Goal: Task Accomplishment & Management: Complete application form

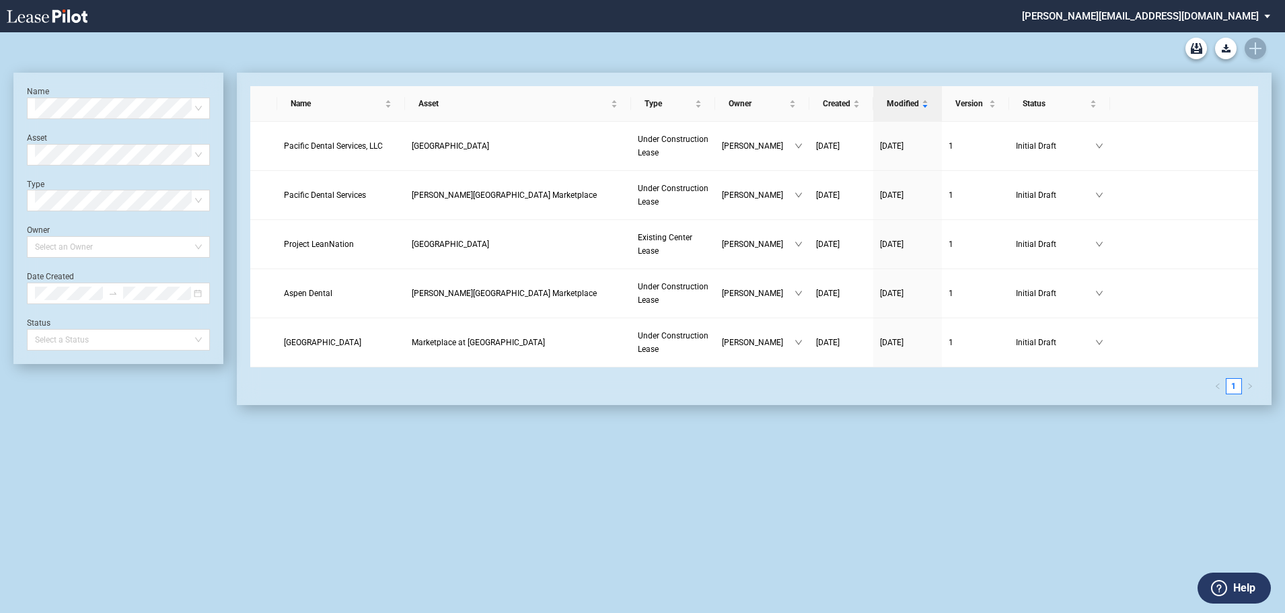
click at [1264, 45] on div "Blank Existing Center Lease Form Blank Under Construction Lease Form" at bounding box center [642, 48] width 1258 height 32
click at [1258, 50] on div "Blank Existing Center Lease Form Blank Under Construction Lease Form" at bounding box center [642, 48] width 1258 height 32
click at [772, 543] on div "Blank Existing Center Lease Form Blank Under Construction Lease Form Name Selec…" at bounding box center [642, 322] width 1285 height 581
click at [1256, 47] on div "Blank Existing Center Lease Form Blank Under Construction Lease Form" at bounding box center [642, 48] width 1258 height 32
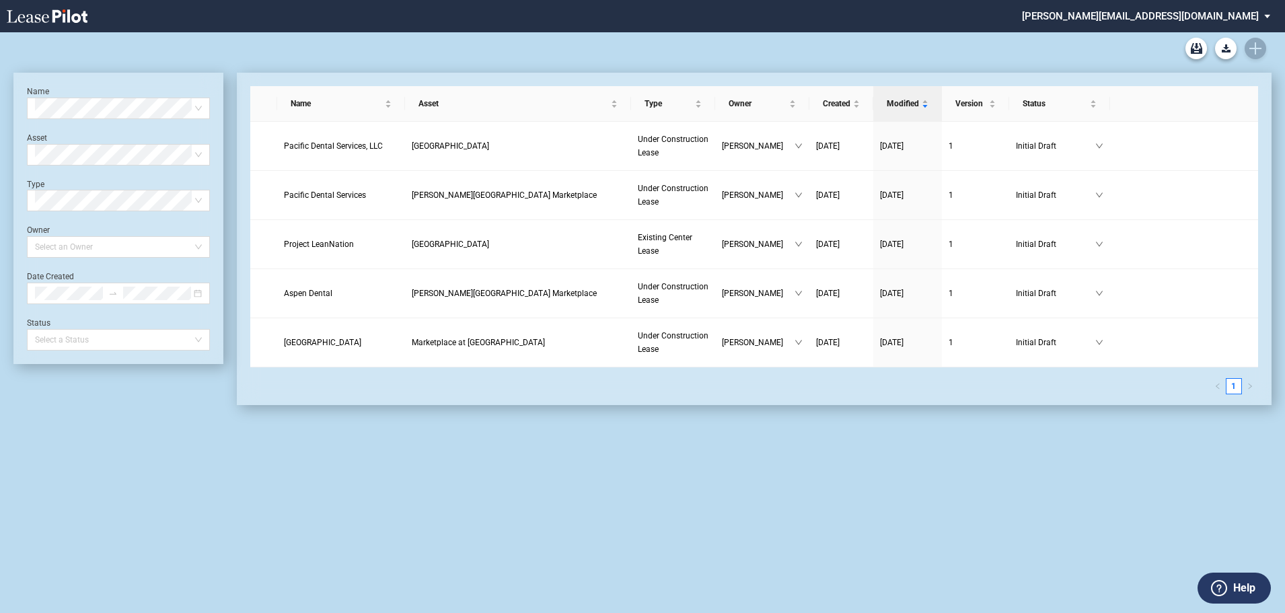
click at [1256, 47] on div "Blank Existing Center Lease Form Blank Under Construction Lease Form" at bounding box center [642, 48] width 1258 height 32
click at [1259, 48] on div "Blank Existing Center Lease Form Blank Under Construction Lease Form" at bounding box center [642, 48] width 1258 height 32
click at [1260, 48] on div "Blank Existing Center Lease Form Blank Under Construction Lease Form" at bounding box center [642, 48] width 1258 height 32
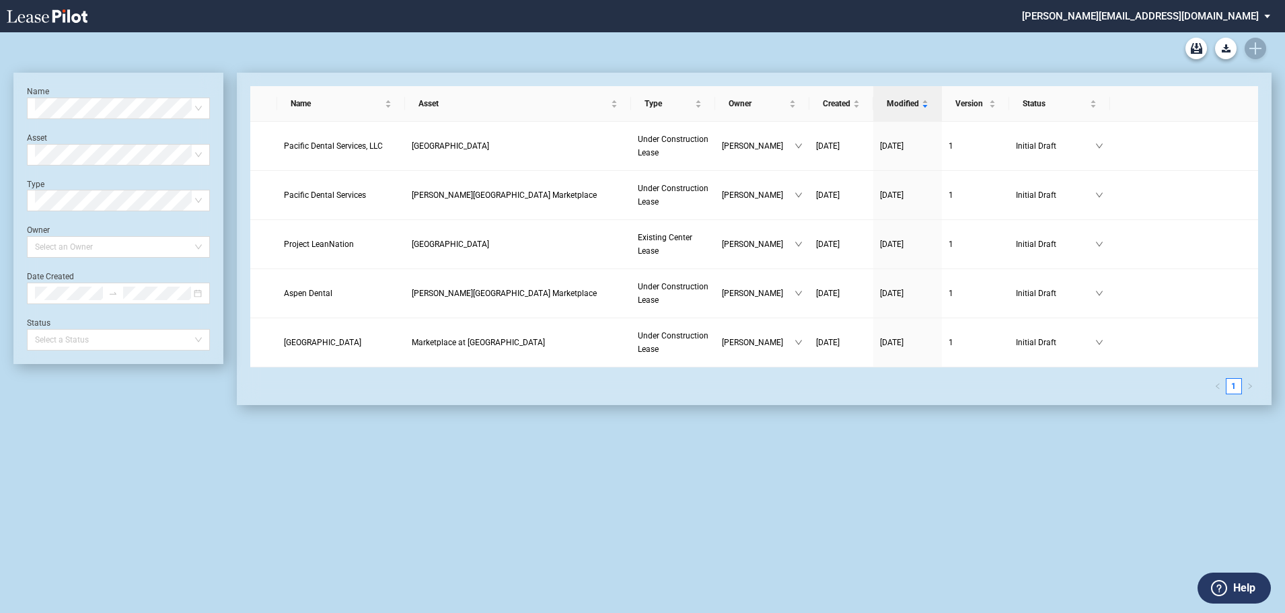
click at [1260, 48] on div "Blank Existing Center Lease Form Blank Under Construction Lease Form" at bounding box center [642, 48] width 1258 height 32
click at [1260, 46] on div "Blank Existing Center Lease Form Blank Under Construction Lease Form" at bounding box center [642, 48] width 1258 height 32
click at [1260, 46] on icon "Create new document" at bounding box center [1256, 48] width 12 height 12
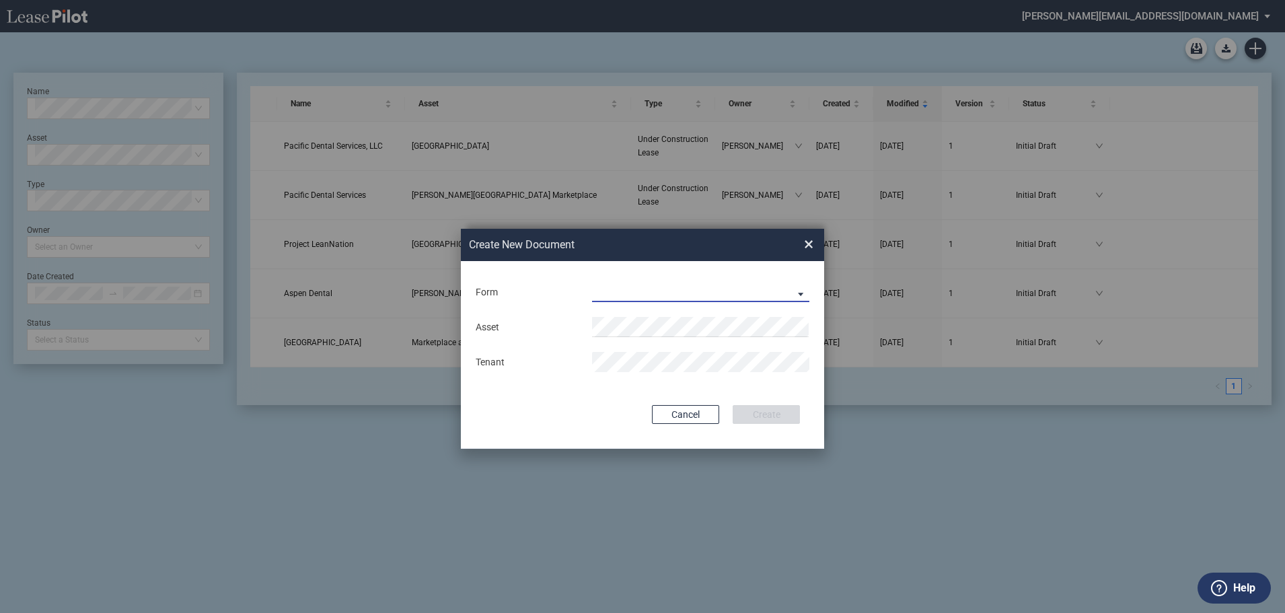
click at [795, 289] on md-select "Existing Center Lease Under Construction Lease" at bounding box center [700, 292] width 217 height 20
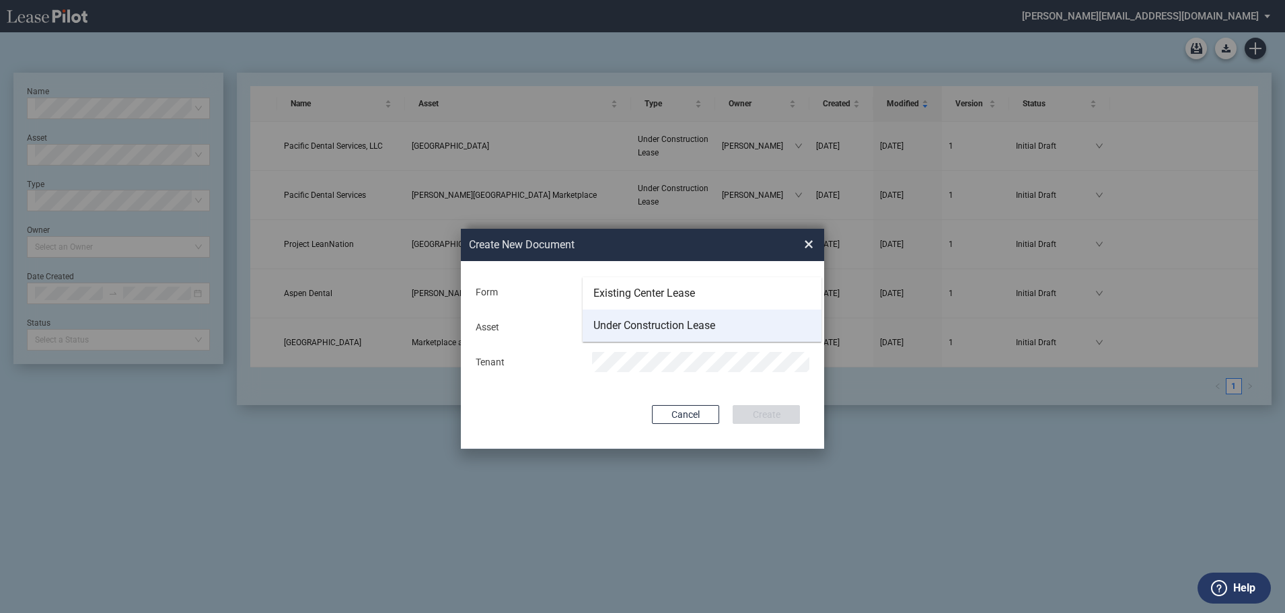
click at [631, 322] on div "Under Construction Lease" at bounding box center [654, 325] width 122 height 15
click at [687, 315] on div "Asset Tenant" at bounding box center [642, 345] width 336 height 70
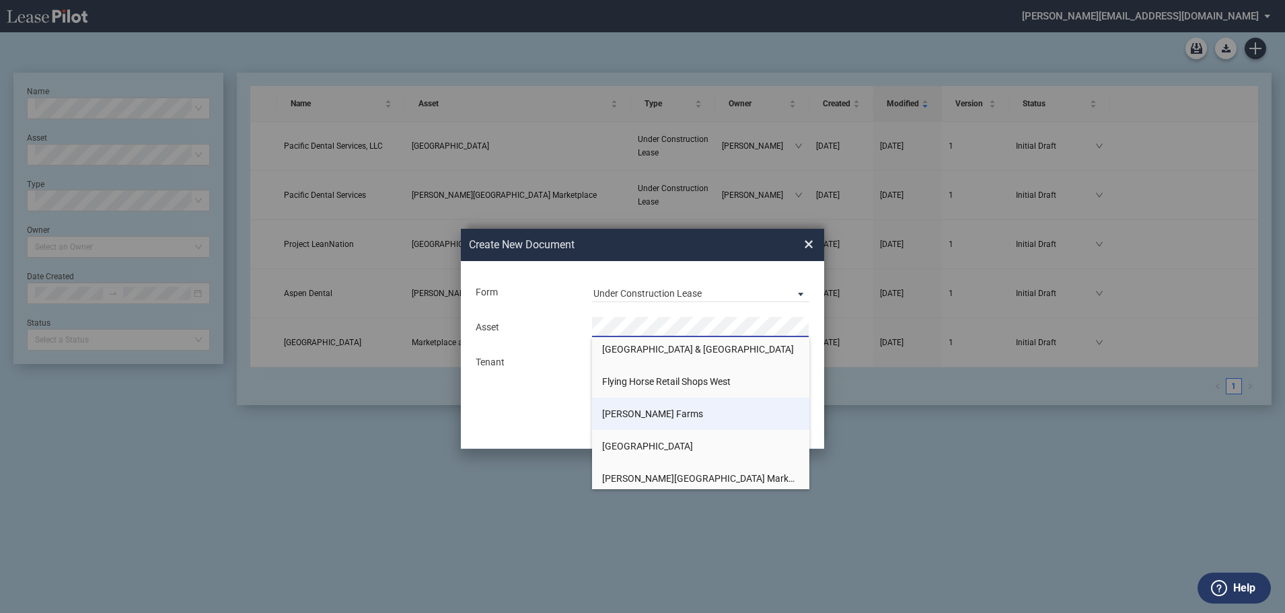
scroll to position [135, 0]
click at [627, 438] on li "[GEOGRAPHIC_DATA]" at bounding box center [700, 445] width 217 height 32
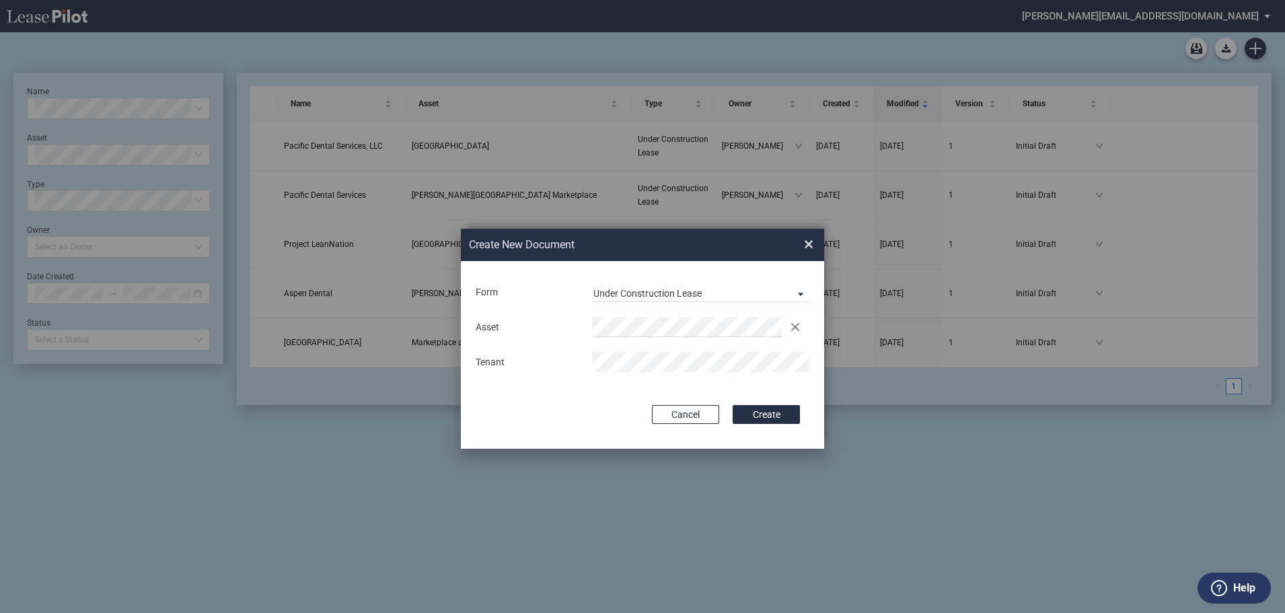
click at [766, 415] on button "Create" at bounding box center [766, 414] width 67 height 19
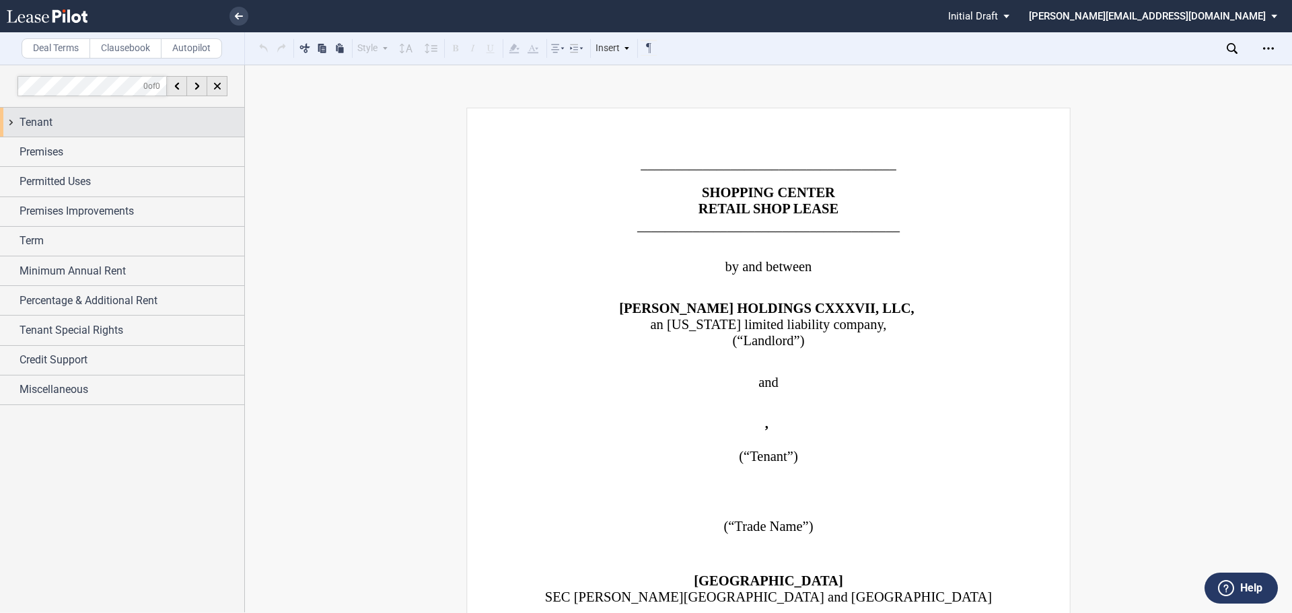
click at [34, 123] on span "Tenant" at bounding box center [36, 122] width 33 height 16
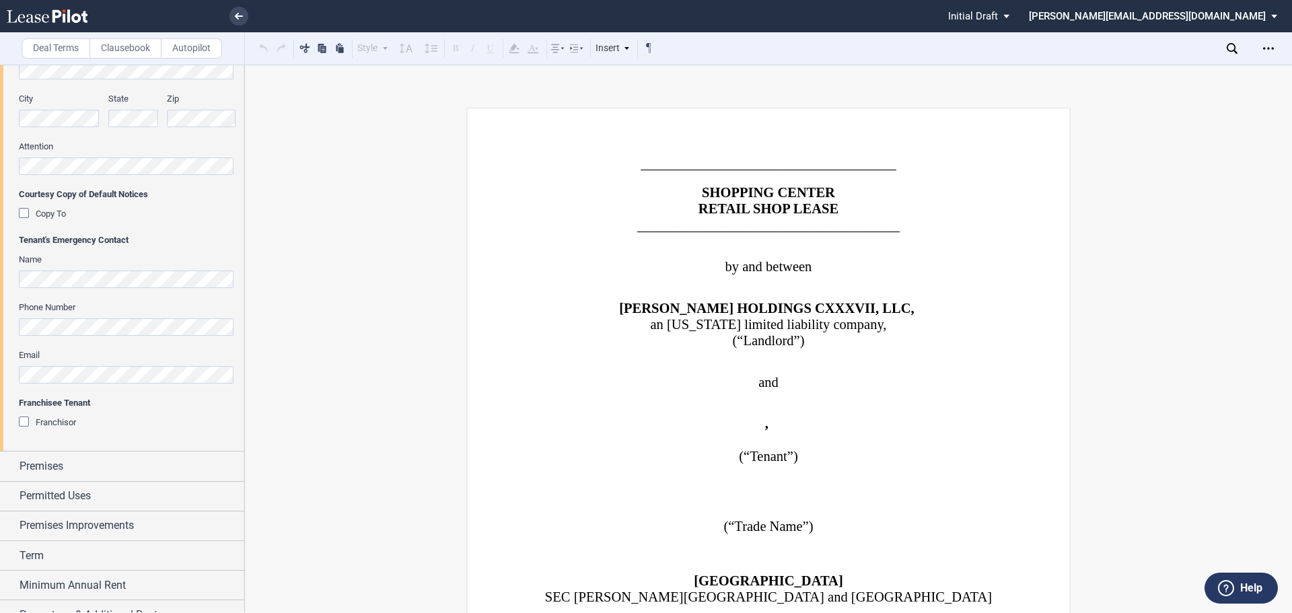
scroll to position [404, 0]
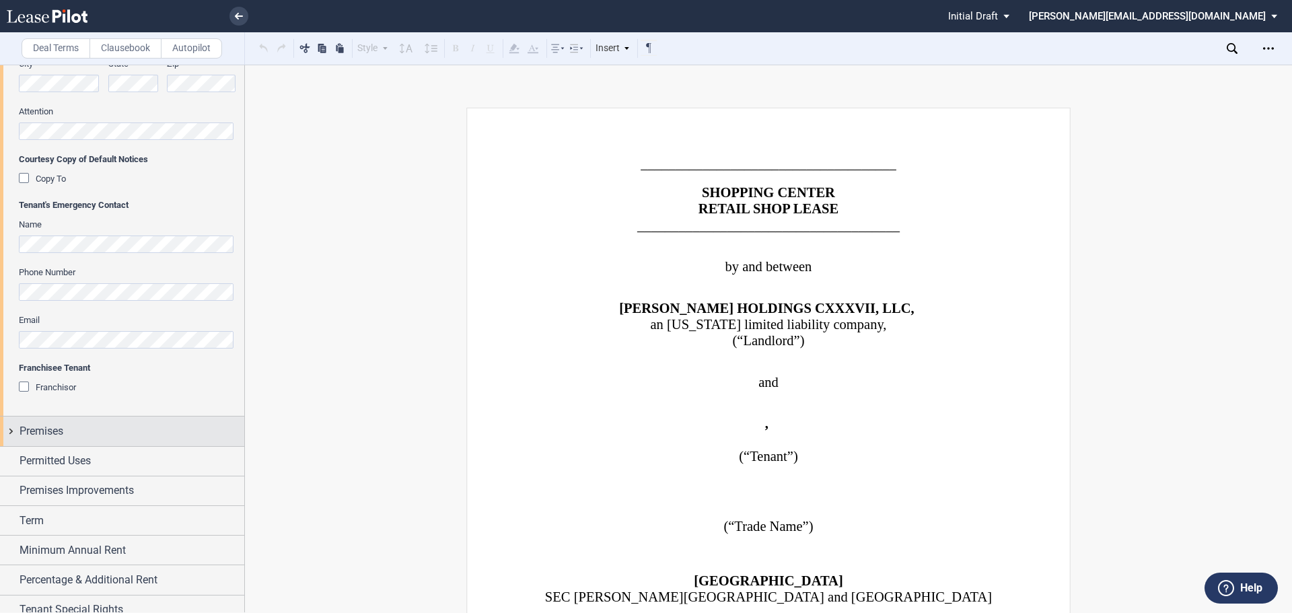
click at [10, 433] on div "Premises" at bounding box center [122, 431] width 244 height 29
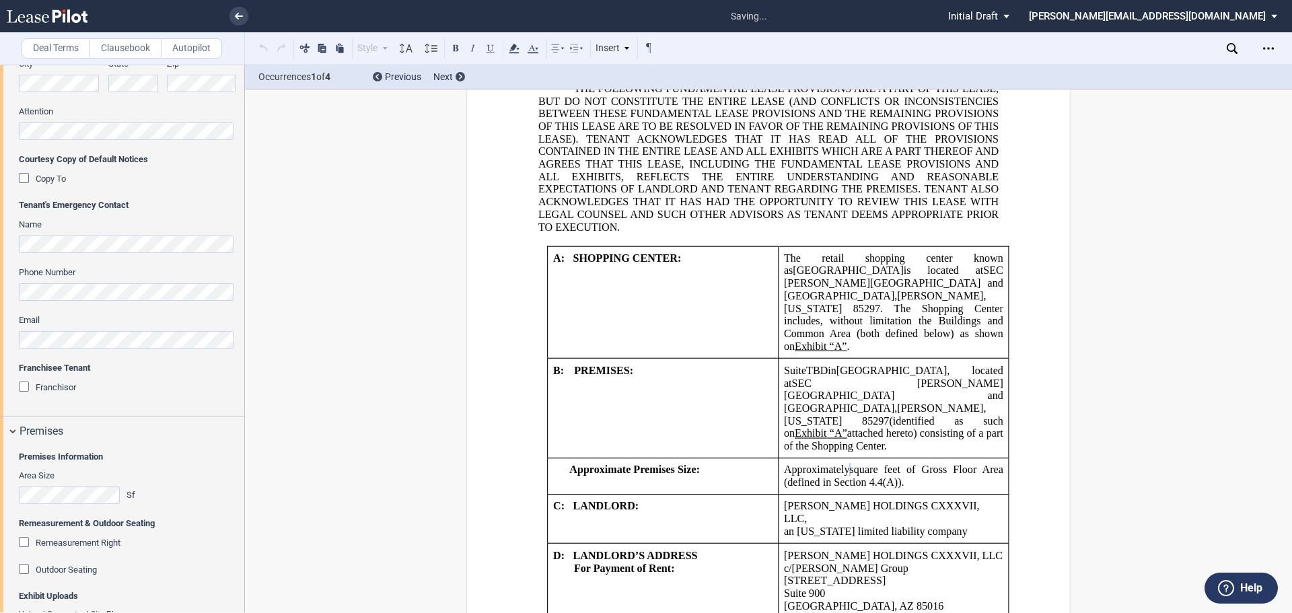
scroll to position [1178, 0]
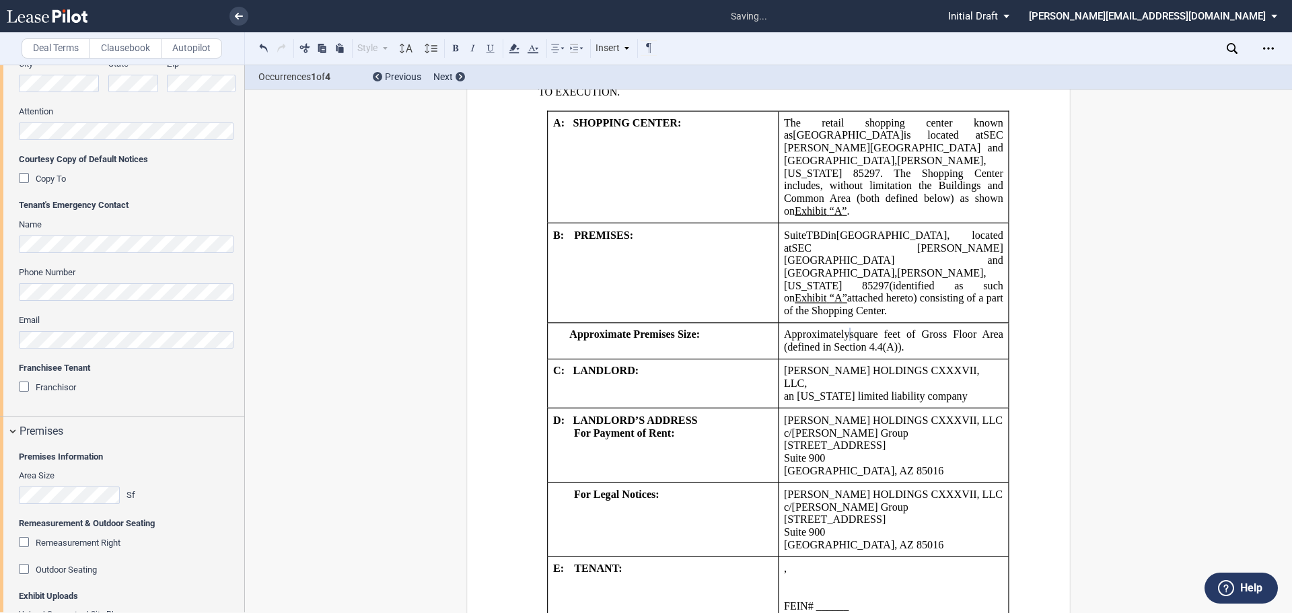
click at [22, 570] on div "Outdoor Seating" at bounding box center [25, 570] width 13 height 13
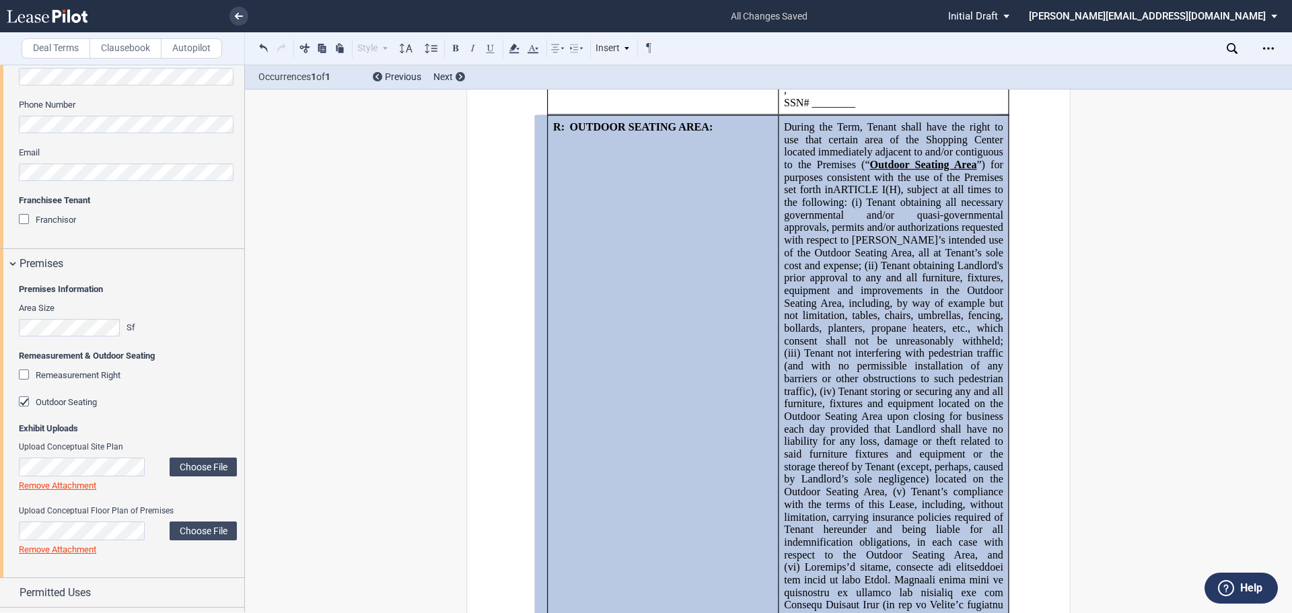
scroll to position [606, 0]
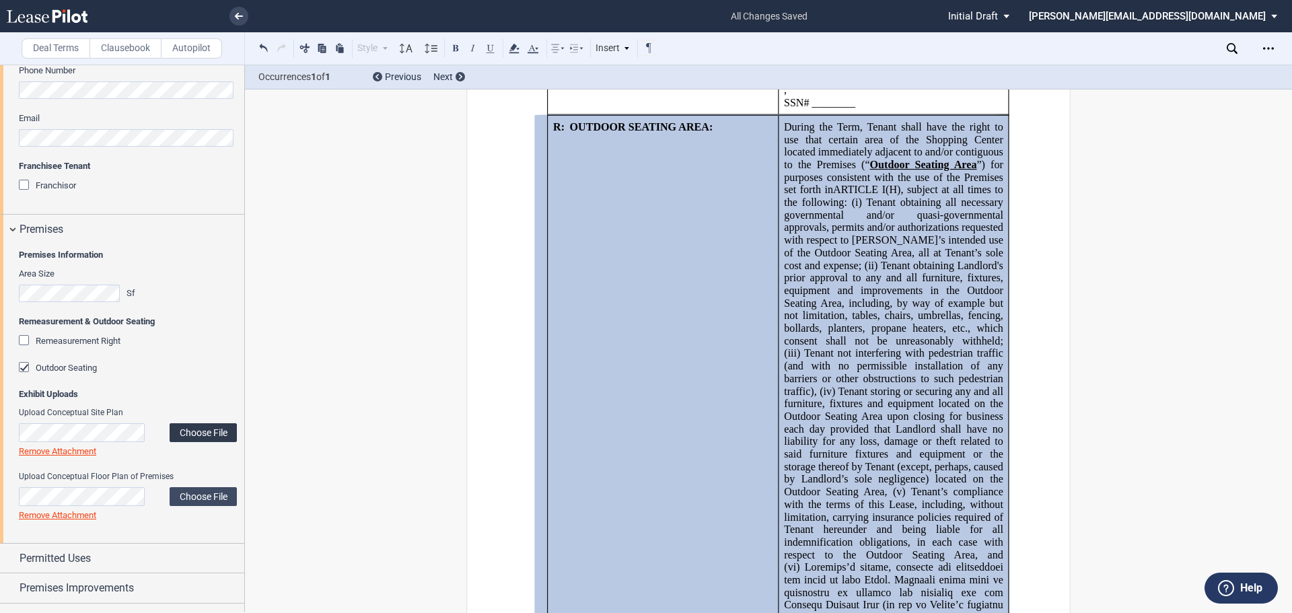
click at [193, 432] on label "Choose File" at bounding box center [203, 432] width 67 height 19
click at [201, 429] on label "Choose File" at bounding box center [203, 430] width 67 height 19
click at [190, 488] on label "Choose File" at bounding box center [203, 496] width 67 height 19
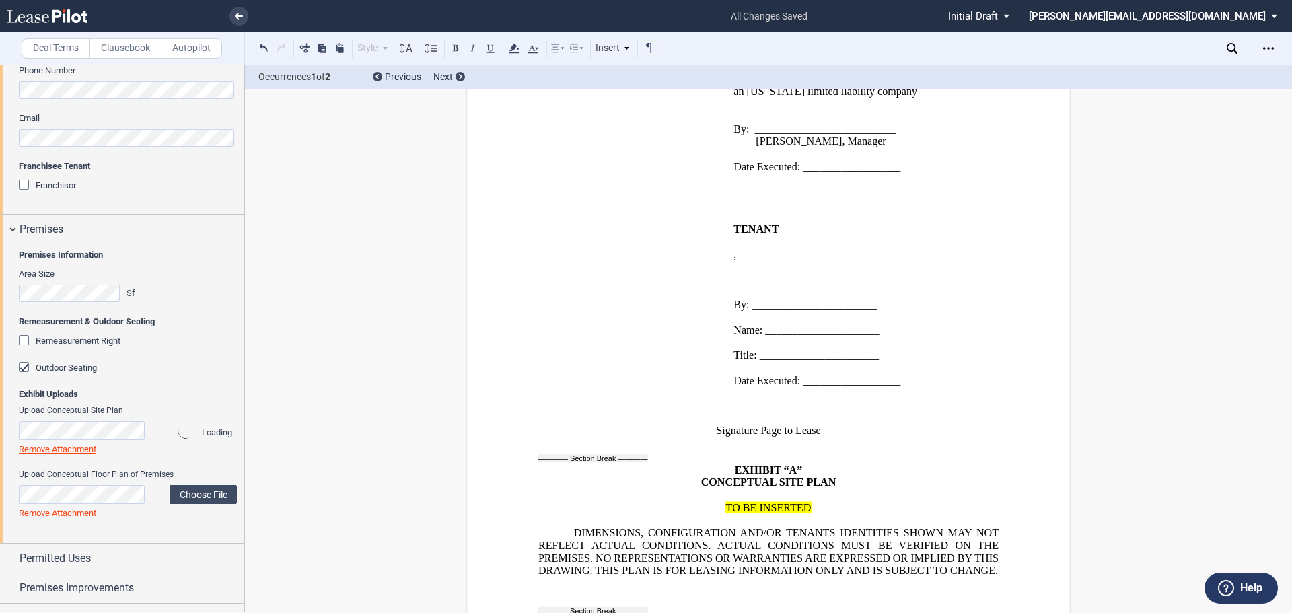
scroll to position [33018, 0]
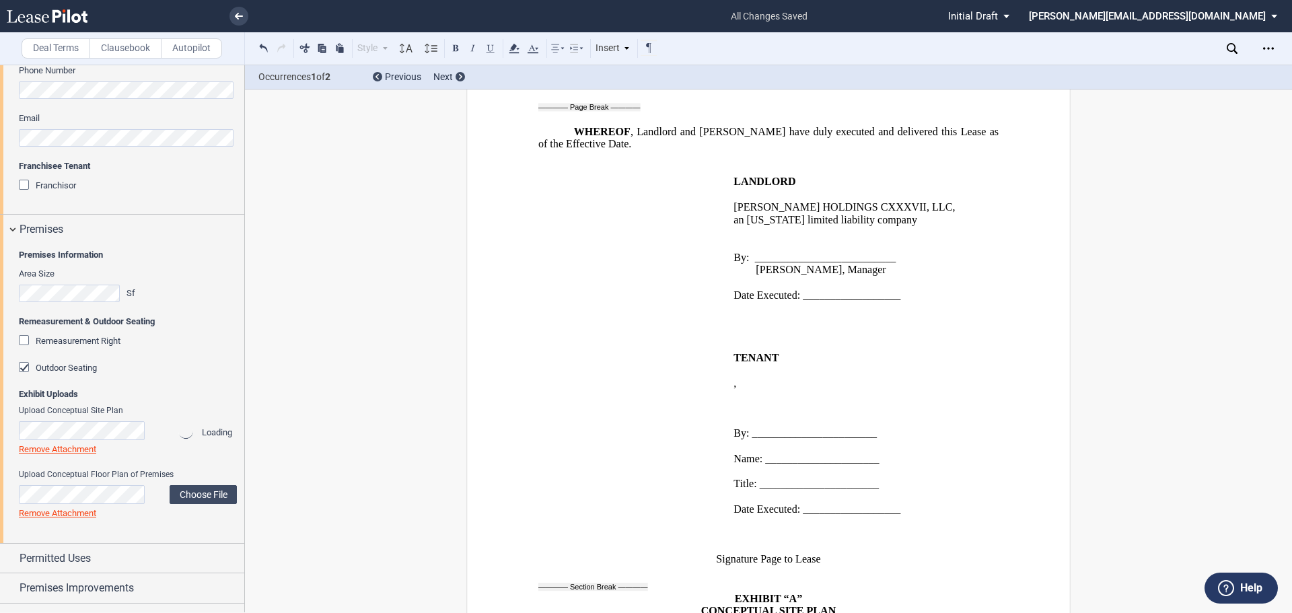
click at [54, 447] on link "Remove Attachment" at bounding box center [57, 449] width 77 height 10
click at [196, 428] on label "Choose File" at bounding box center [203, 430] width 67 height 19
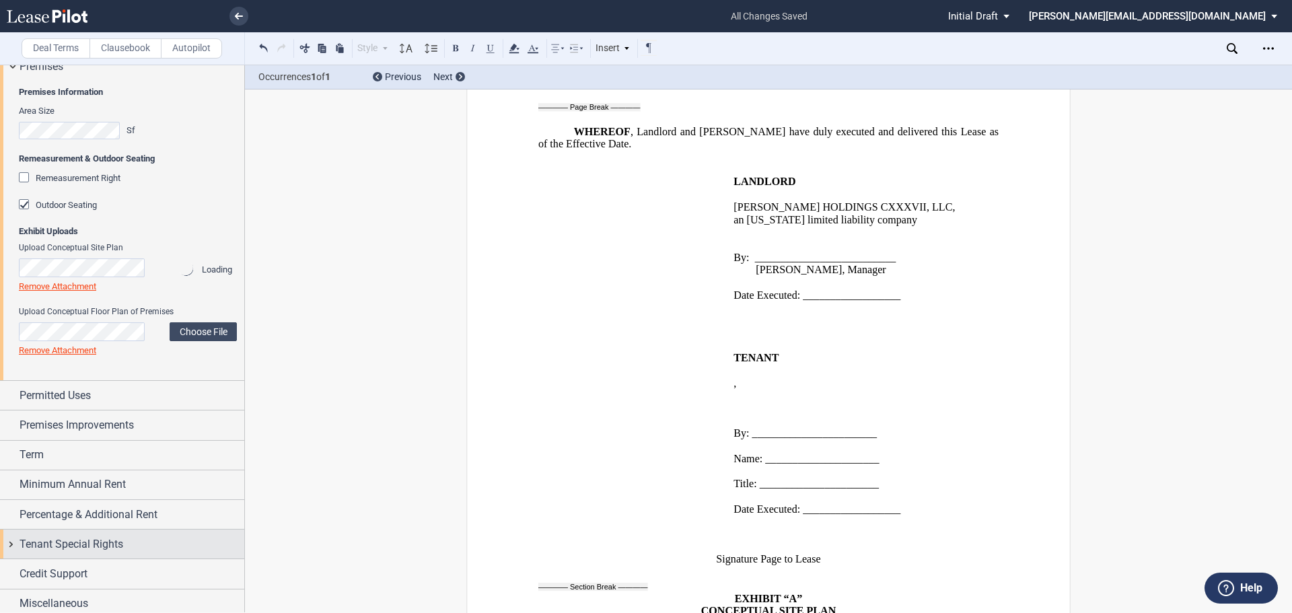
scroll to position [775, 0]
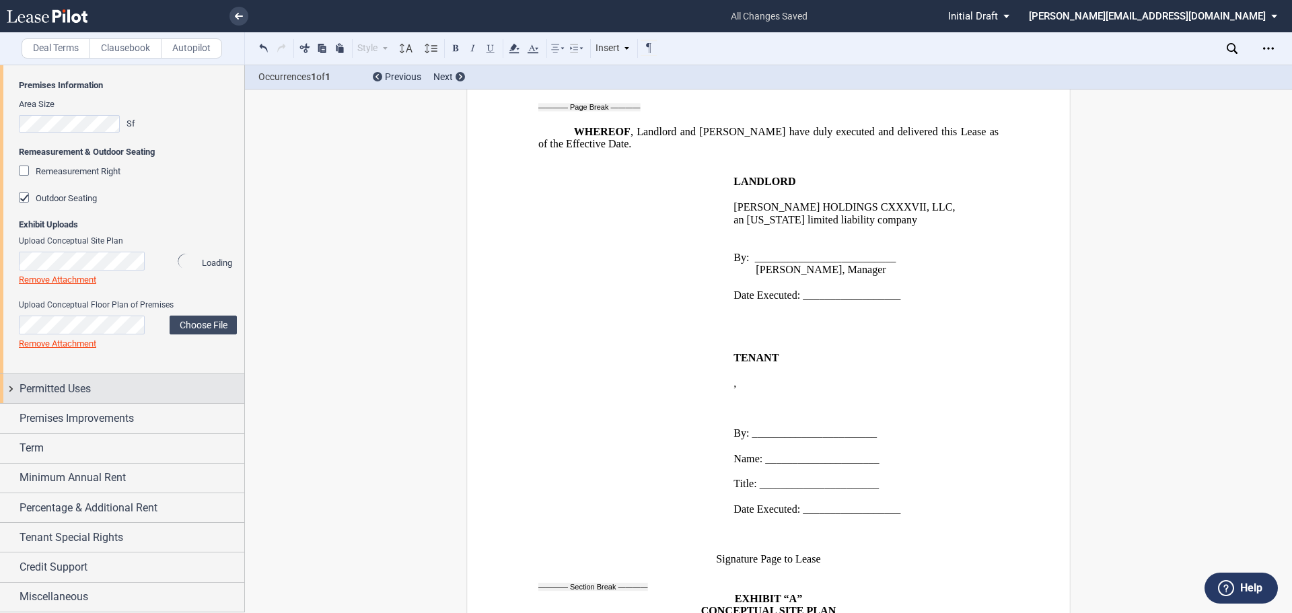
click at [11, 387] on div "Permitted Uses" at bounding box center [122, 388] width 244 height 29
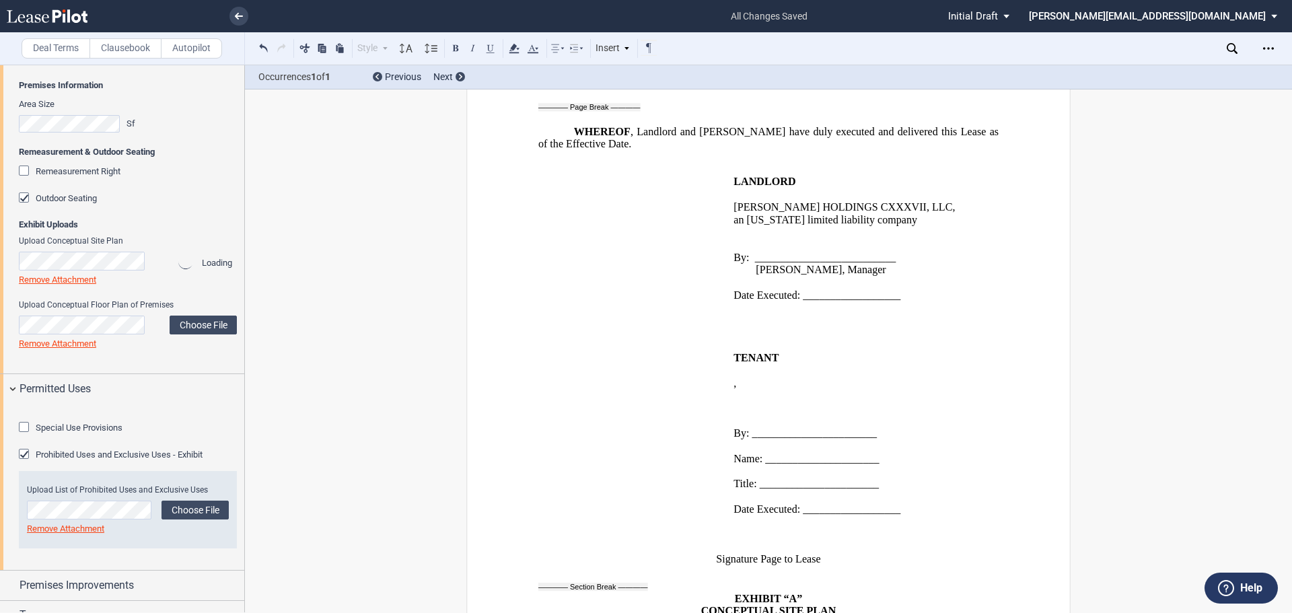
click at [192, 270] on div "Loading" at bounding box center [201, 263] width 63 height 22
click at [192, 263] on div "Loading" at bounding box center [201, 263] width 63 height 22
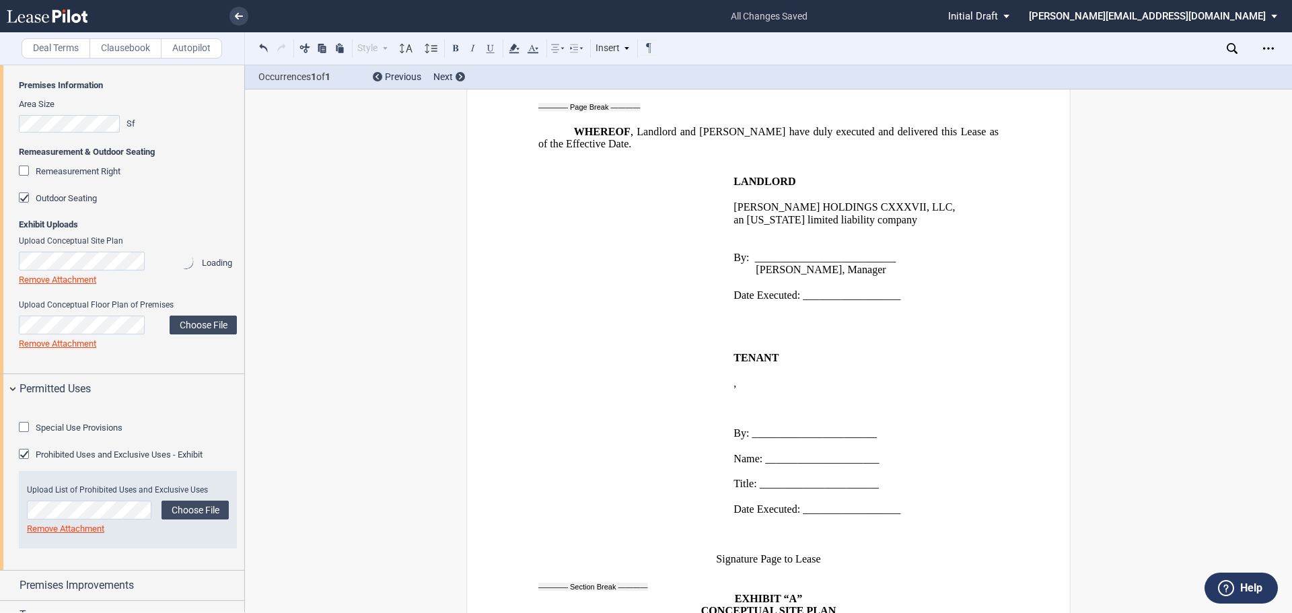
click at [50, 283] on link "Remove Attachment" at bounding box center [57, 280] width 77 height 10
click at [205, 259] on label "Choose File" at bounding box center [203, 261] width 67 height 19
click at [40, 279] on link "Remove Attachment" at bounding box center [57, 280] width 77 height 10
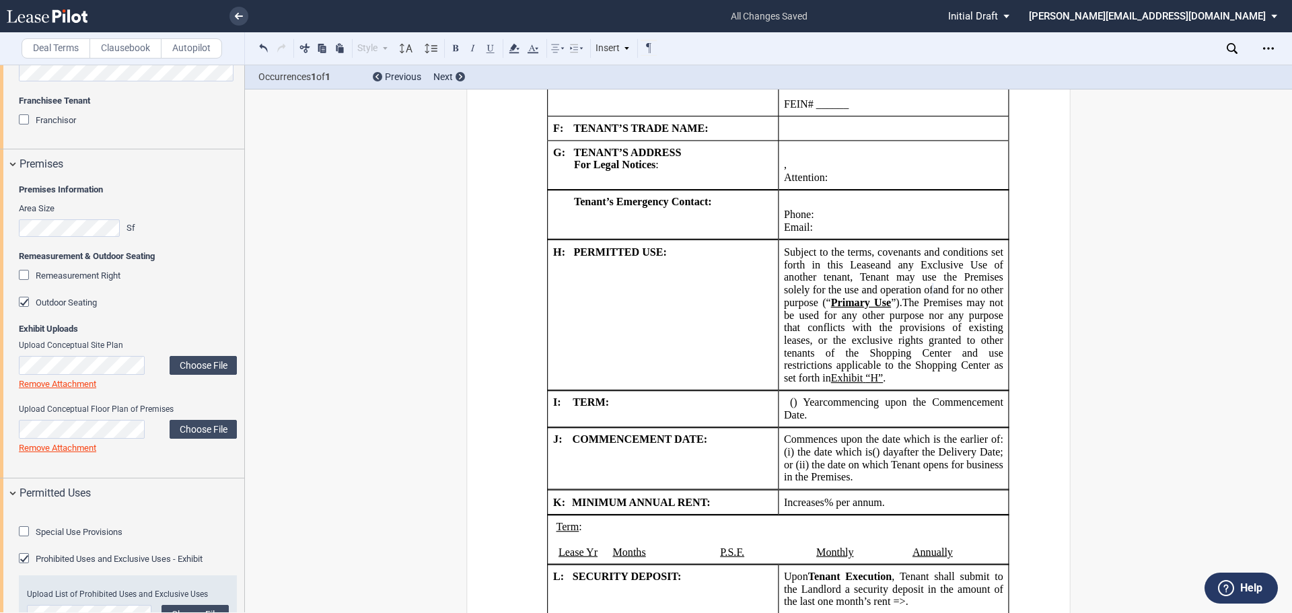
scroll to position [842, 0]
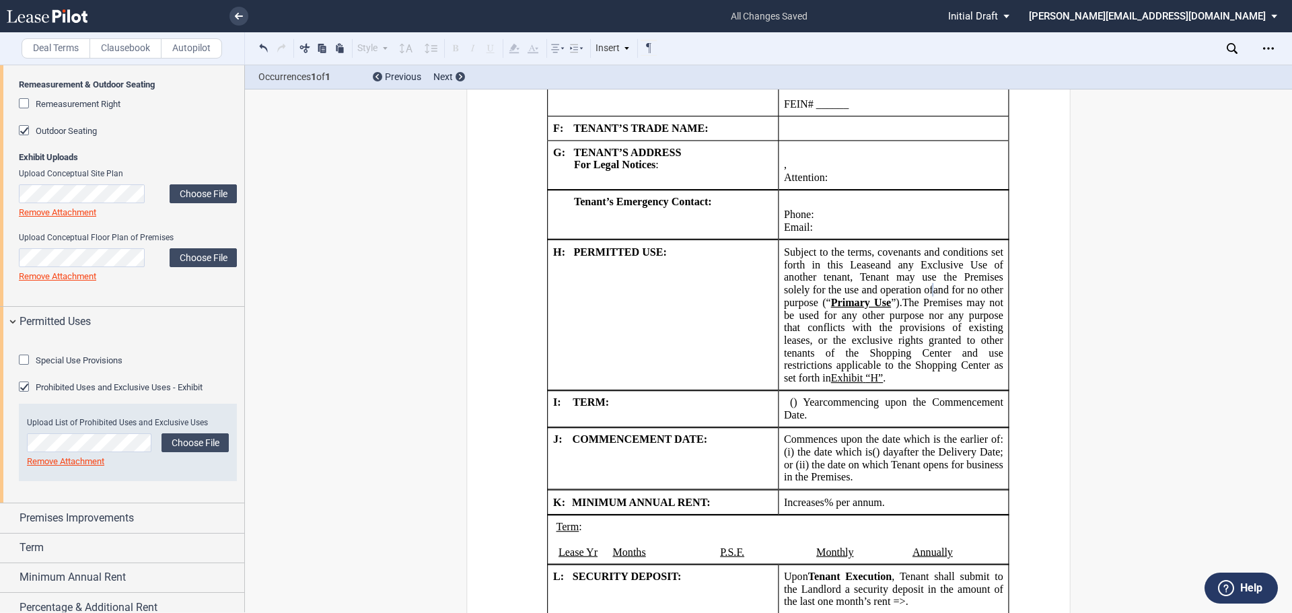
click at [10, 363] on div "Special Use Provisions Restaurant (Grease Trap / Vent Hood) Restaurant (Grease …" at bounding box center [122, 419] width 244 height 167
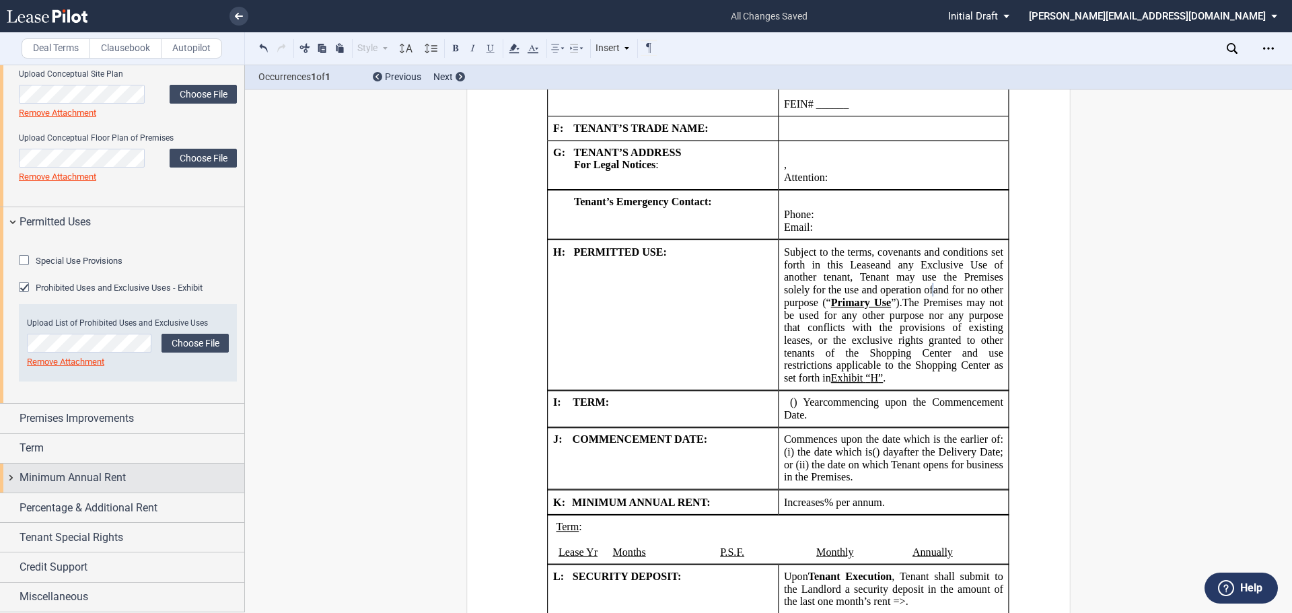
scroll to position [1016, 0]
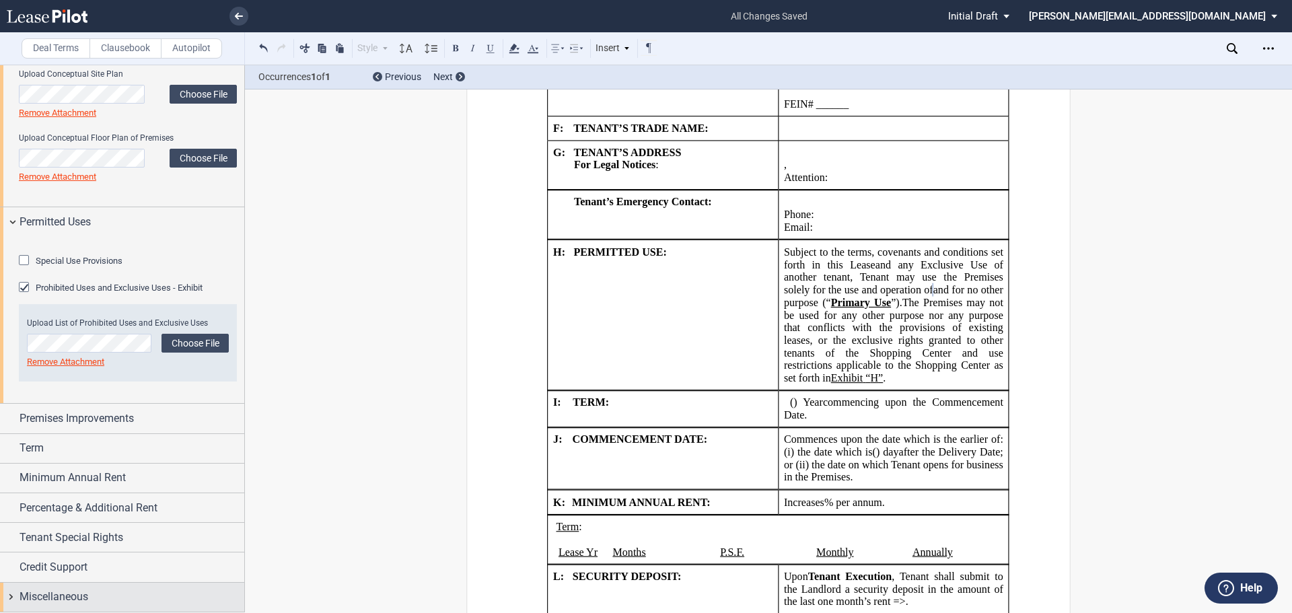
click at [7, 598] on div "Miscellaneous" at bounding box center [122, 597] width 244 height 29
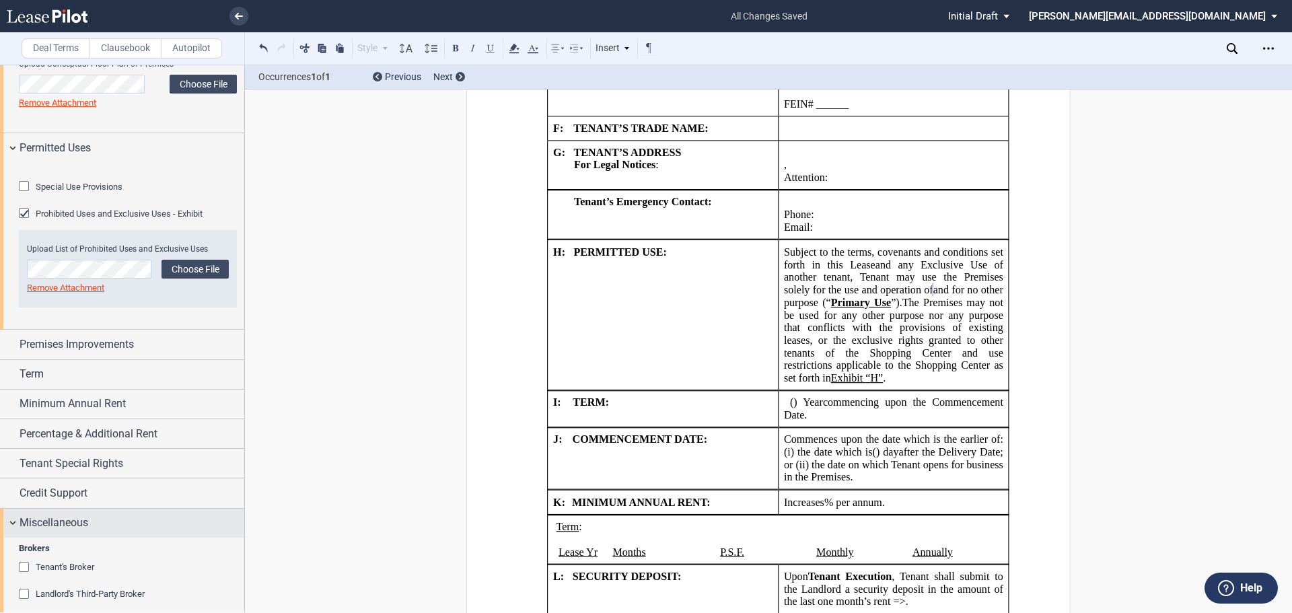
click at [9, 538] on div "Miscellaneous" at bounding box center [122, 523] width 244 height 29
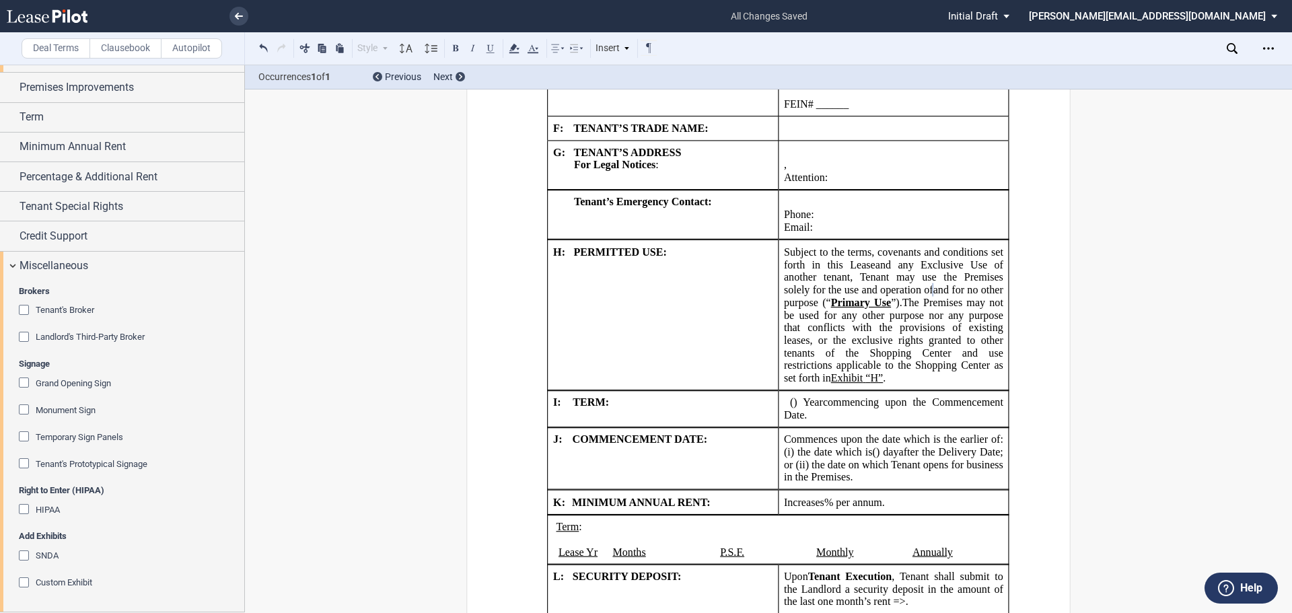
scroll to position [1347, 0]
click at [10, 205] on div "Tenant Special Rights" at bounding box center [122, 206] width 244 height 29
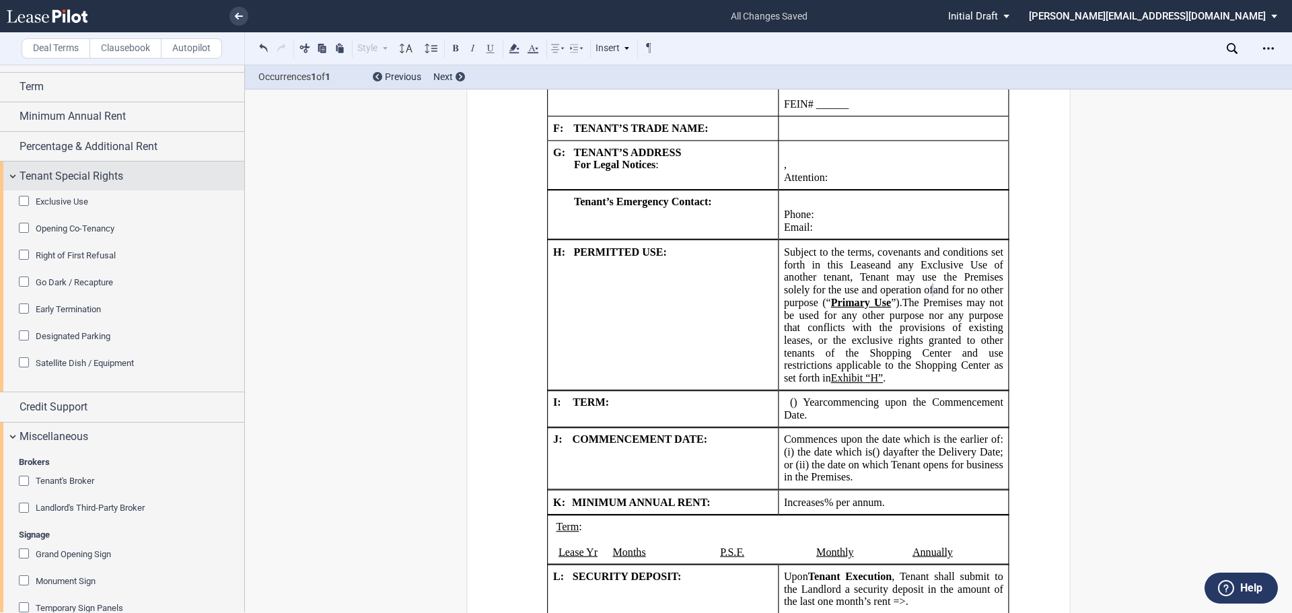
scroll to position [1280, 0]
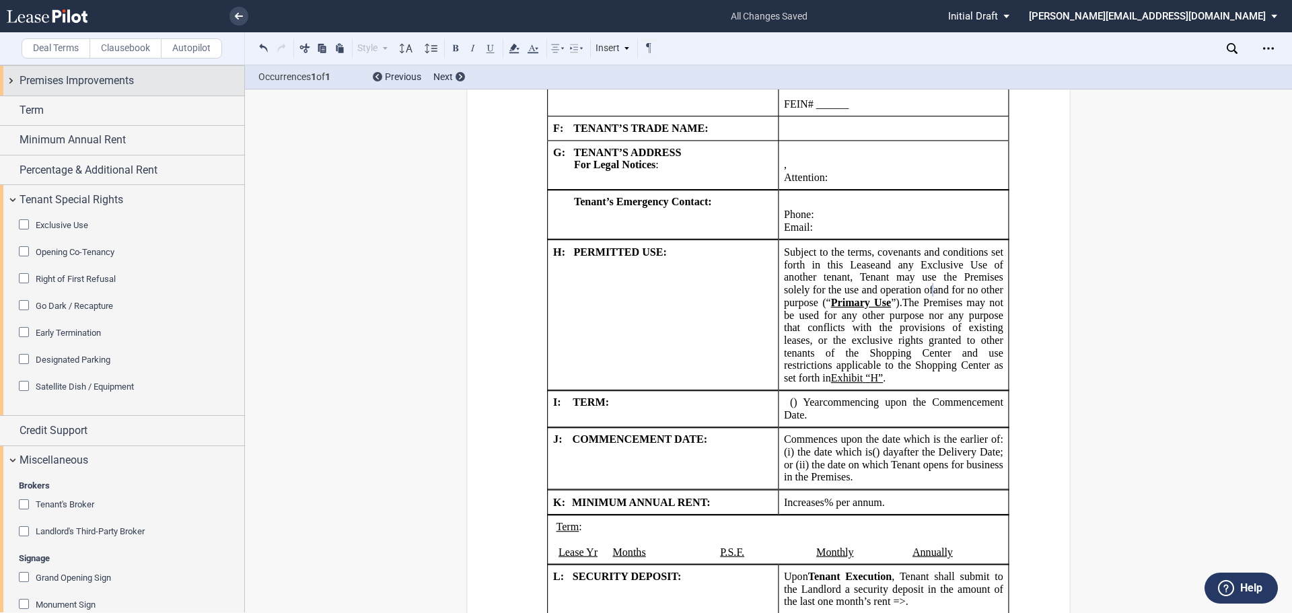
click at [13, 95] on div "Premises Improvements" at bounding box center [122, 80] width 244 height 29
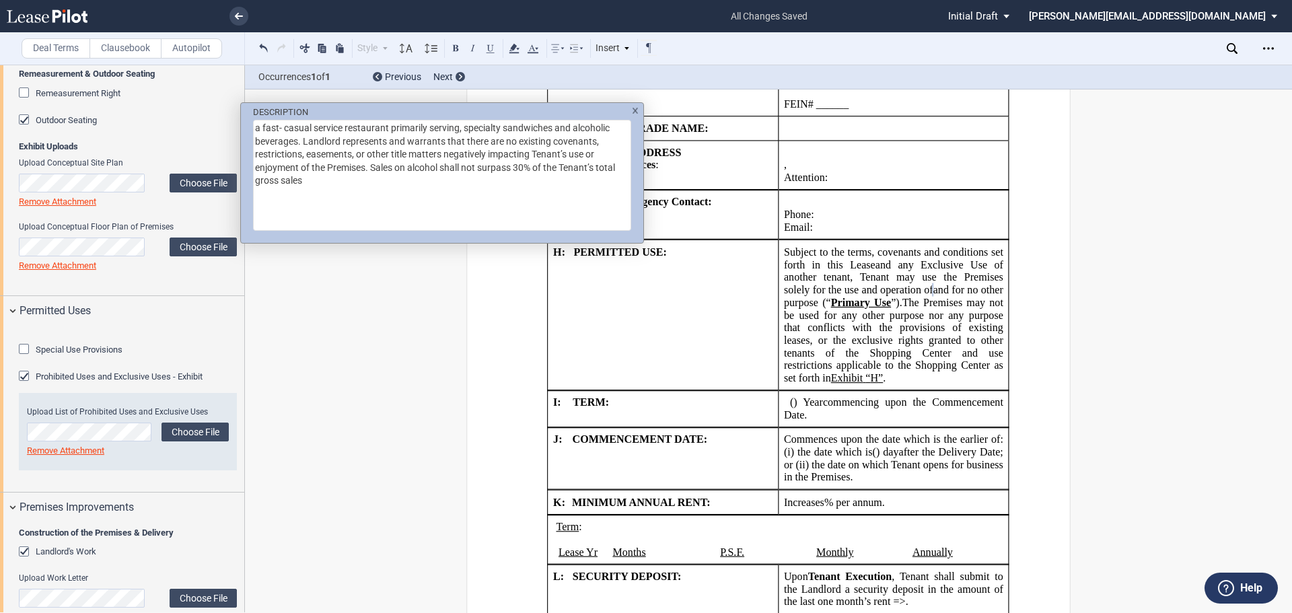
scroll to position [851, 0]
click at [457, 236] on md-dialog "DESCRIPTION a fast- casual service restaurant primarily serving, specialty sand…" at bounding box center [442, 172] width 404 height 141
drag, startPoint x: 370, startPoint y: 167, endPoint x: 303, endPoint y: 143, distance: 70.7
click at [303, 143] on textarea "a fast- casual service restaurant primarily serving, specialty sandwiches and a…" at bounding box center [442, 175] width 378 height 111
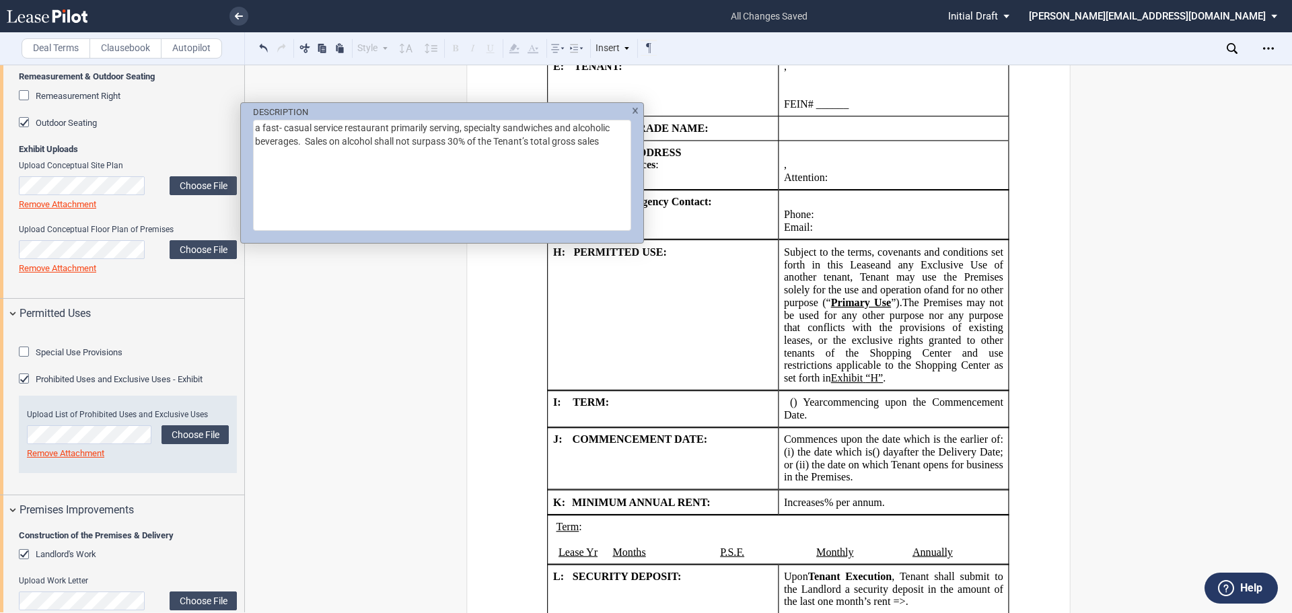
drag, startPoint x: 608, startPoint y: 142, endPoint x: 303, endPoint y: 149, distance: 304.2
click at [303, 149] on textarea "a fast- casual service restaurant primarily serving, specialty sandwiches and a…" at bounding box center [442, 175] width 378 height 111
type textarea "a fast- casual service restaurant primarily serving, specialty sandwiches and a…"
click at [849, 277] on div "DESCRIPTION a fast- casual service restaurant primarily serving, specialty sand…" at bounding box center [646, 306] width 1292 height 613
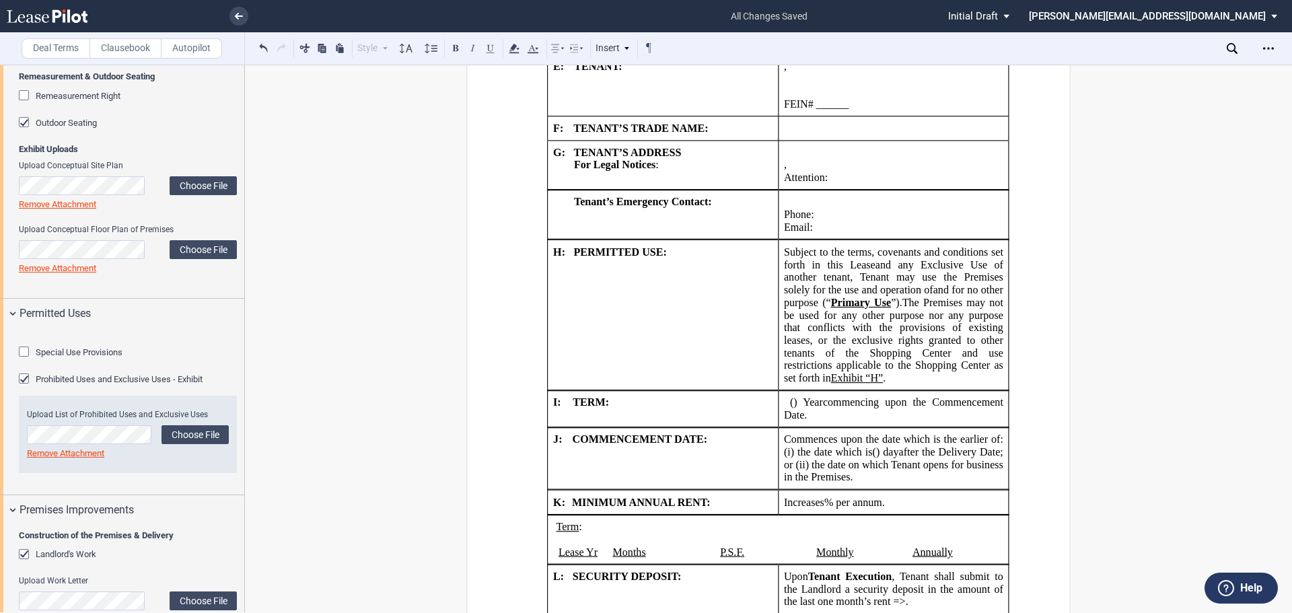
click at [843, 283] on span "and for no other purpose (“" at bounding box center [895, 295] width 222 height 24
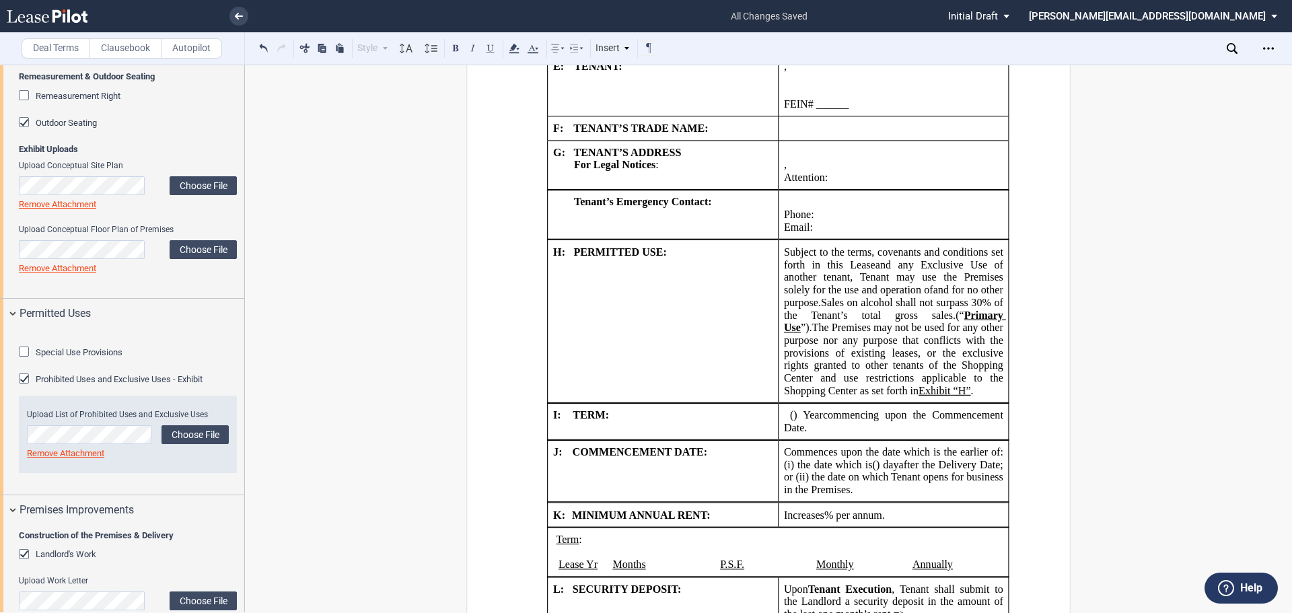
click at [924, 296] on span "Sales on alcohol shall not surpass 30% of the Tenant’s total gross sales." at bounding box center [895, 308] width 222 height 24
click at [942, 409] on p "﻿ ﻿ ( ﻿ ﻿ ) Year s and ﻿ ﻿ ( ﻿ ﻿ ) Month s ﻿ ﻿ ( ﻿ ﻿ ) Year s commencing upon t…" at bounding box center [893, 421] width 219 height 25
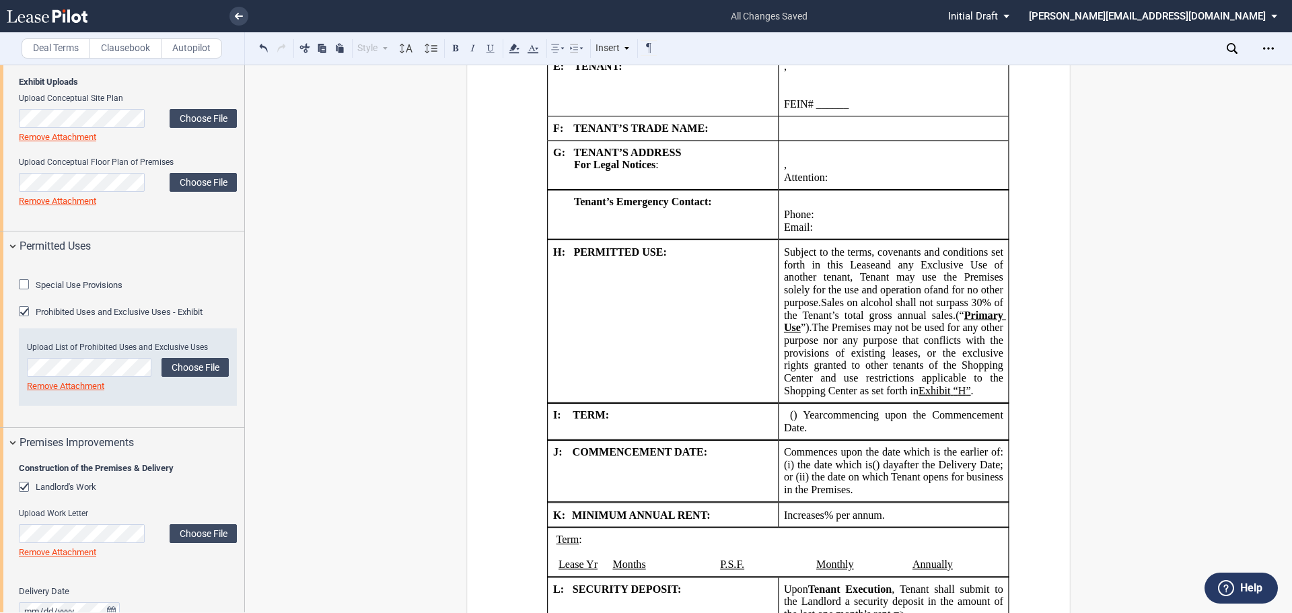
click at [26, 293] on div "Special Use Provisions" at bounding box center [25, 285] width 13 height 13
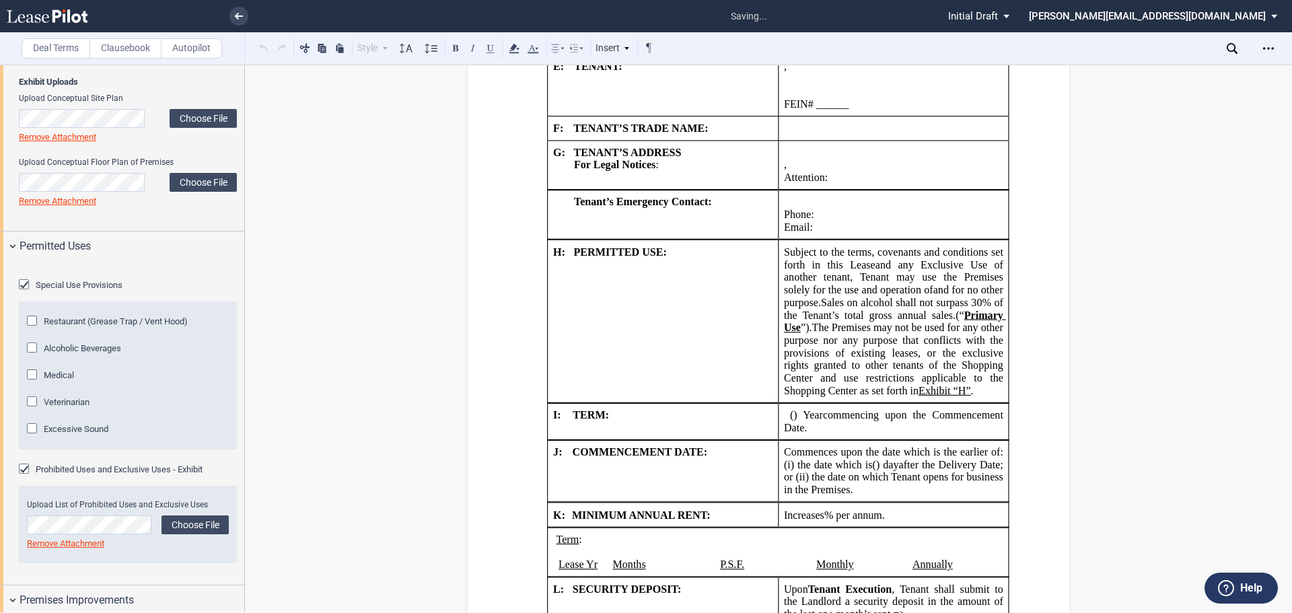
click at [34, 356] on div "Alcoholic Beverages" at bounding box center [33, 348] width 13 height 13
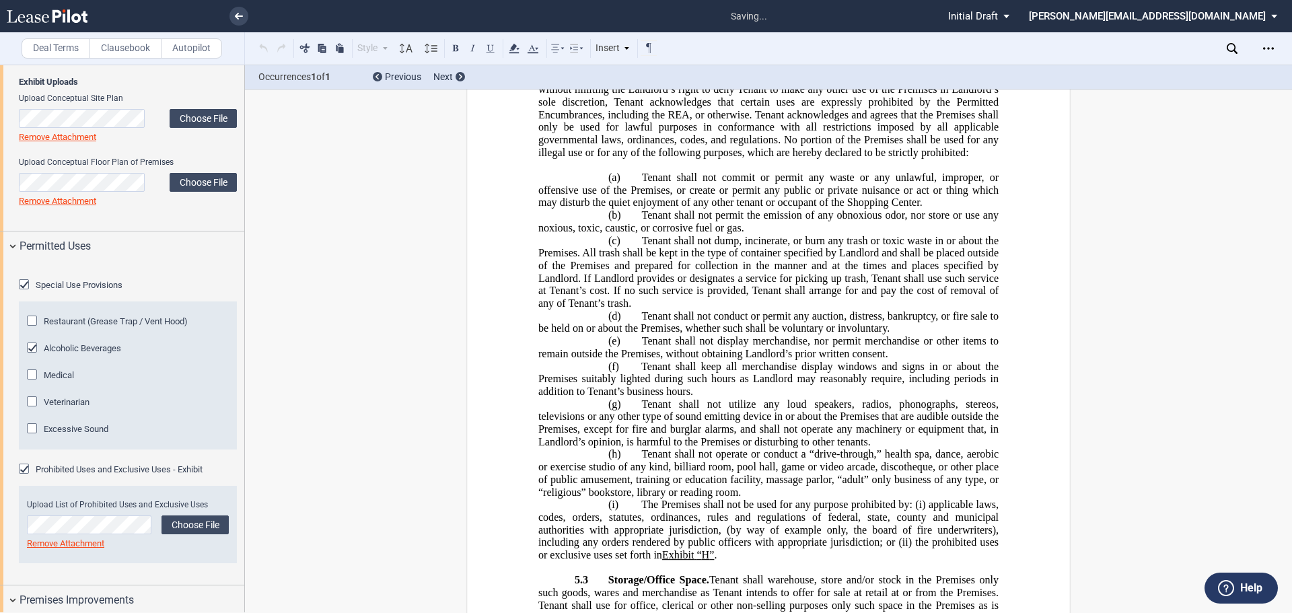
scroll to position [11281, 0]
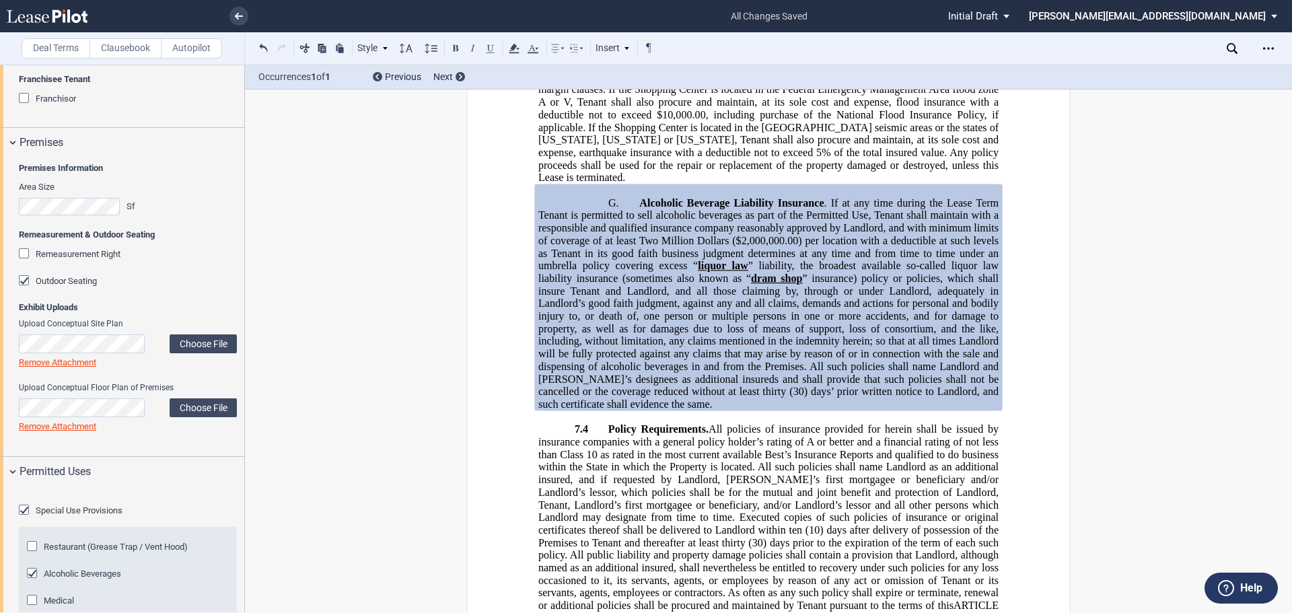
scroll to position [716, 0]
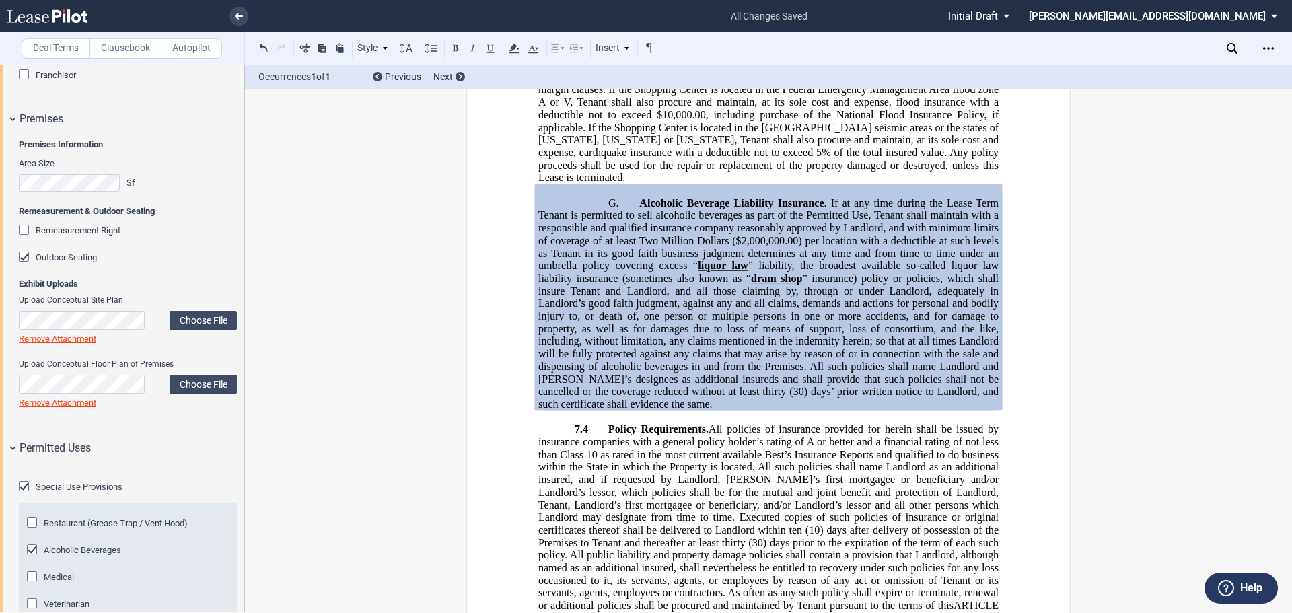
click at [22, 229] on div "Remeasurement Right" at bounding box center [25, 231] width 13 height 13
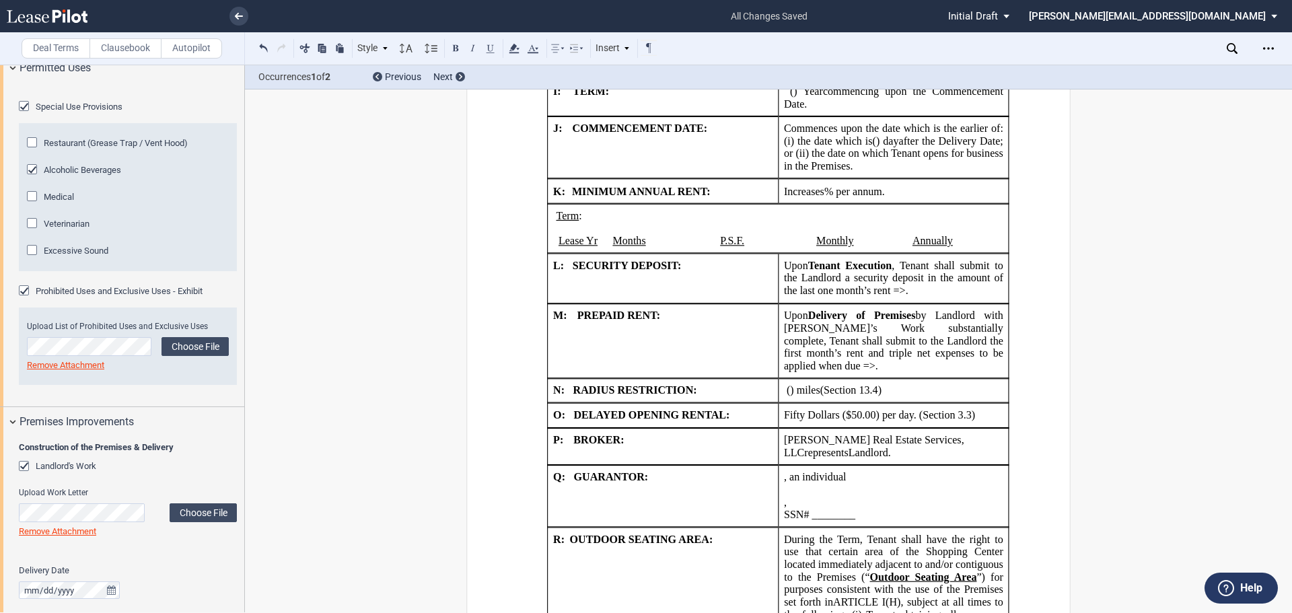
scroll to position [1120, 0]
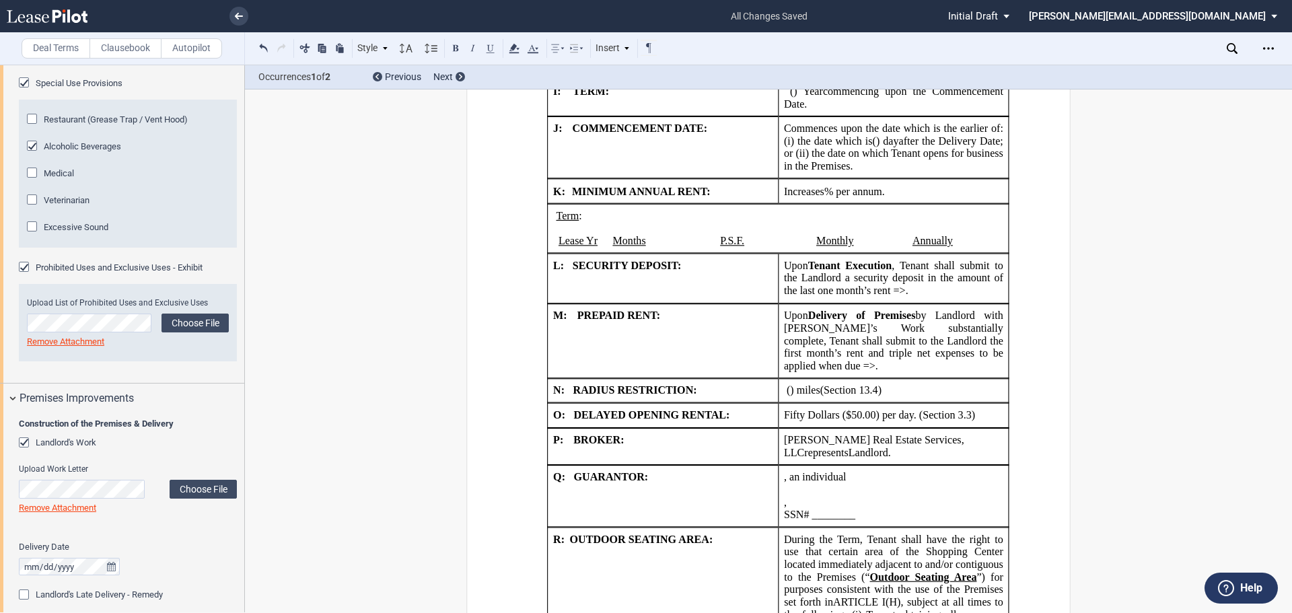
click at [29, 235] on div "Excessive Sound" at bounding box center [33, 227] width 13 height 13
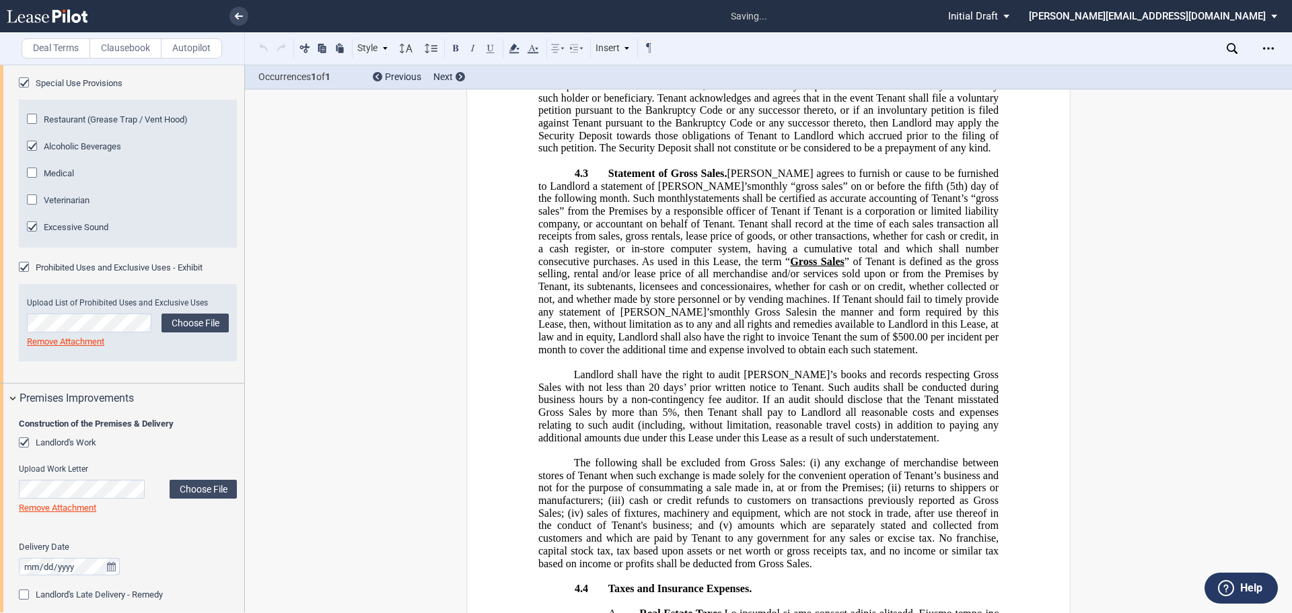
scroll to position [9503, 0]
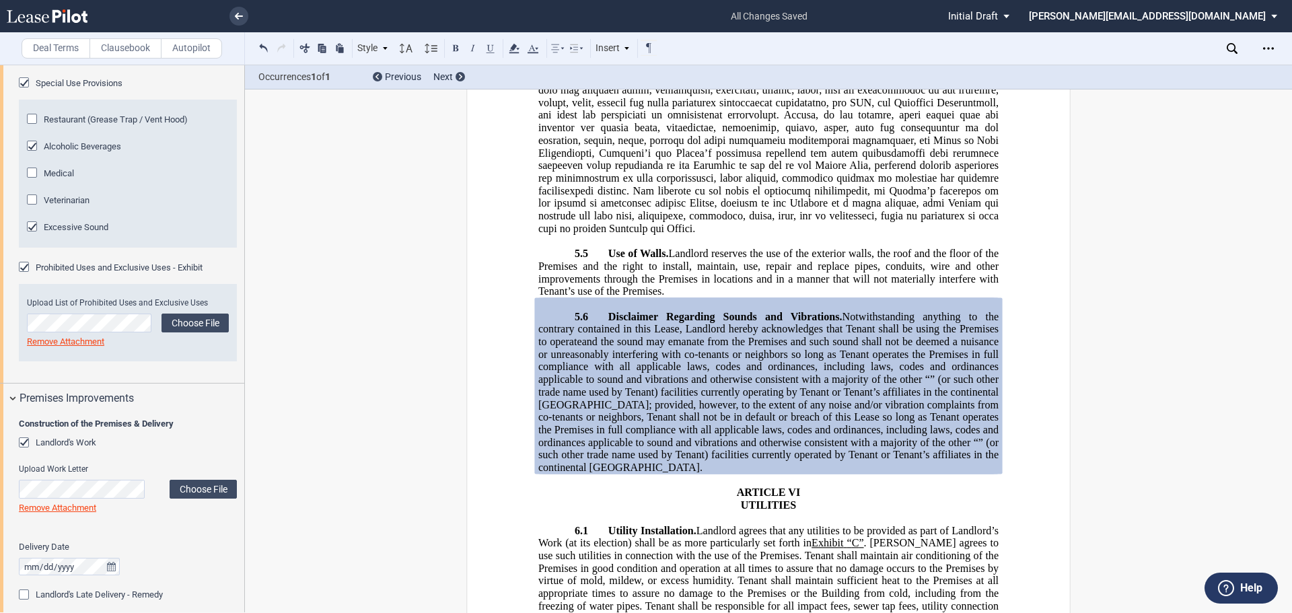
click at [29, 235] on div "Excessive Sound" at bounding box center [33, 227] width 13 height 13
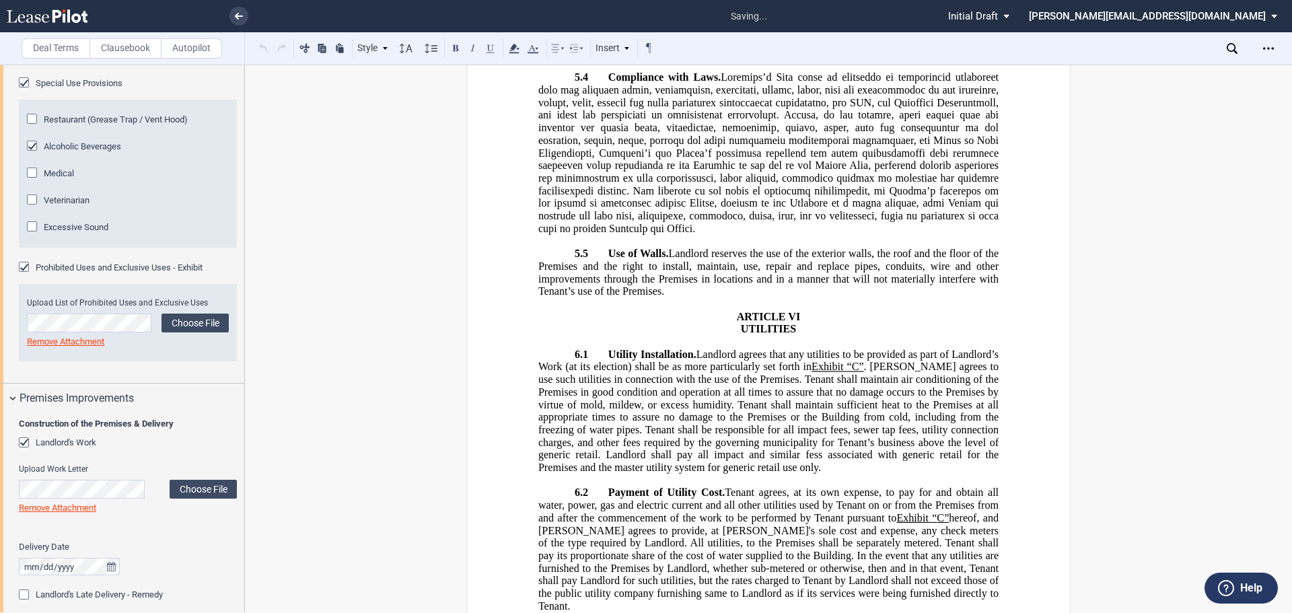
click at [29, 235] on div "Excessive Sound" at bounding box center [33, 227] width 13 height 13
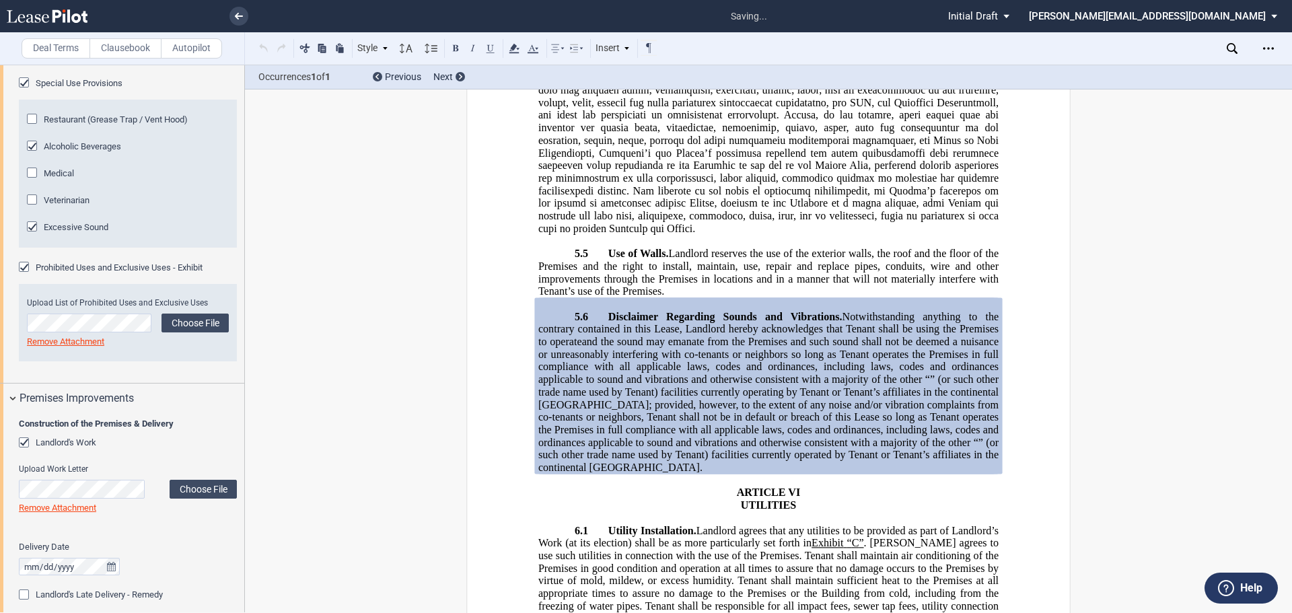
click at [29, 235] on div "Excessive Sound" at bounding box center [33, 227] width 13 height 13
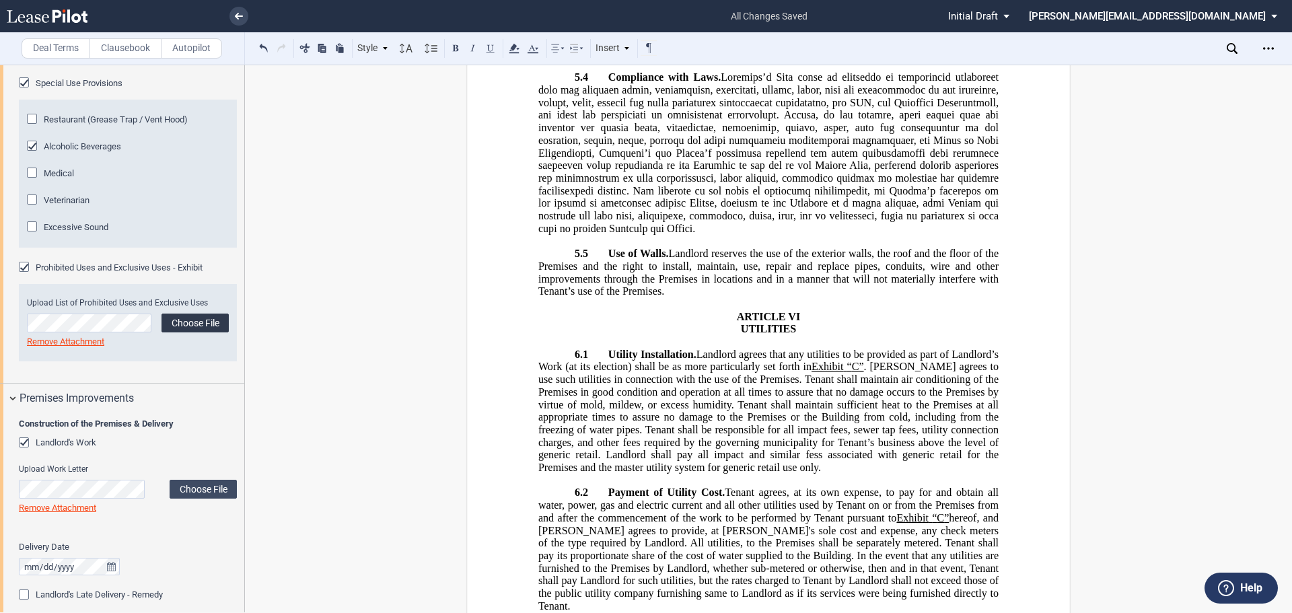
click at [184, 332] on label "Choose File" at bounding box center [194, 323] width 67 height 19
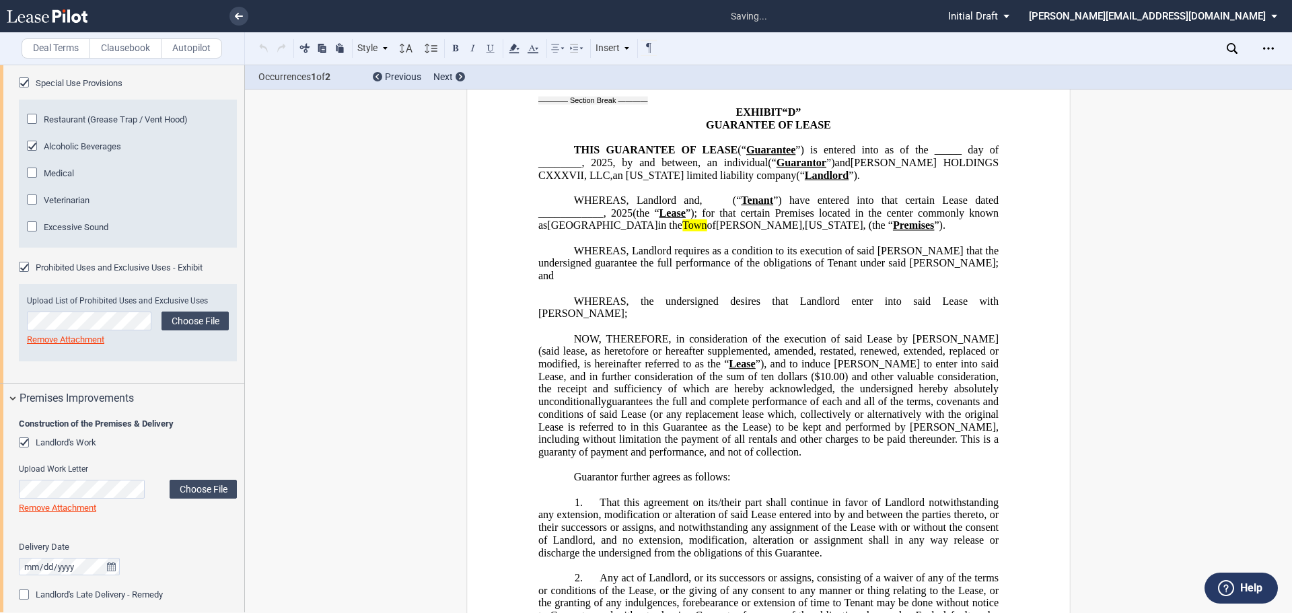
scroll to position [39210, 0]
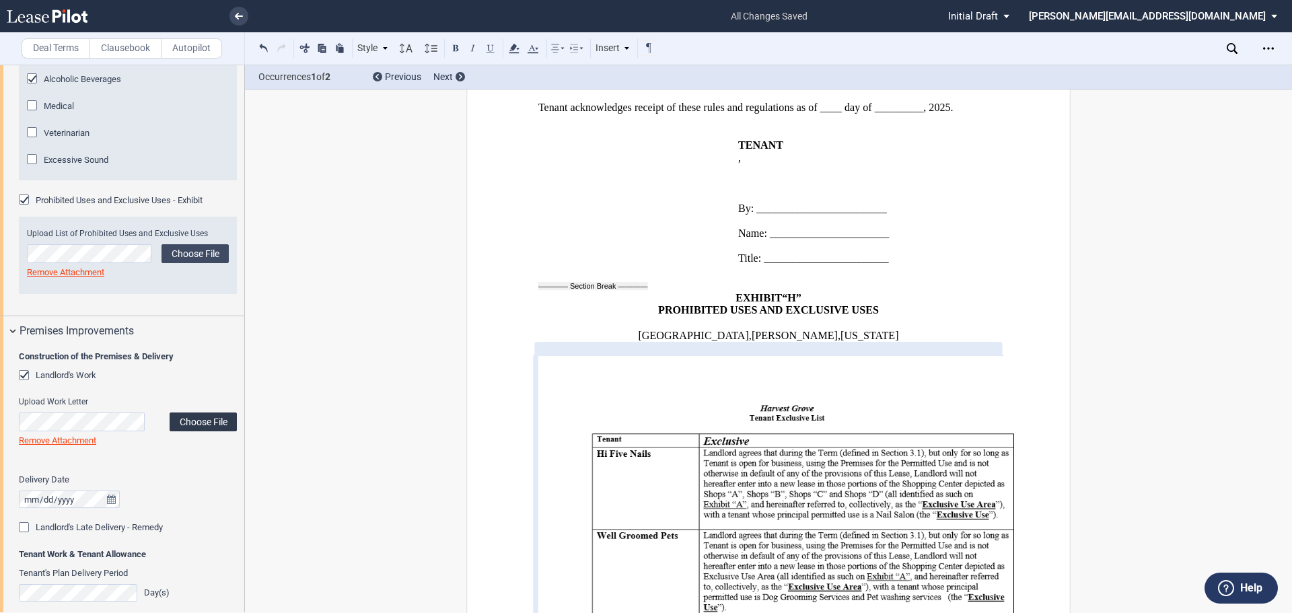
click at [193, 431] on label "Choose File" at bounding box center [203, 421] width 67 height 19
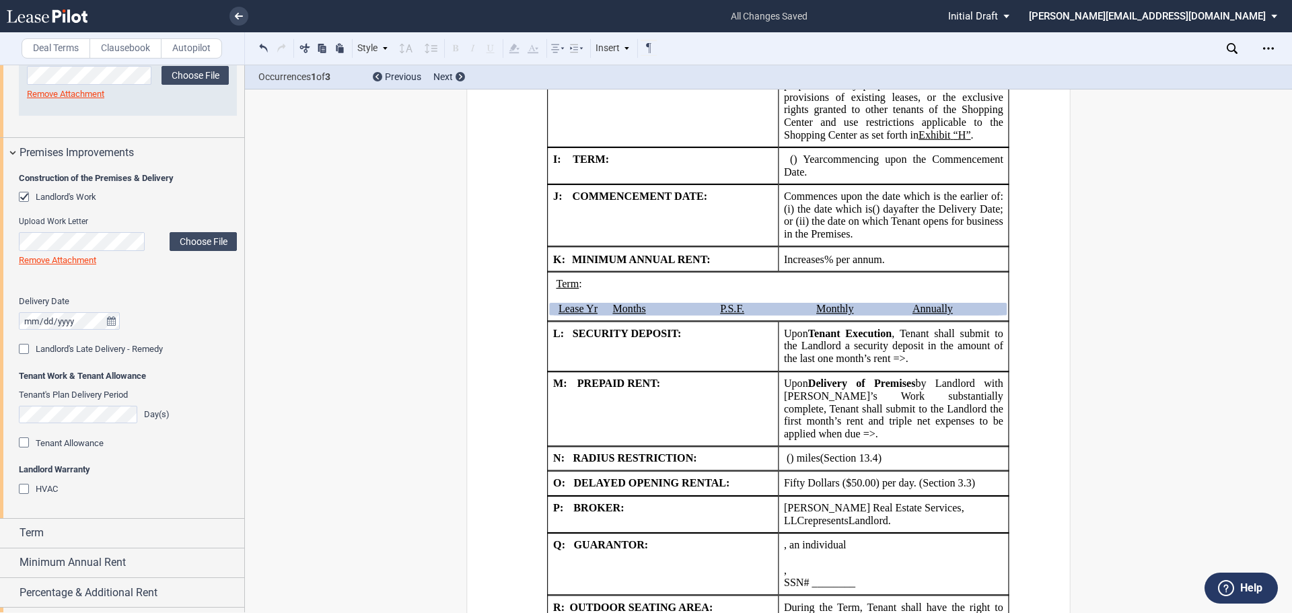
scroll to position [1389, 0]
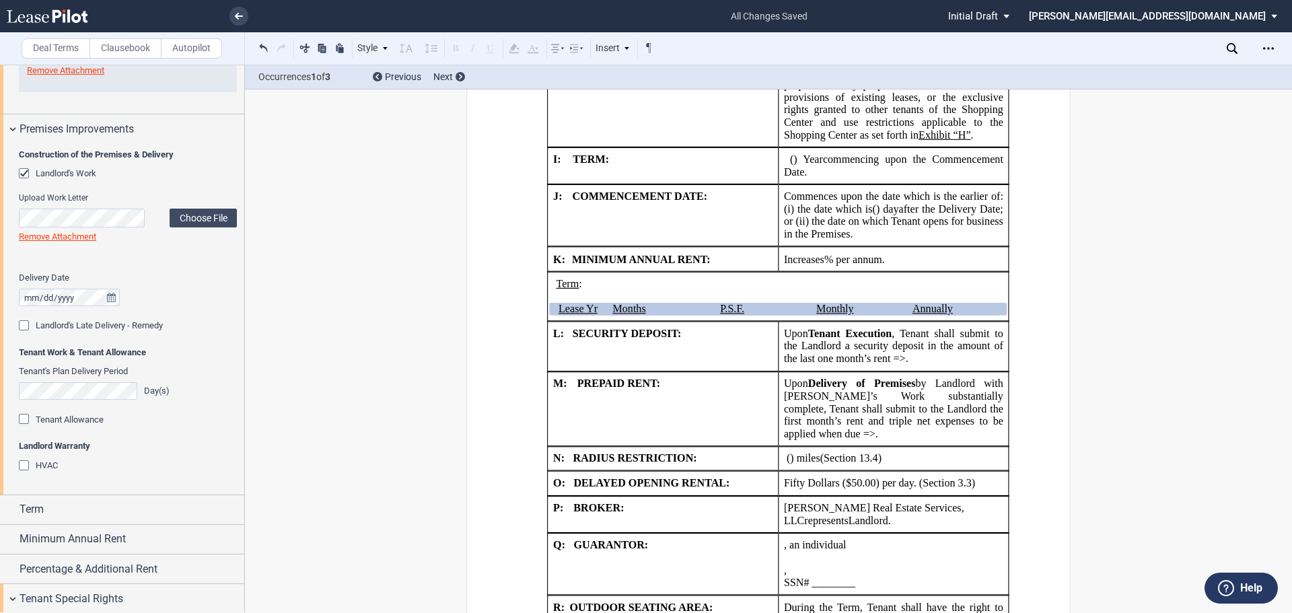
click at [25, 427] on div "Tenant Allowance" at bounding box center [25, 420] width 13 height 13
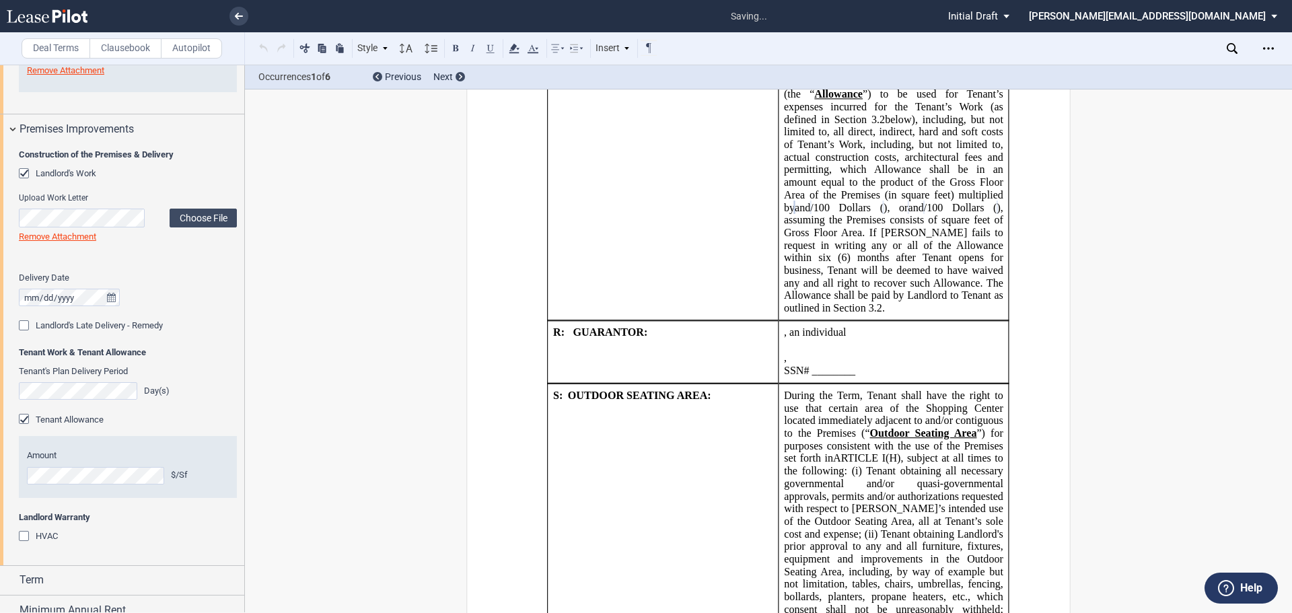
scroll to position [2426, 0]
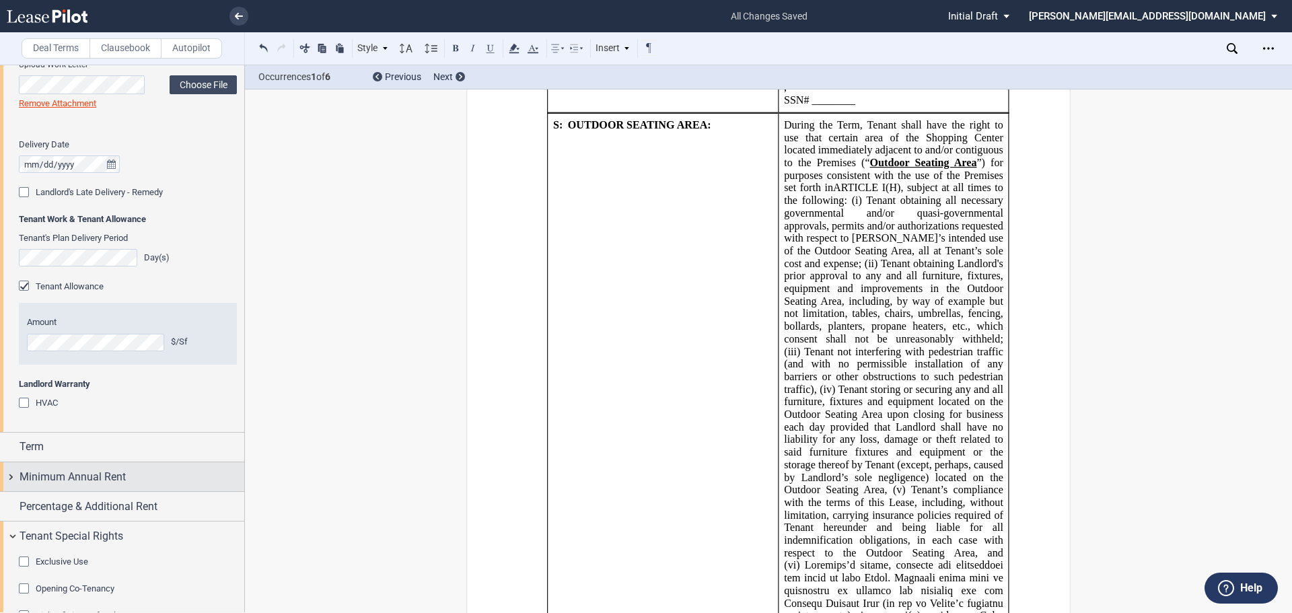
scroll to position [1523, 0]
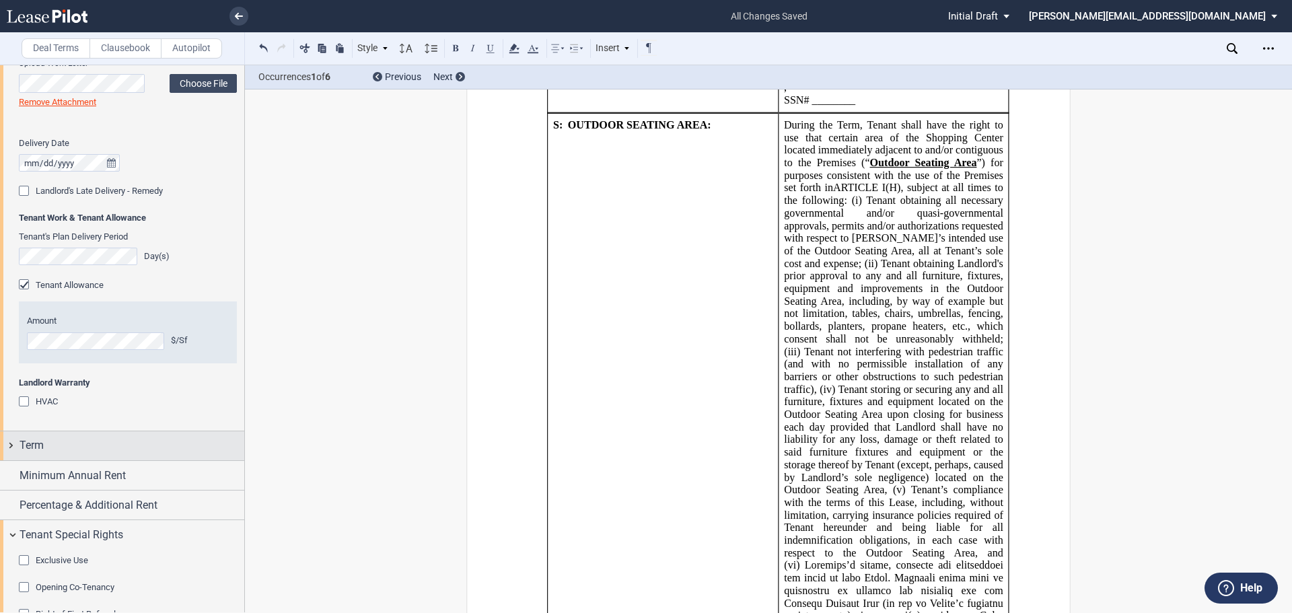
click at [13, 460] on div "Term" at bounding box center [122, 445] width 244 height 29
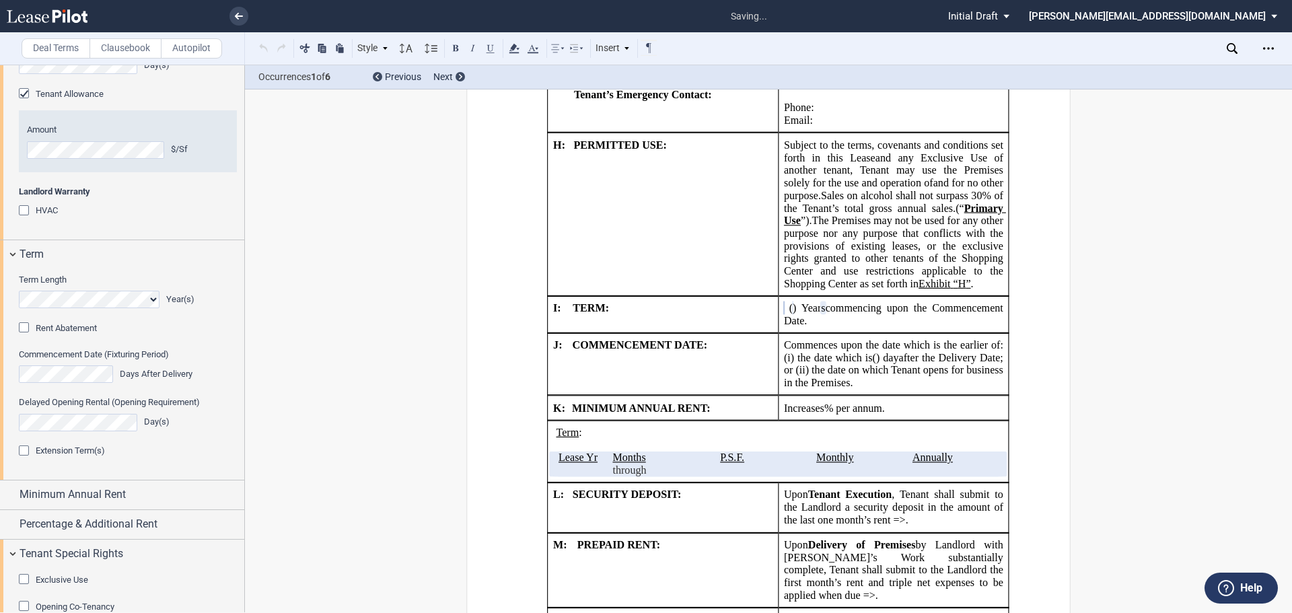
scroll to position [1725, 0]
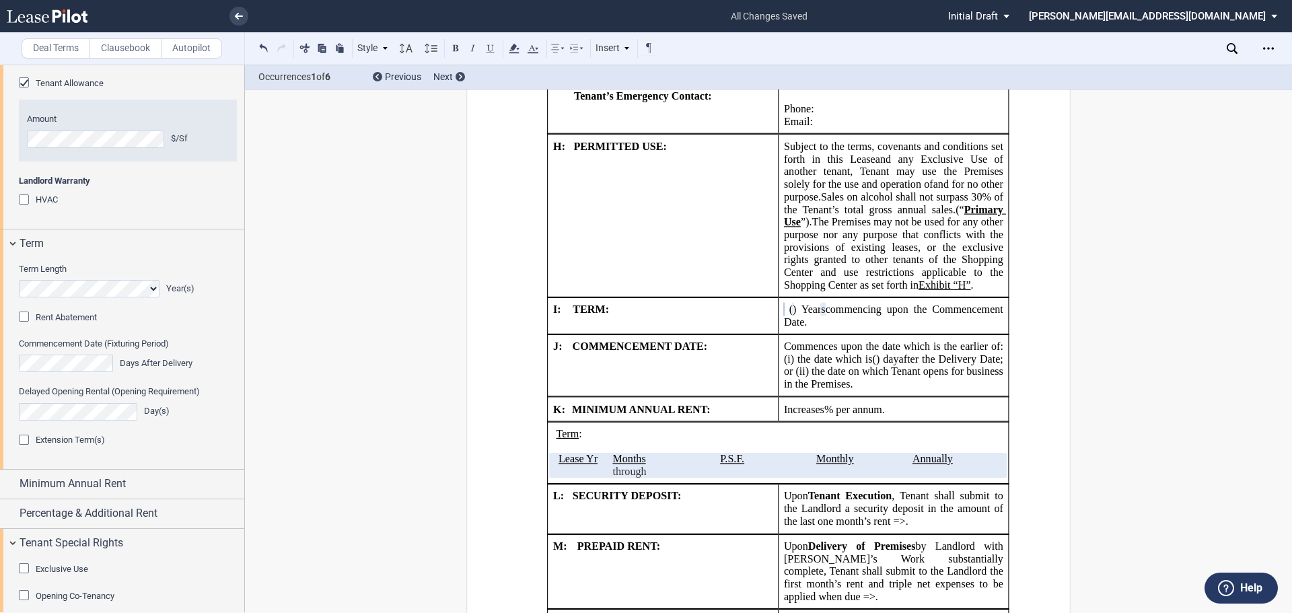
click at [23, 448] on div "Extension Term(s)" at bounding box center [25, 441] width 13 height 13
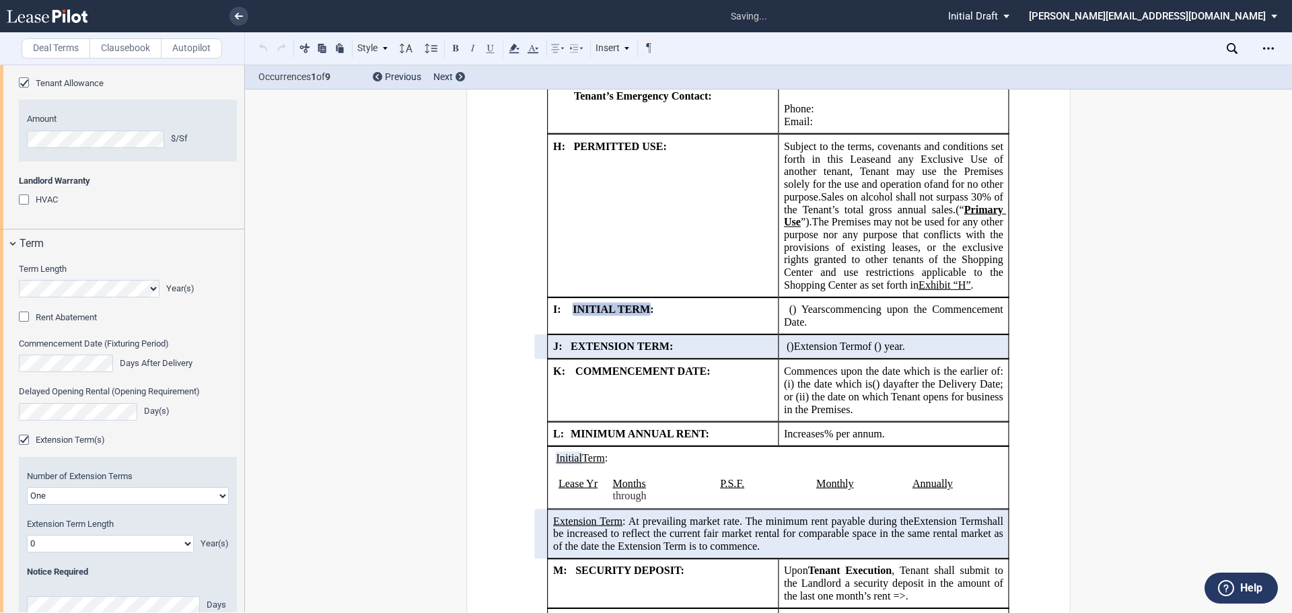
scroll to position [1793, 0]
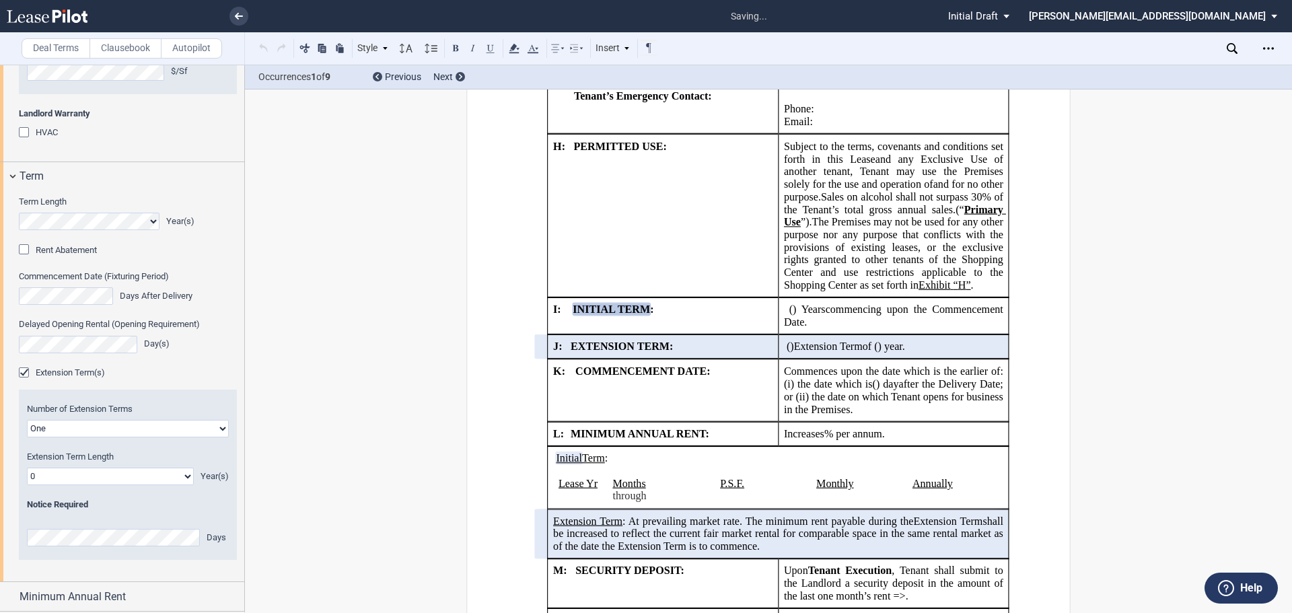
click at [129, 437] on select "One Two" at bounding box center [128, 428] width 202 height 17
select select "2"
click at [27, 437] on select "One Two" at bounding box center [128, 428] width 202 height 17
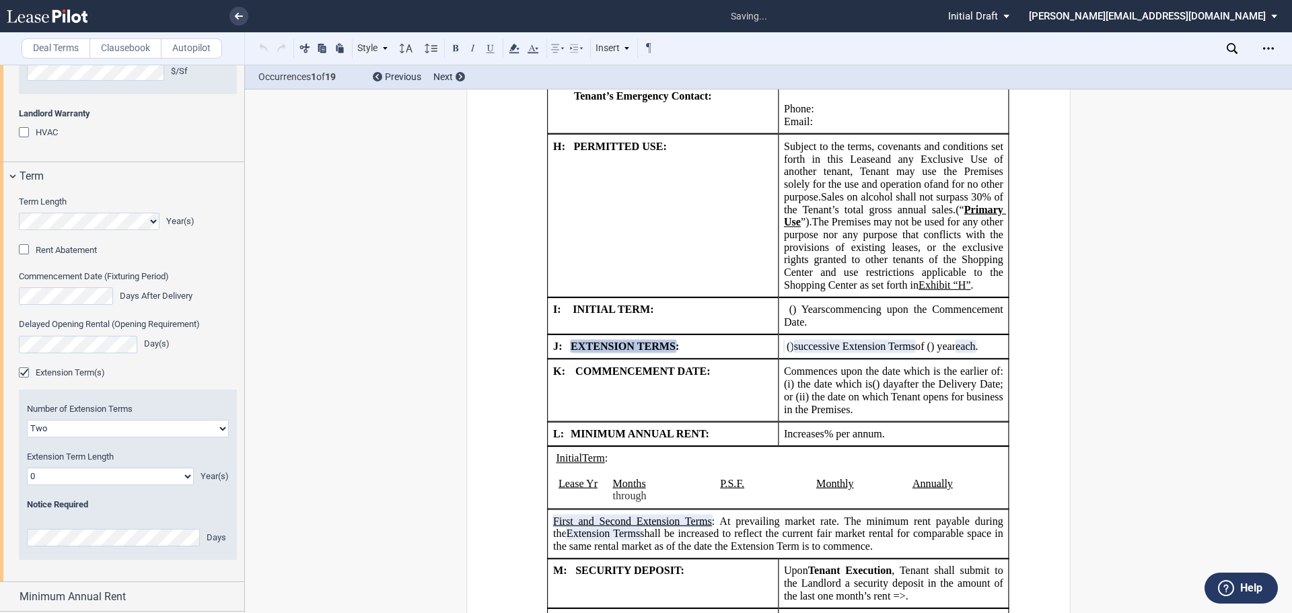
click at [171, 485] on select "0 1 2 3 4 5 6 7 8 9 10 11 12 13 14 15 16 17 18 19 20" at bounding box center [110, 476] width 167 height 17
select select "number:5"
click at [27, 485] on select "0 1 2 3 4 5 6 7 8 9 10 11 12 13 14 15 16 17 18 19 20" at bounding box center [110, 476] width 167 height 17
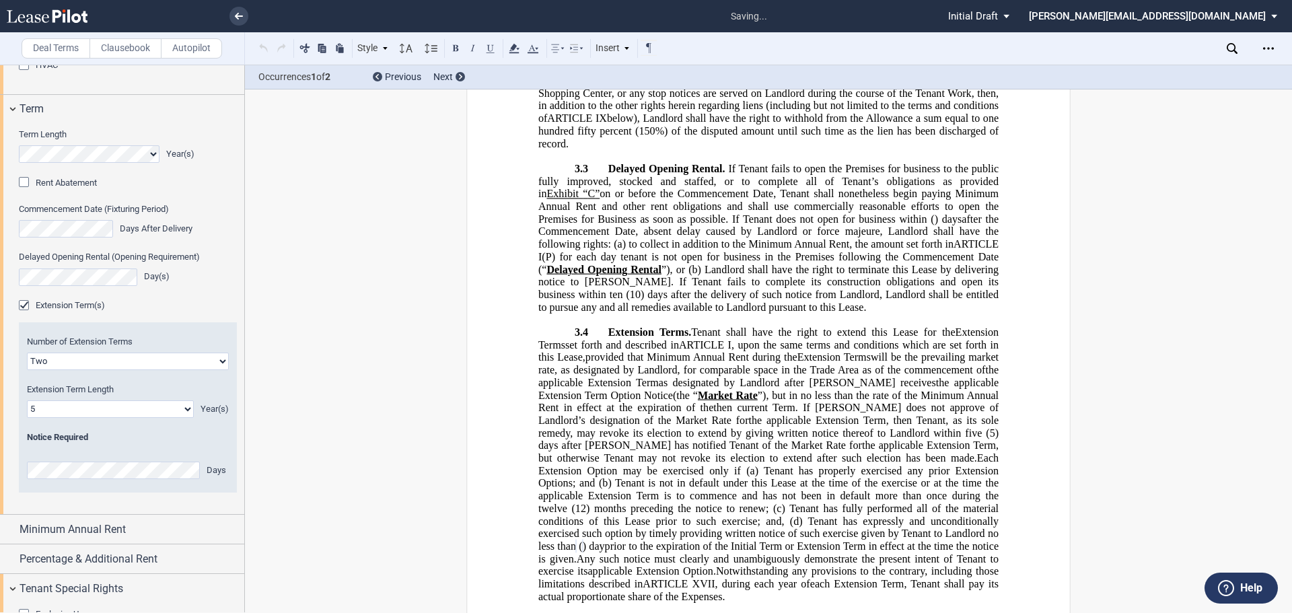
scroll to position [6741, 0]
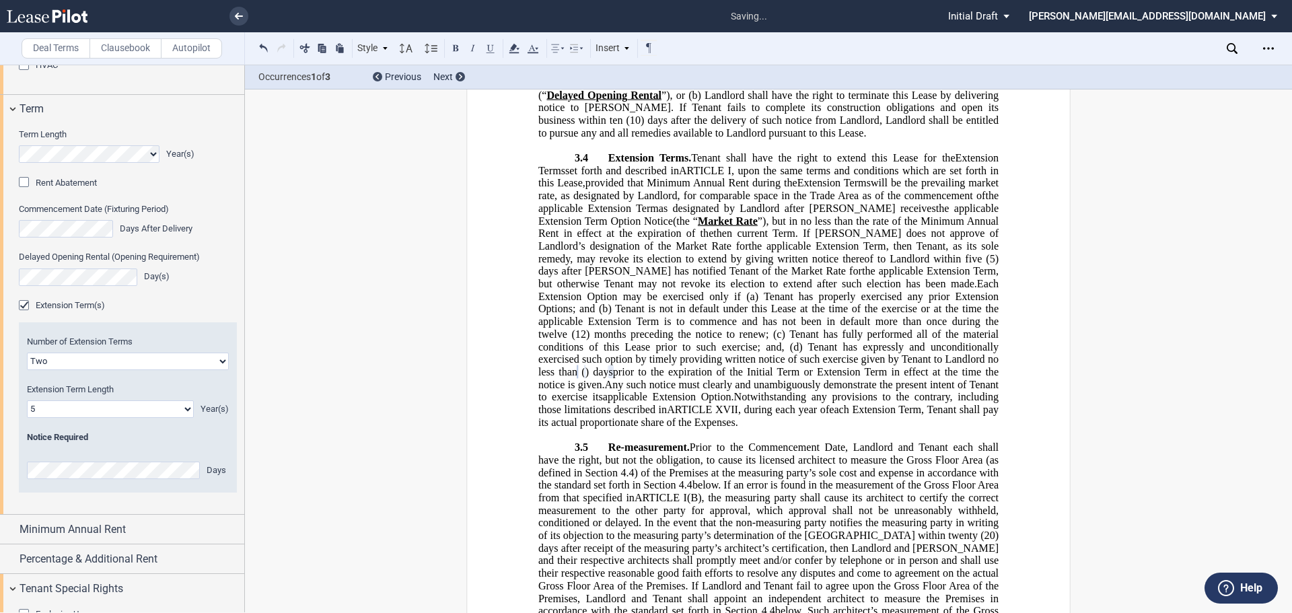
click at [181, 418] on select "0 1 2 3 4 5 6 7 8 9 10 11 12 13 14 15 16 17 18 19 20" at bounding box center [110, 408] width 167 height 17
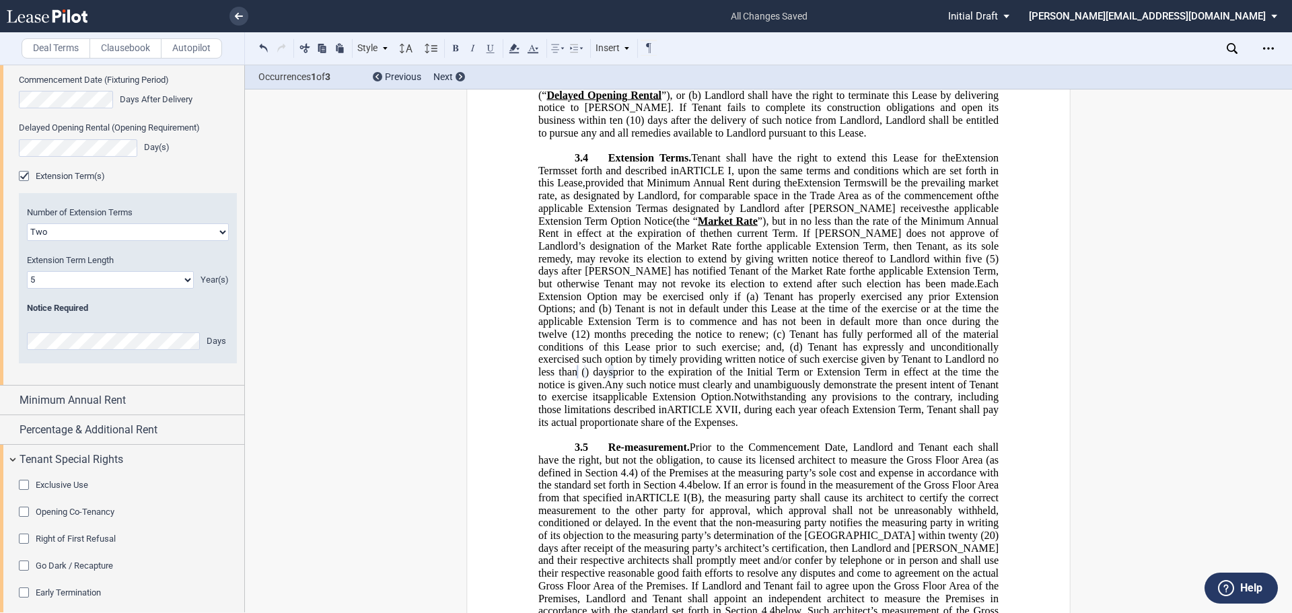
scroll to position [1994, 0]
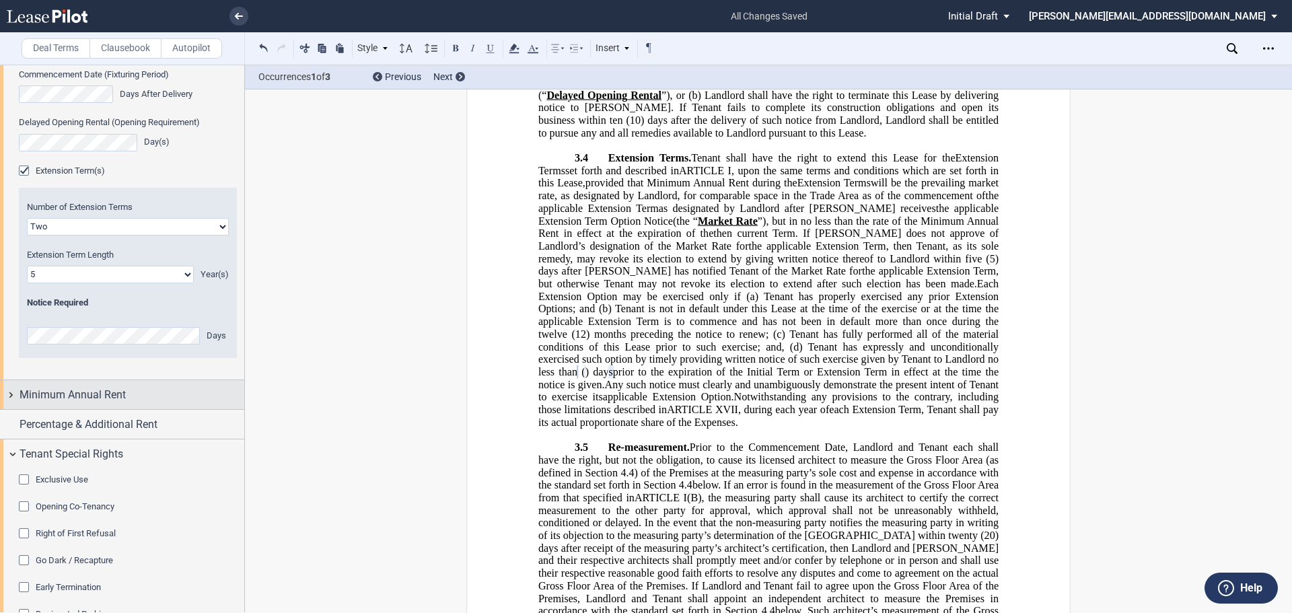
click at [11, 409] on div "Minimum Annual Rent" at bounding box center [122, 394] width 244 height 29
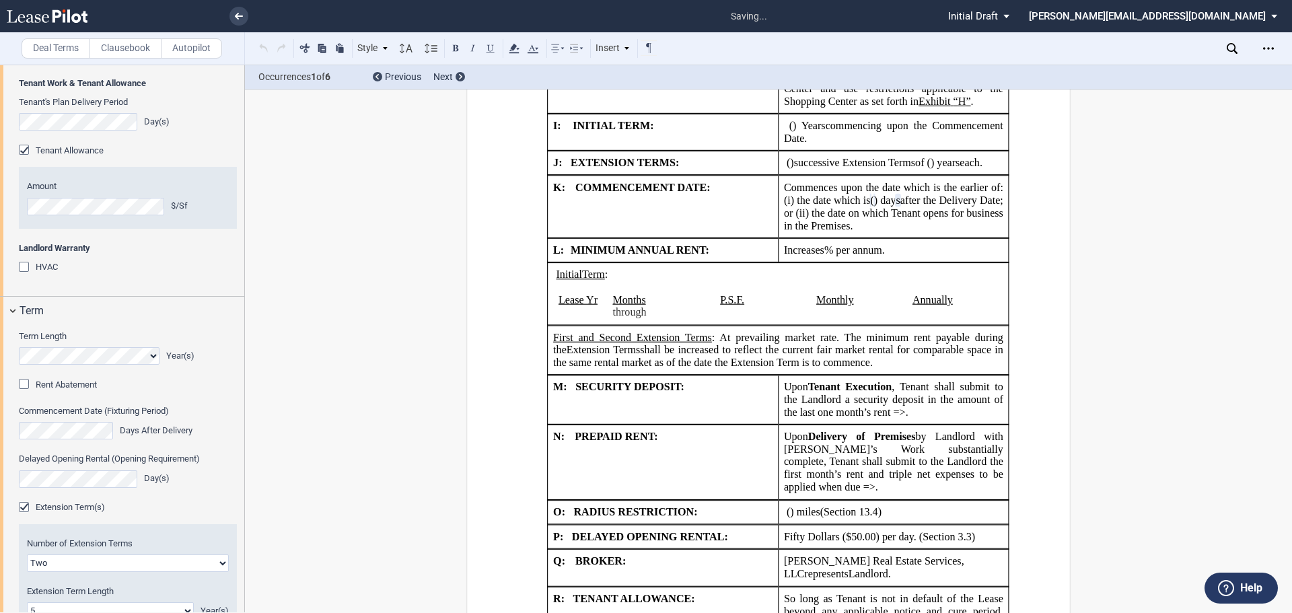
scroll to position [1873, 0]
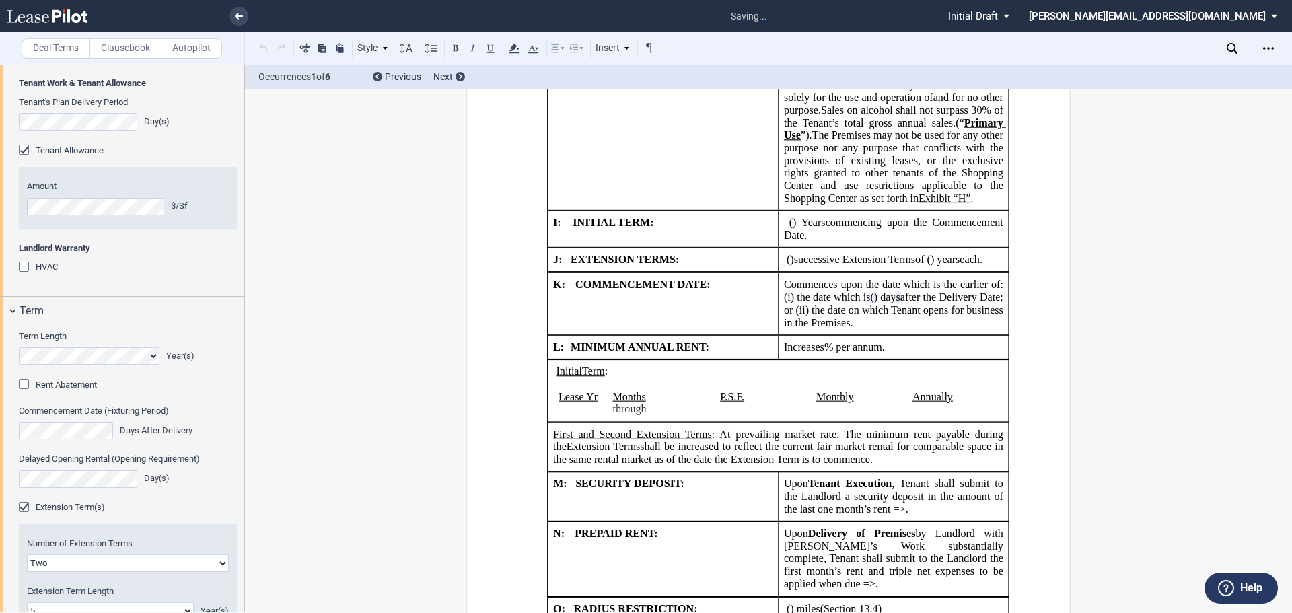
click at [186, 488] on div "Day(s)" at bounding box center [128, 478] width 218 height 17
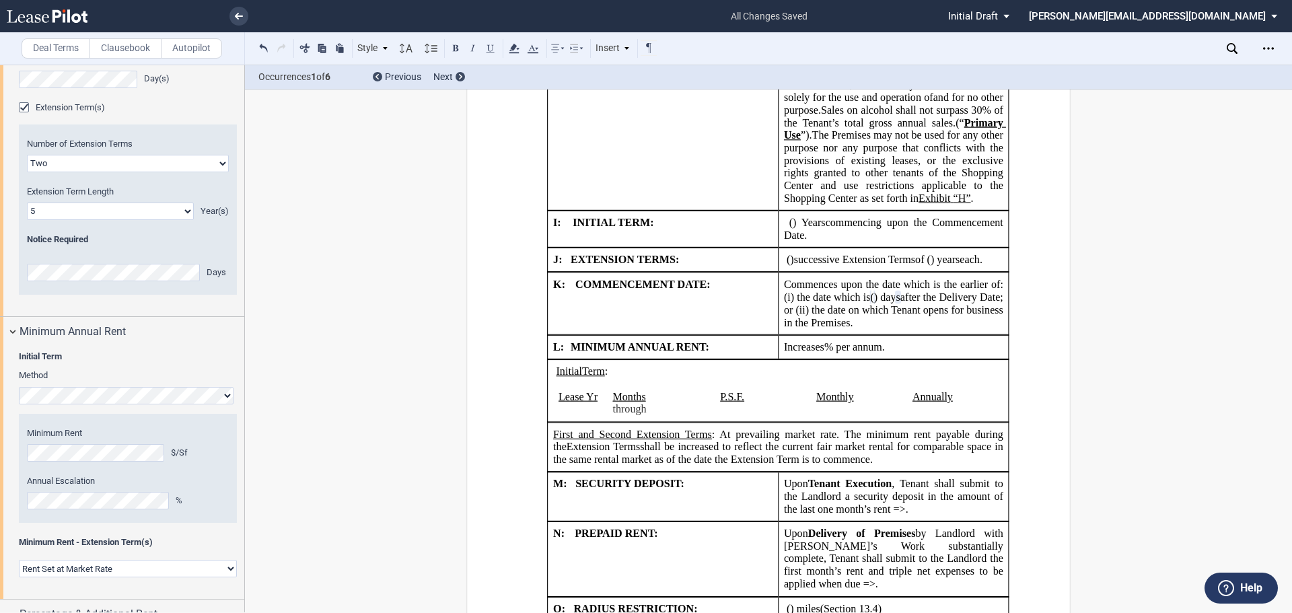
scroll to position [2062, 0]
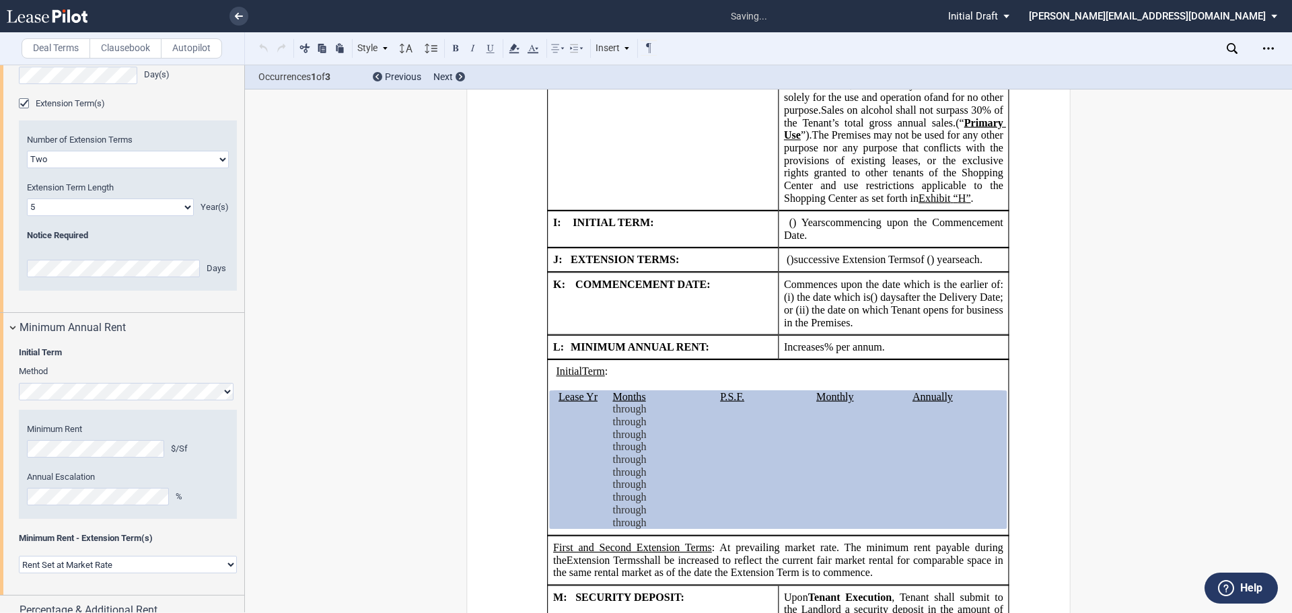
click at [93, 556] on select "Rent Set at Market Rate Rent Specified in Lease" at bounding box center [128, 564] width 218 height 17
click at [87, 556] on select "Rent Set at Market Rate Rent Specified in Lease" at bounding box center [128, 564] width 218 height 17
drag, startPoint x: 87, startPoint y: 503, endPoint x: 207, endPoint y: 511, distance: 120.0
click at [87, 556] on select "Rent Set at Market Rate Rent Specified in Lease" at bounding box center [128, 564] width 218 height 17
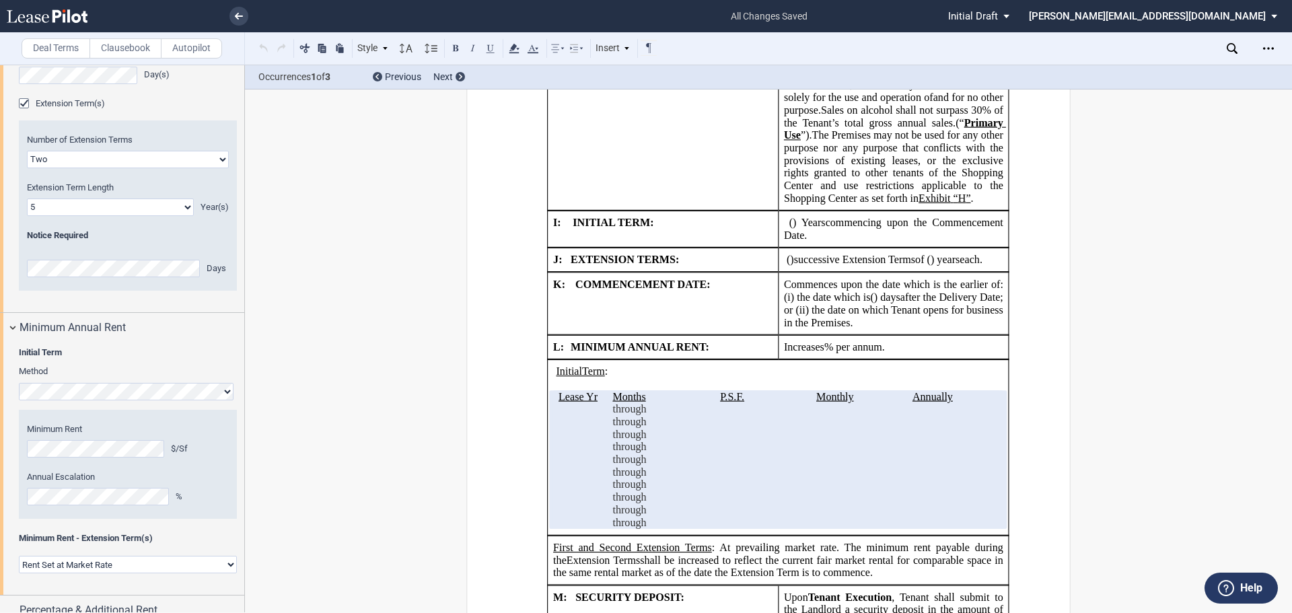
scroll to position [2196, 0]
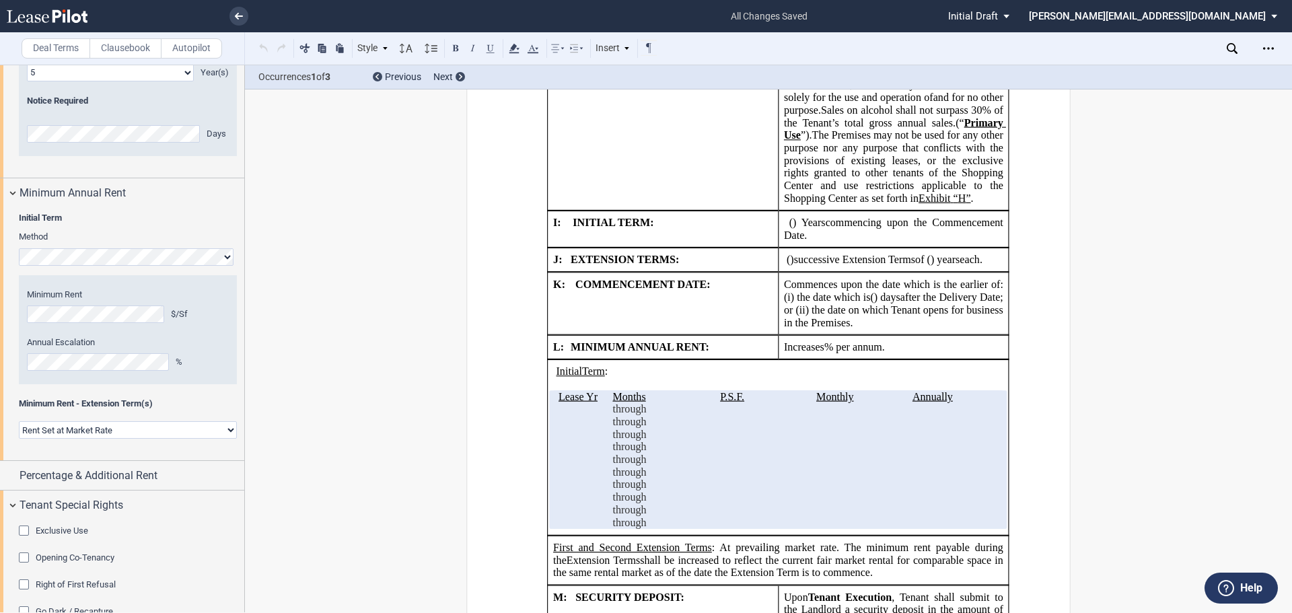
click at [224, 439] on select "Rent Set at Market Rate Rent Specified in Lease" at bounding box center [128, 429] width 218 height 17
select select "fixed"
click at [19, 439] on select "Rent Set at Market Rate Rent Specified in Lease" at bounding box center [128, 429] width 218 height 17
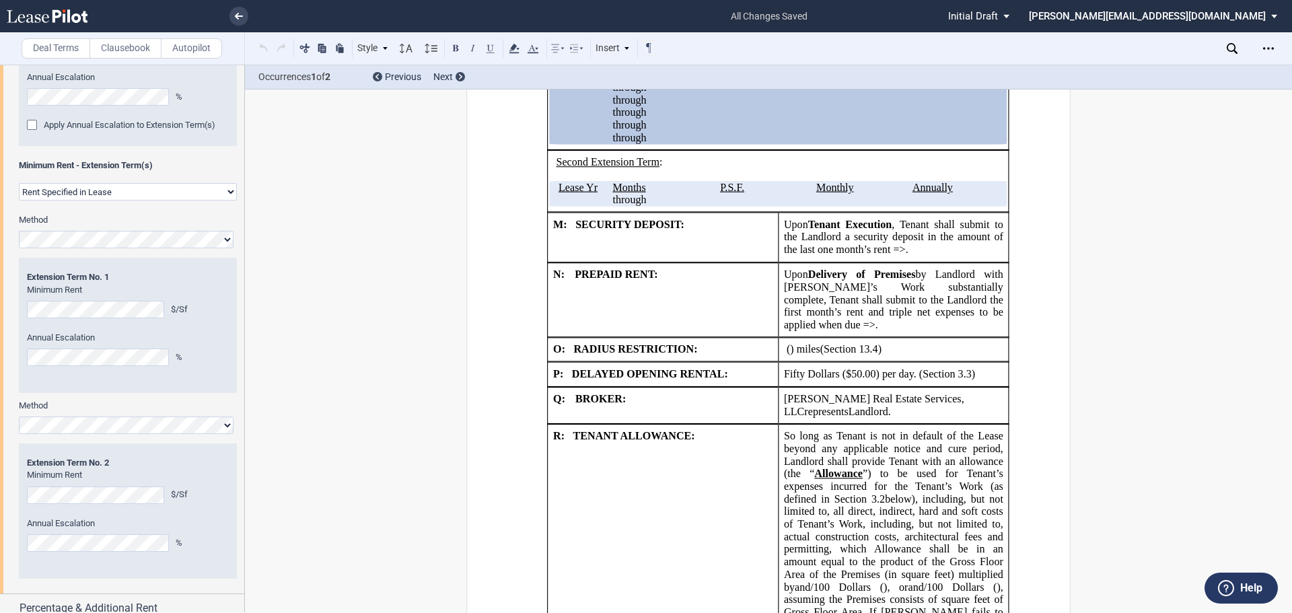
scroll to position [2533, 0]
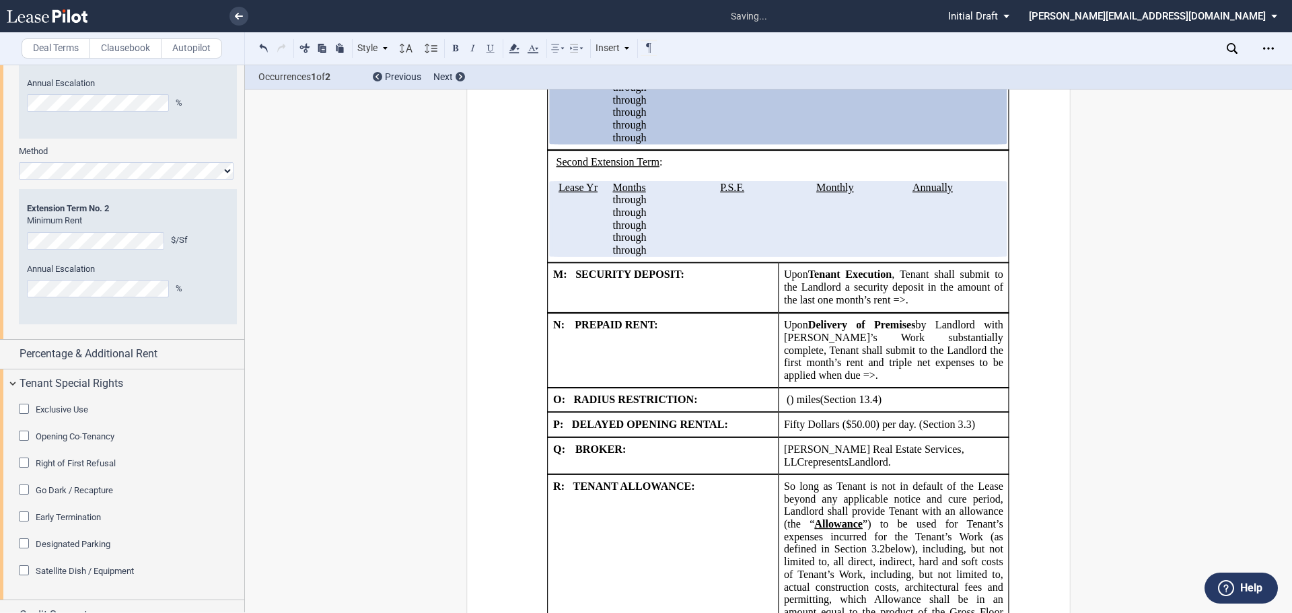
scroll to position [2735, 0]
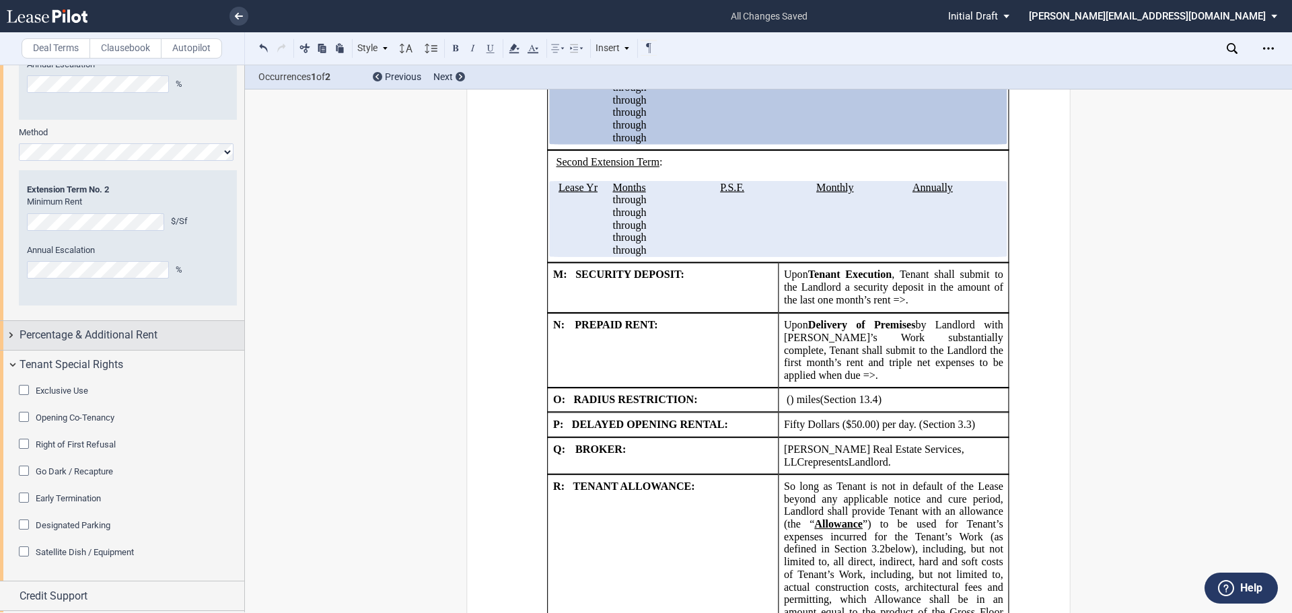
click at [8, 350] on div "Percentage & Additional Rent" at bounding box center [122, 335] width 244 height 29
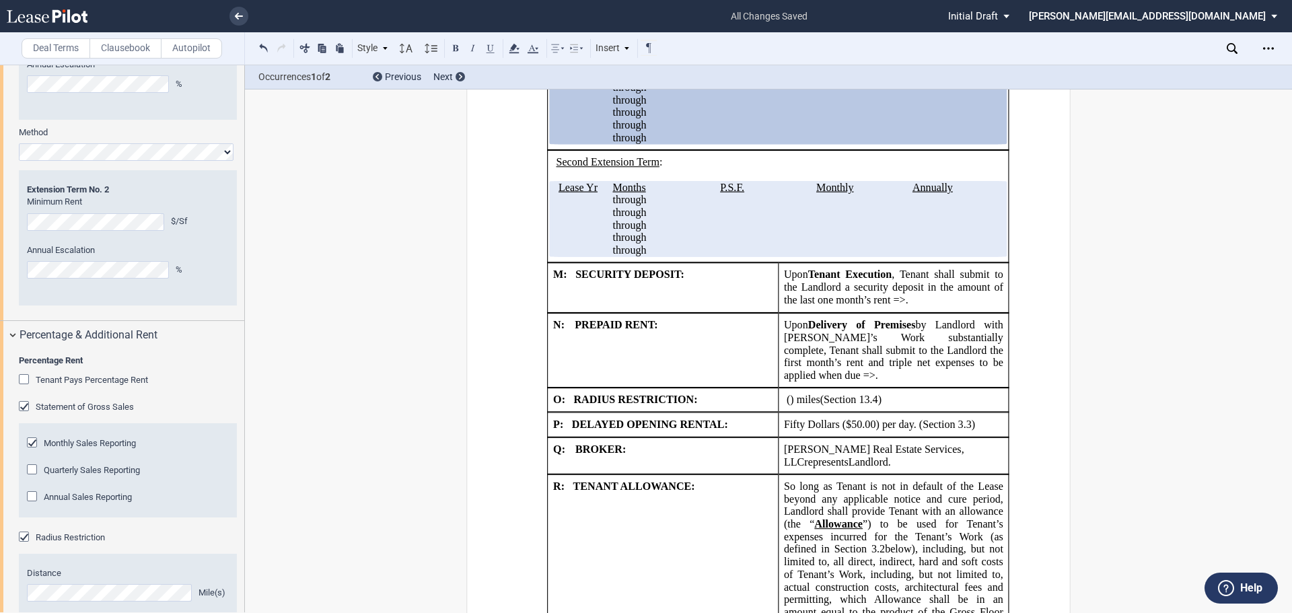
click at [24, 388] on div "Tenant Pays Percentage Rent" at bounding box center [25, 380] width 13 height 13
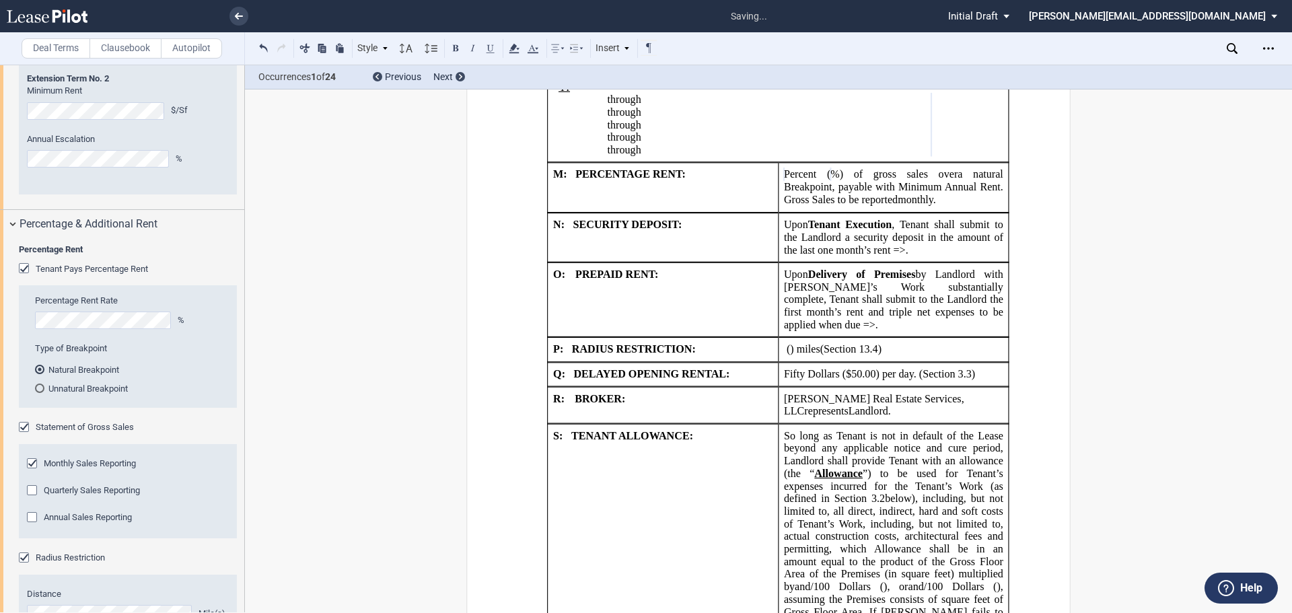
scroll to position [2869, 0]
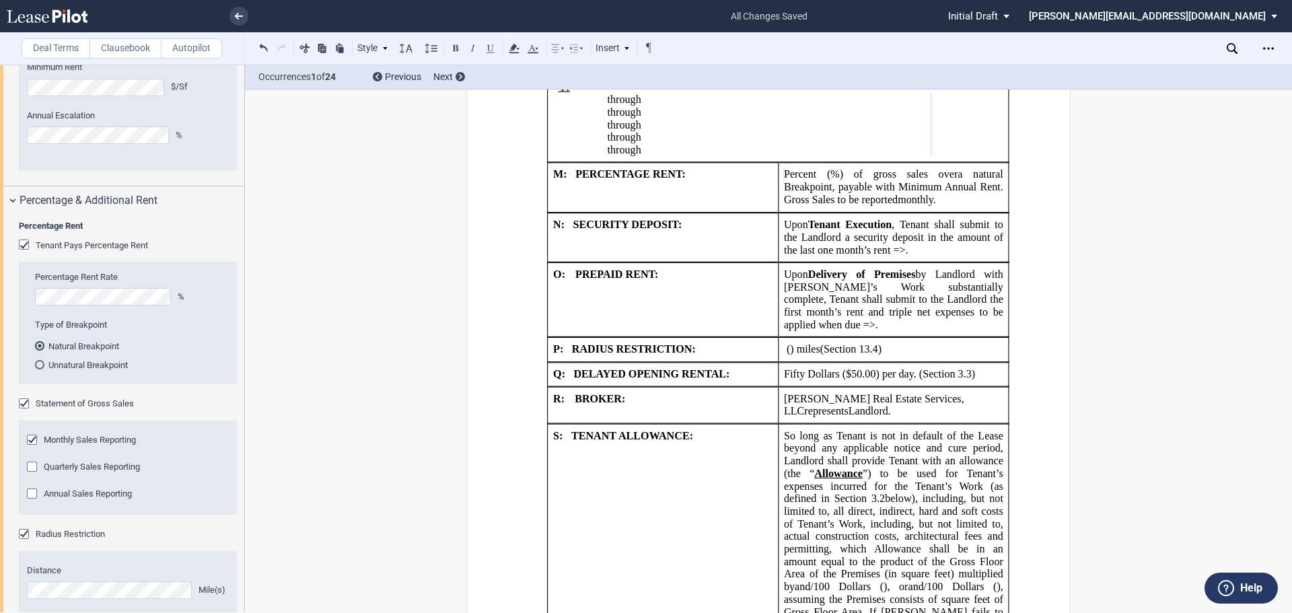
drag, startPoint x: 34, startPoint y: 540, endPoint x: 40, endPoint y: 512, distance: 28.4
click at [34, 475] on div "Quarterly Sales Reporting" at bounding box center [33, 468] width 13 height 13
click at [32, 448] on div "Monthly Sales Reporting" at bounding box center [33, 441] width 13 height 13
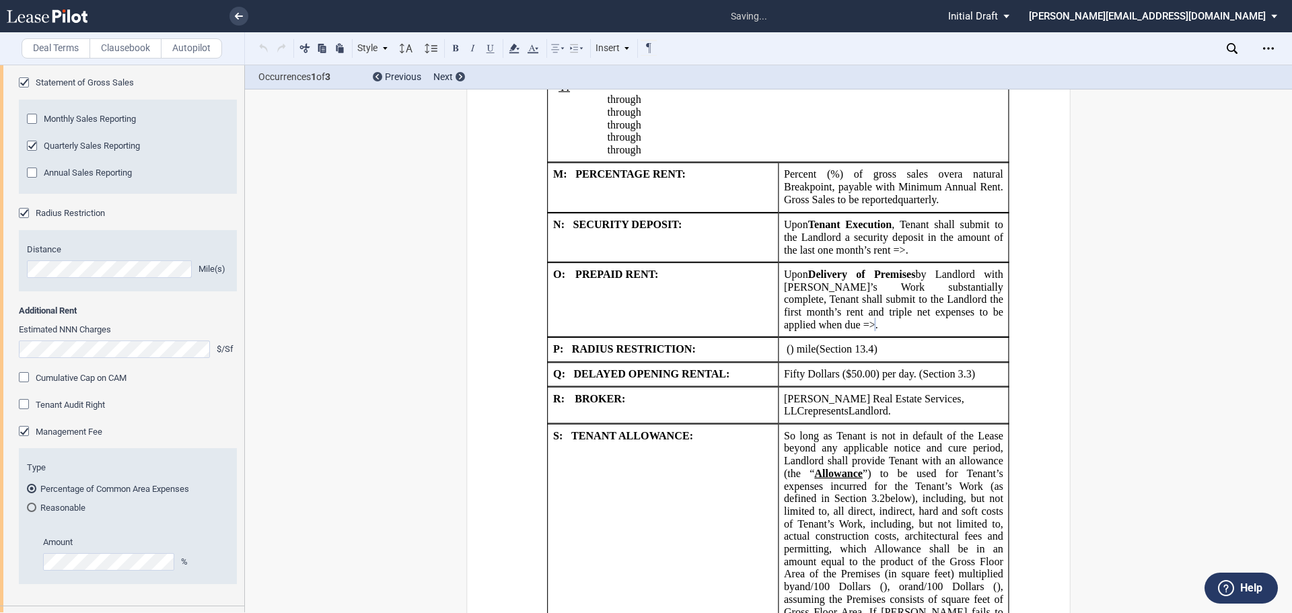
scroll to position [3206, 0]
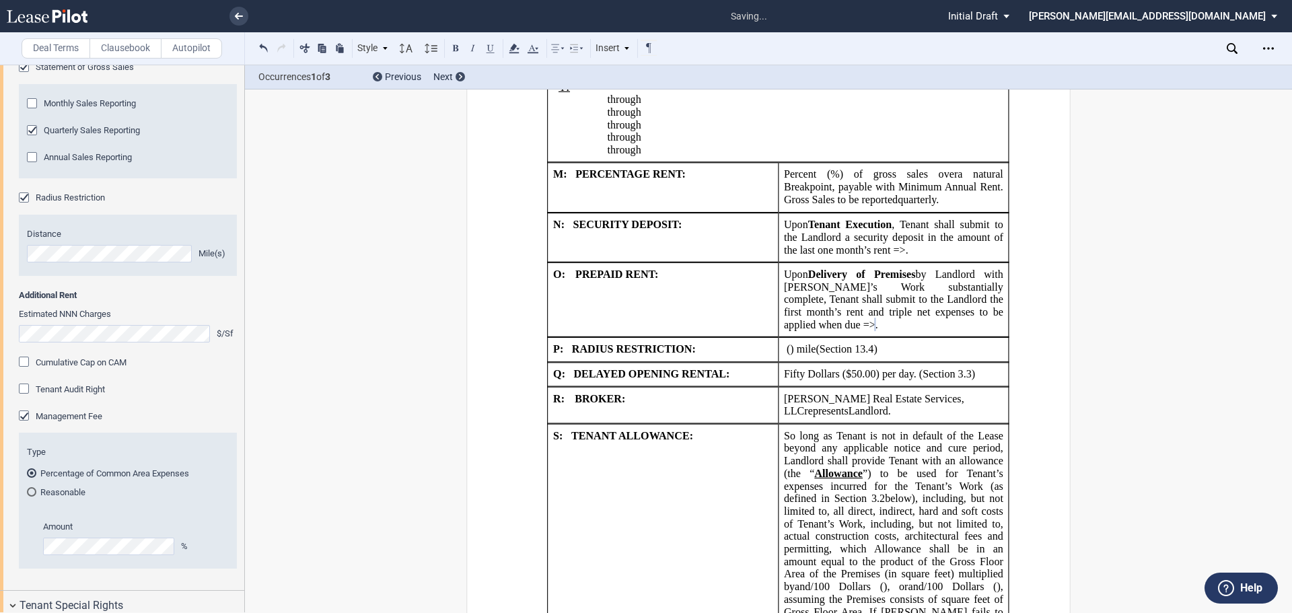
click at [22, 370] on div "Cumulative Cap on CAM" at bounding box center [25, 363] width 13 height 13
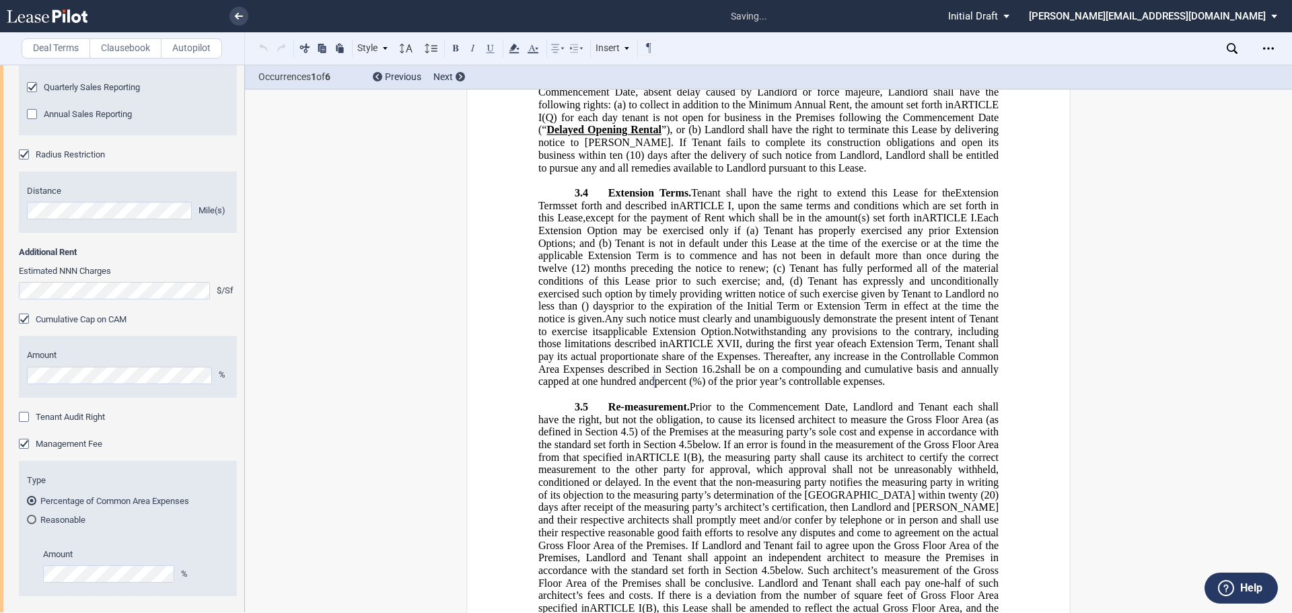
scroll to position [3273, 0]
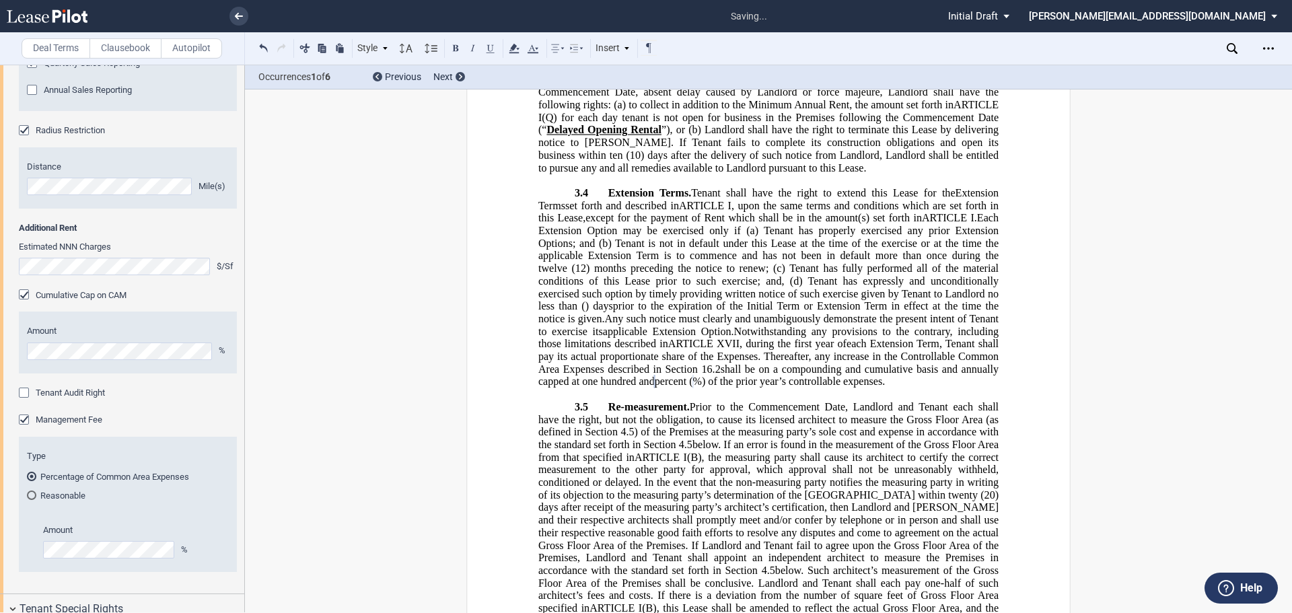
click at [24, 401] on div "Tenant Audit Right" at bounding box center [25, 394] width 13 height 13
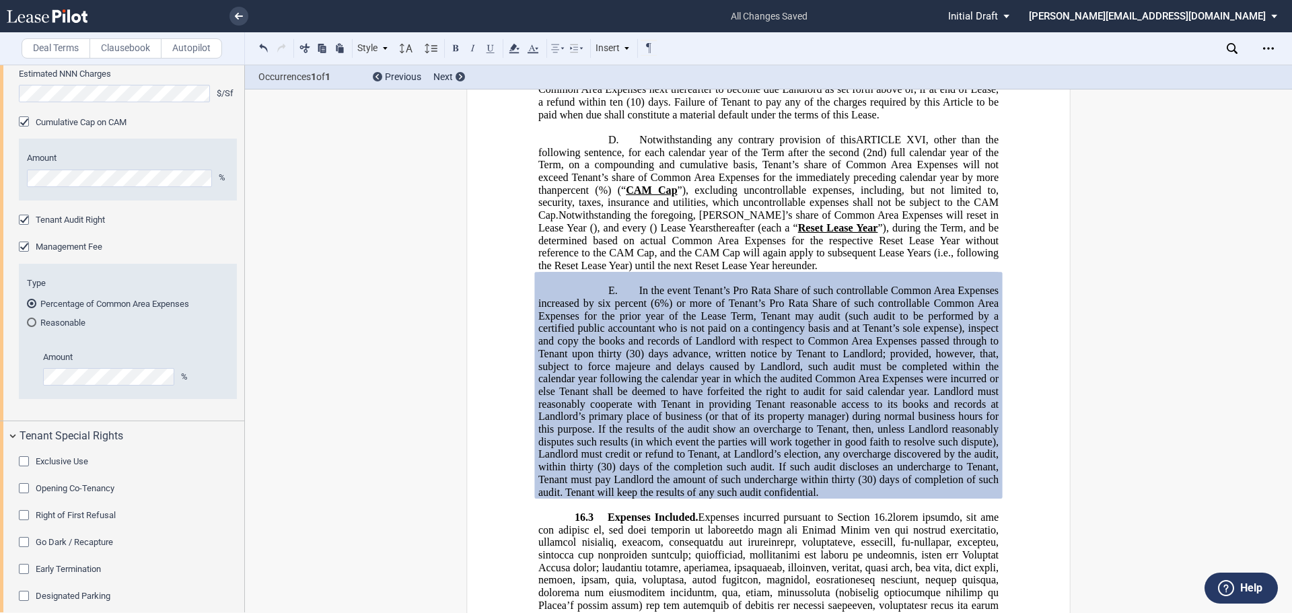
scroll to position [3475, 0]
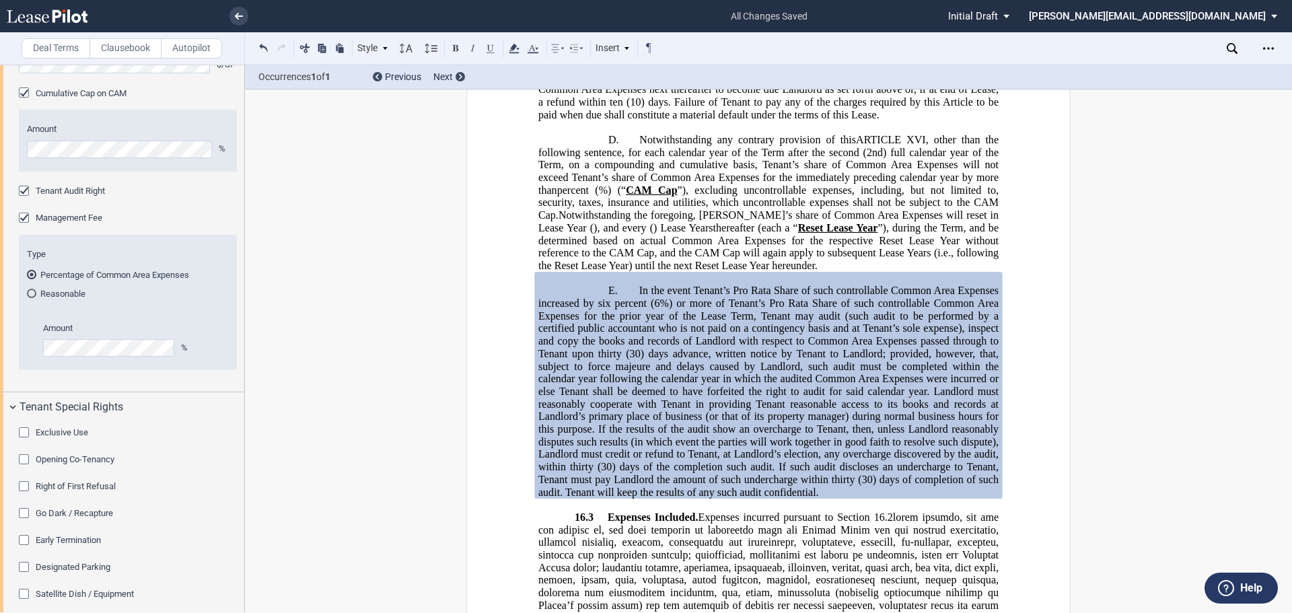
click at [26, 441] on div "Exclusive Use" at bounding box center [25, 433] width 13 height 13
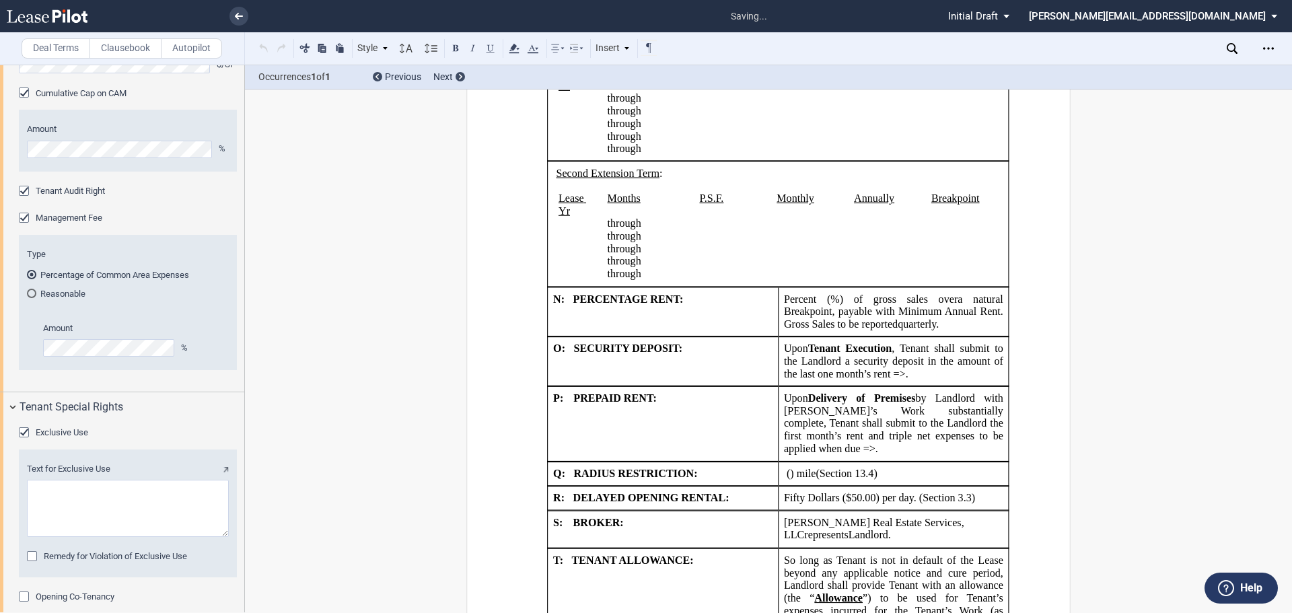
scroll to position [1906, 0]
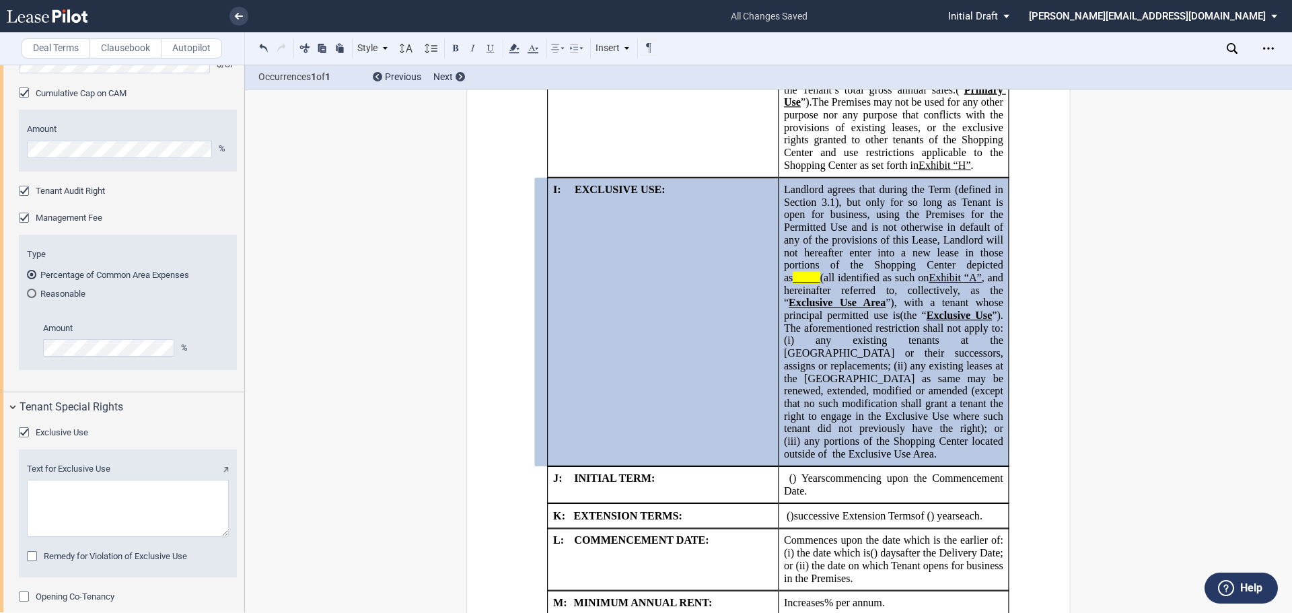
click at [127, 537] on textarea "Text for Exclusive Use" at bounding box center [128, 508] width 202 height 57
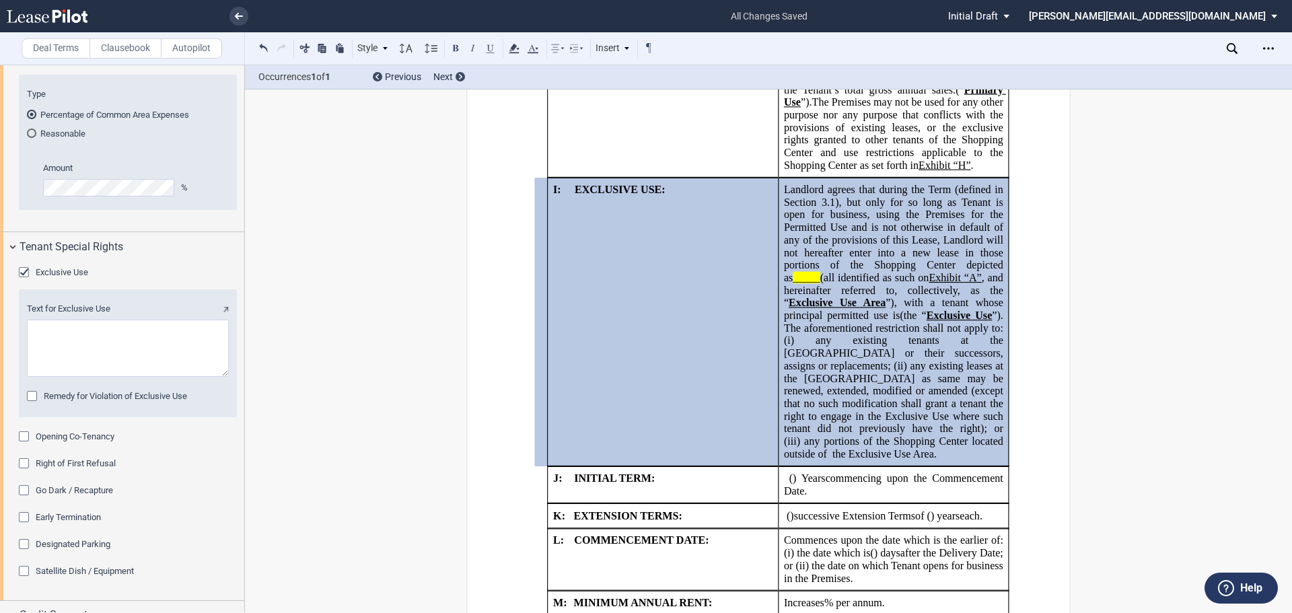
scroll to position [3677, 0]
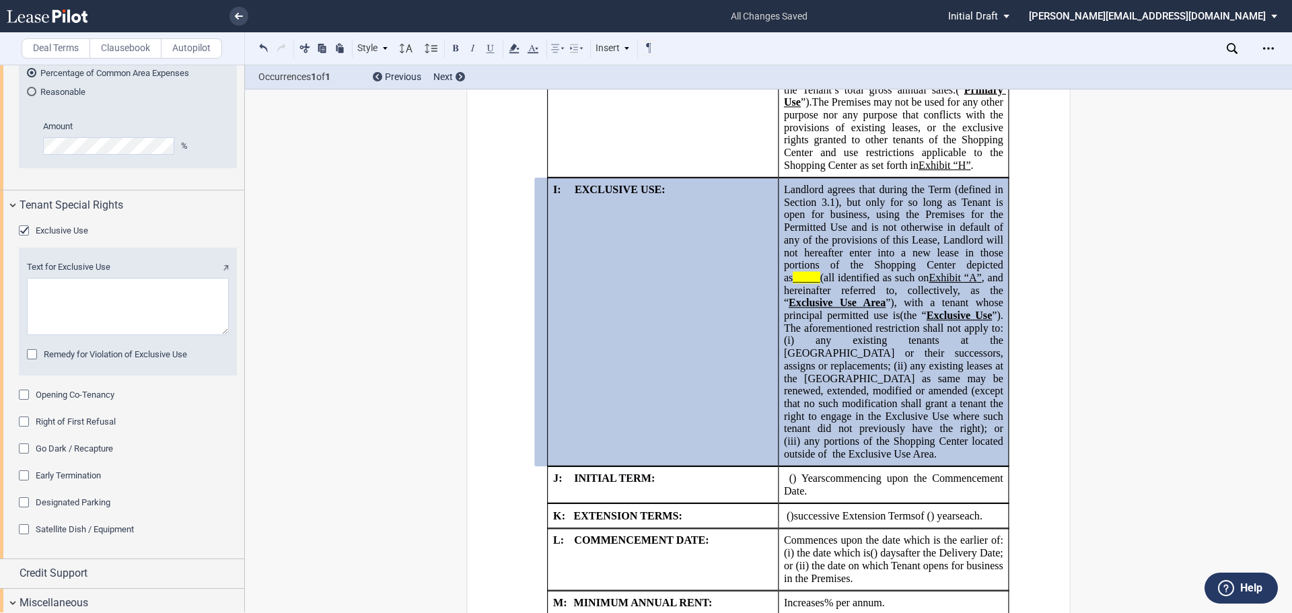
click at [30, 363] on div "Remedy for Violation of Exclusive Use" at bounding box center [33, 355] width 13 height 13
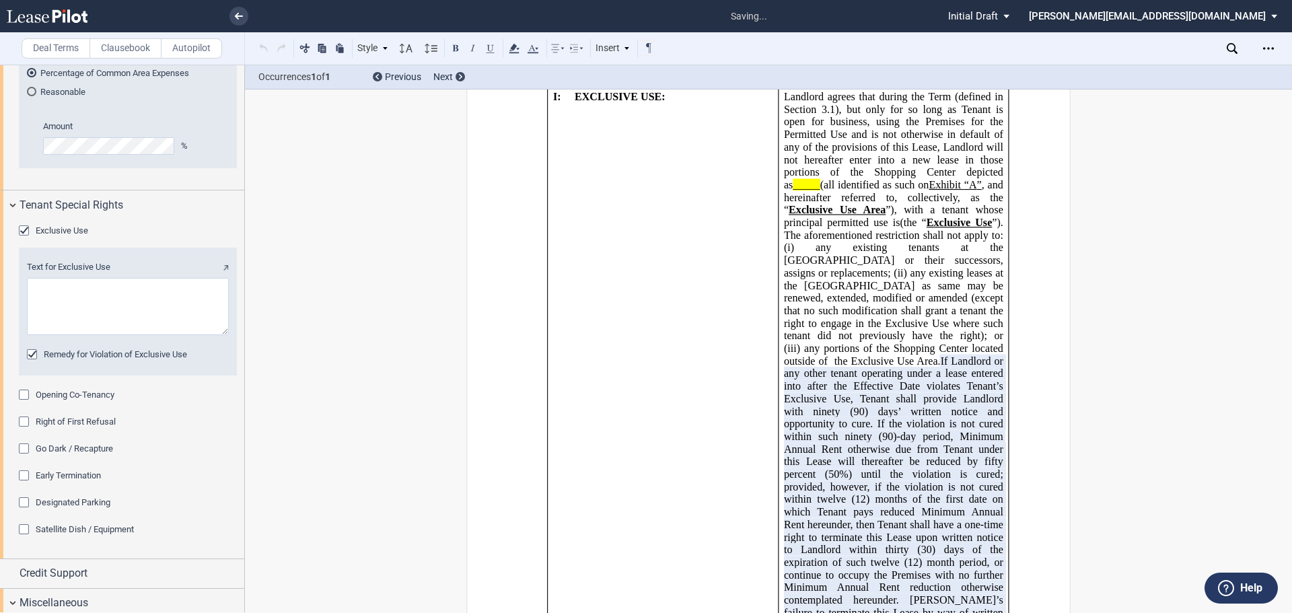
scroll to position [2204, 0]
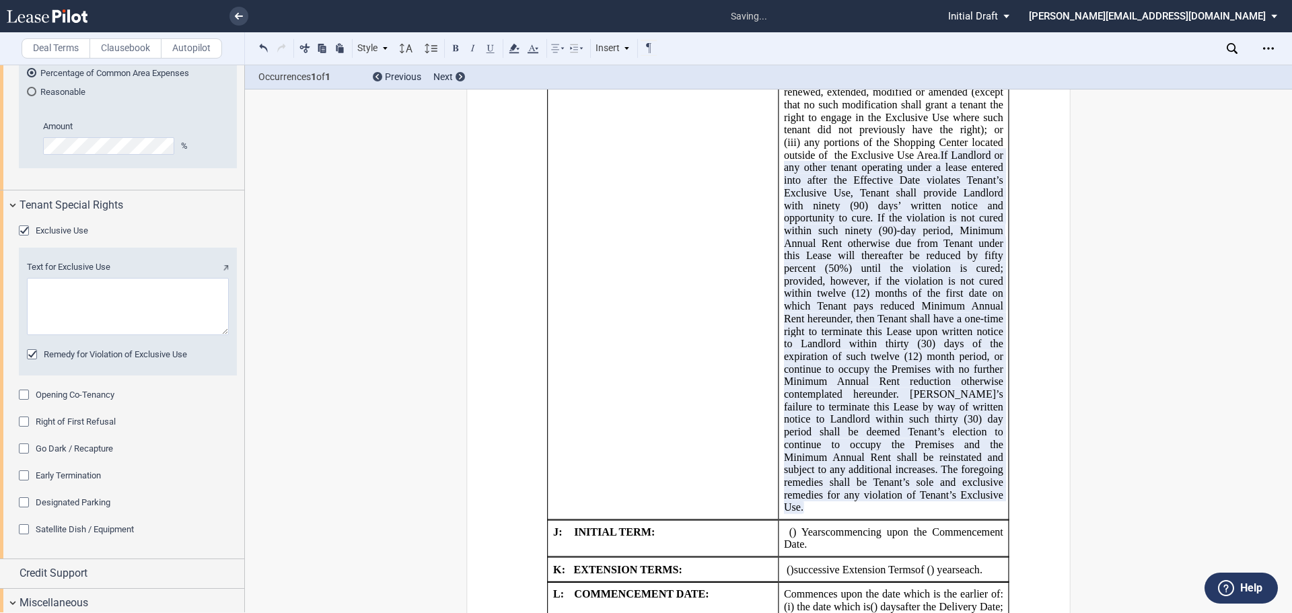
click at [25, 511] on div "Designated Parking" at bounding box center [25, 503] width 13 height 13
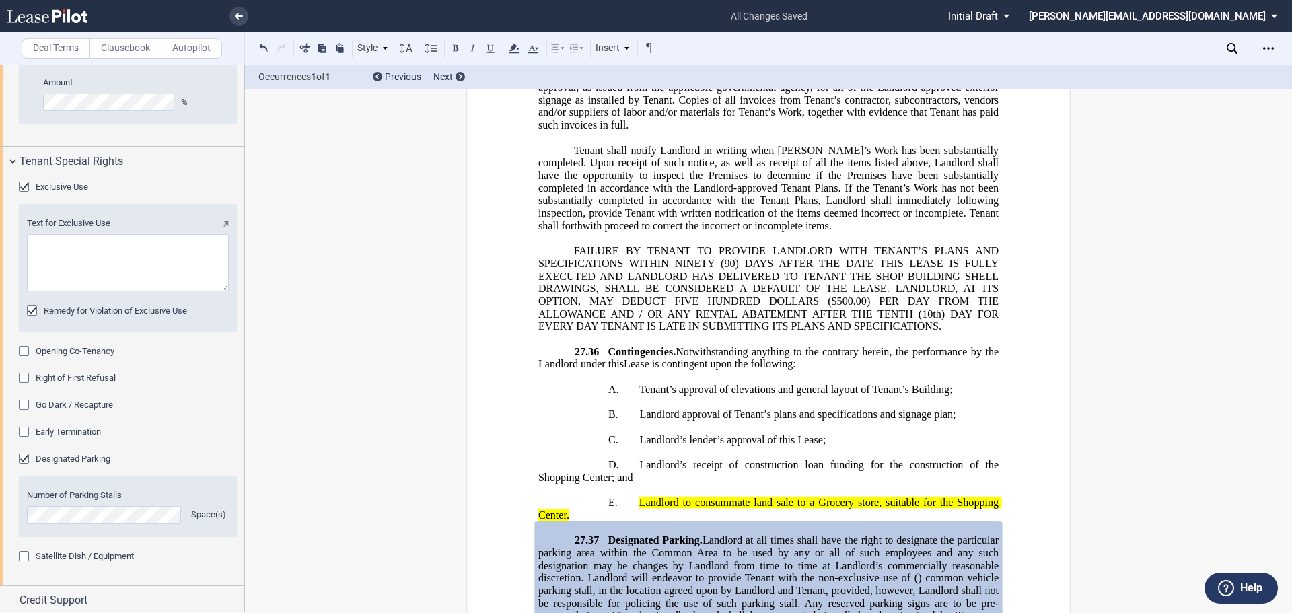
scroll to position [3744, 0]
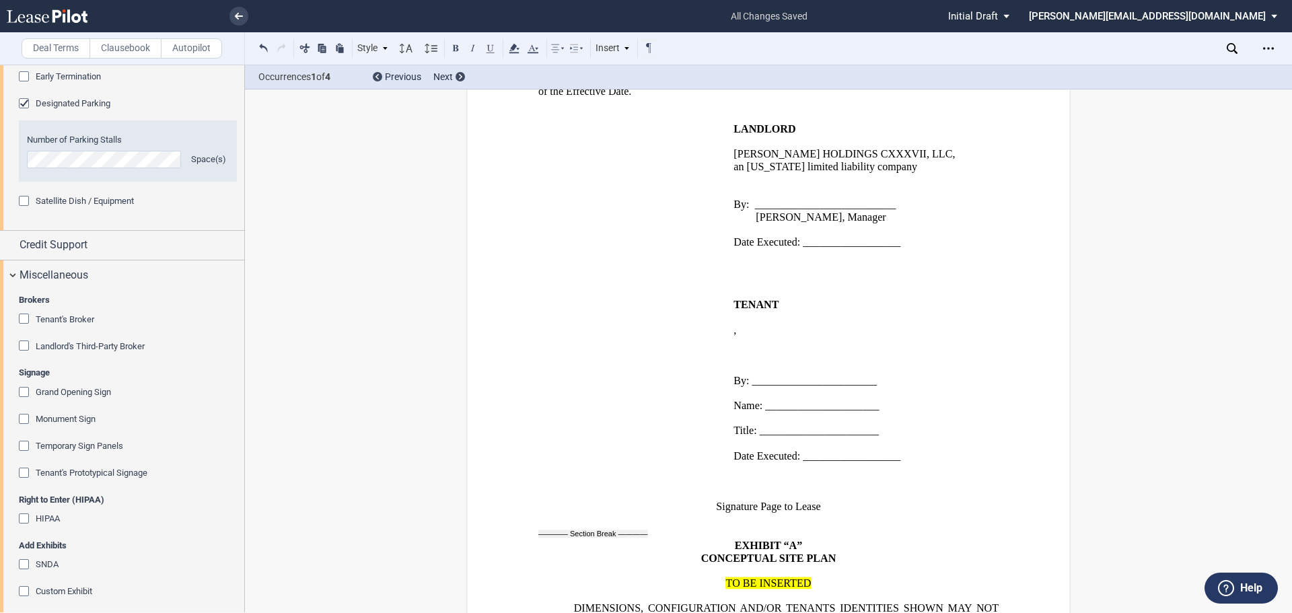
scroll to position [4080, 0]
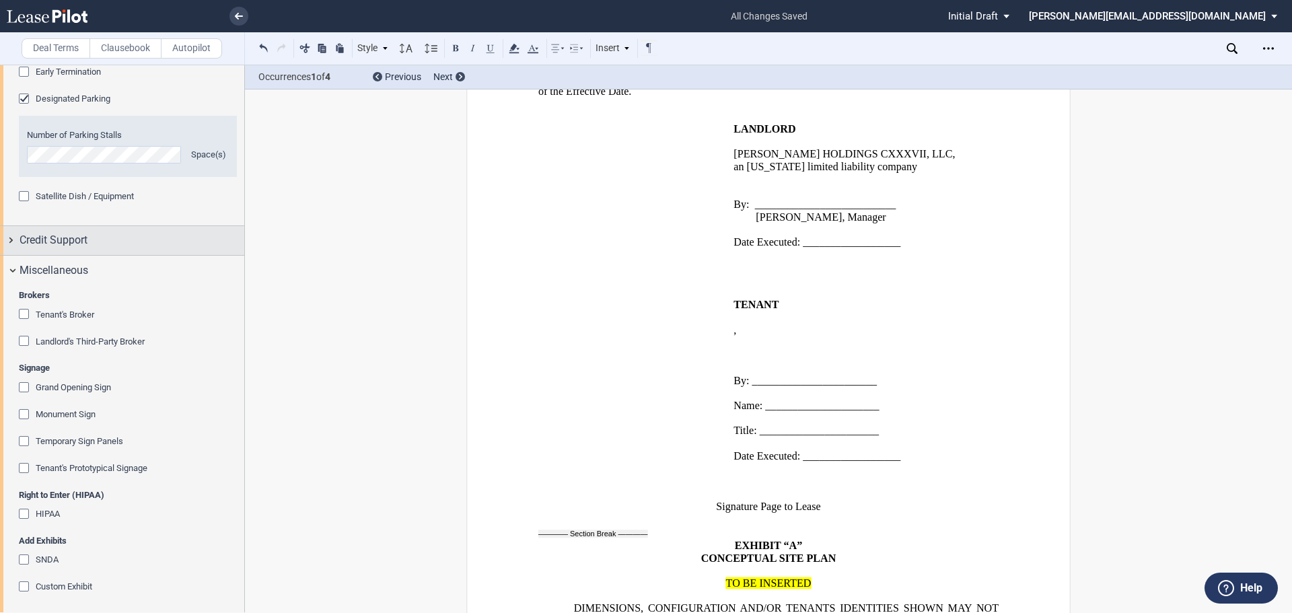
click at [11, 255] on div "Credit Support" at bounding box center [122, 240] width 244 height 29
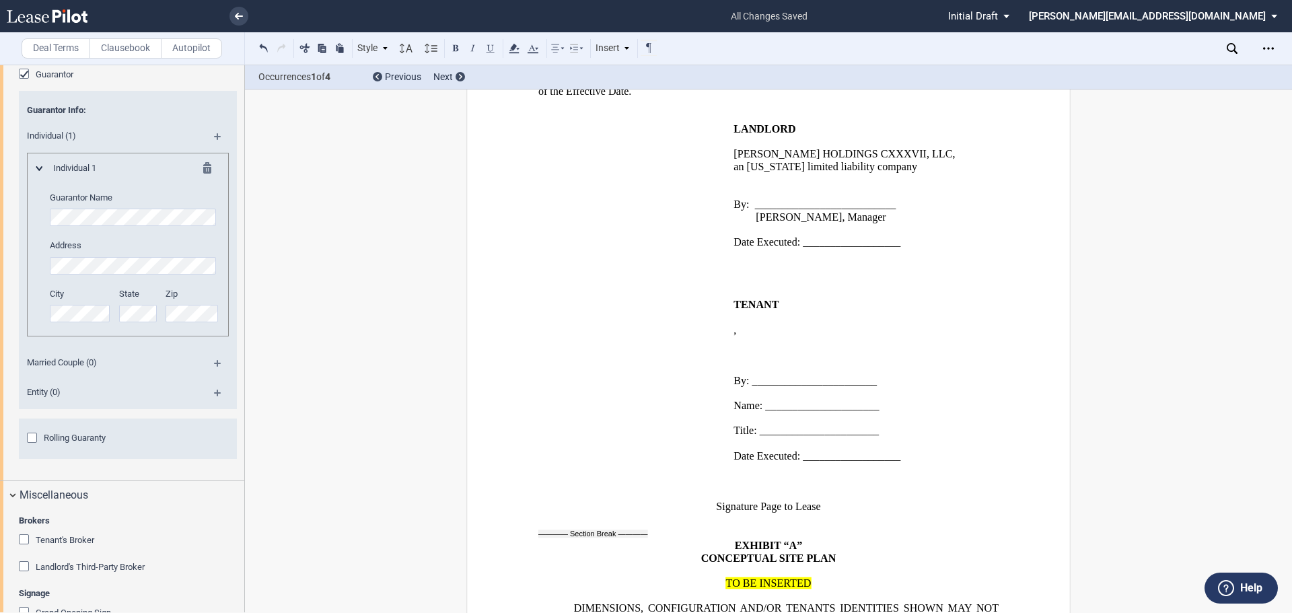
scroll to position [4349, 0]
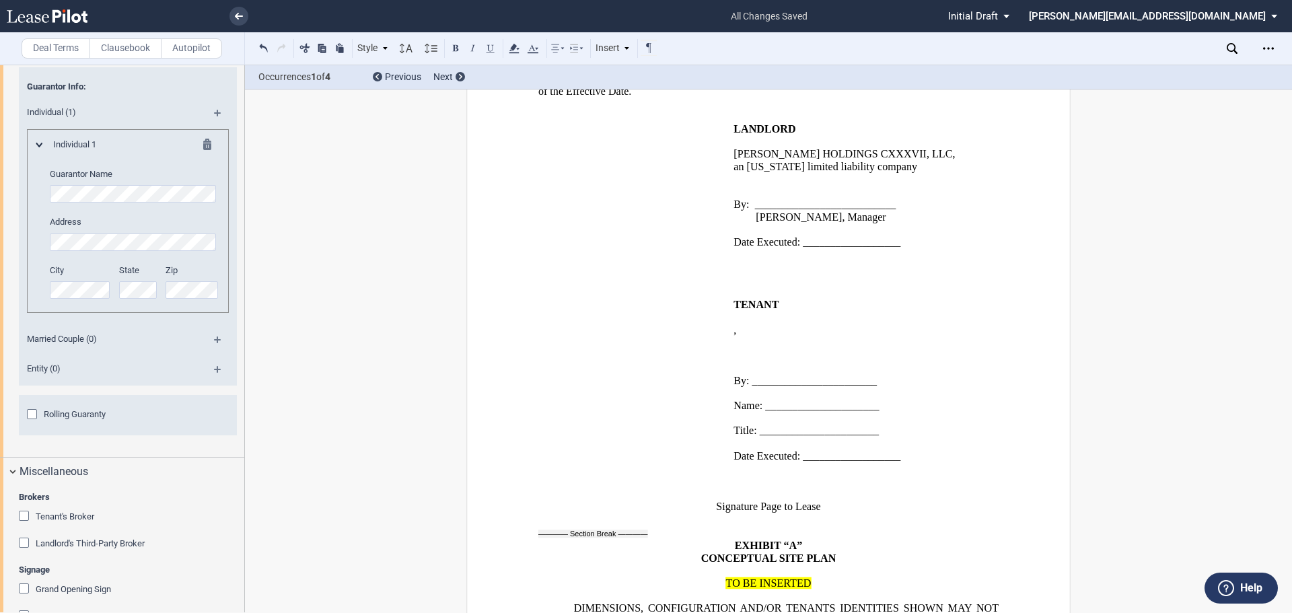
click at [30, 423] on div "Rolling Guaranty" at bounding box center [33, 415] width 13 height 13
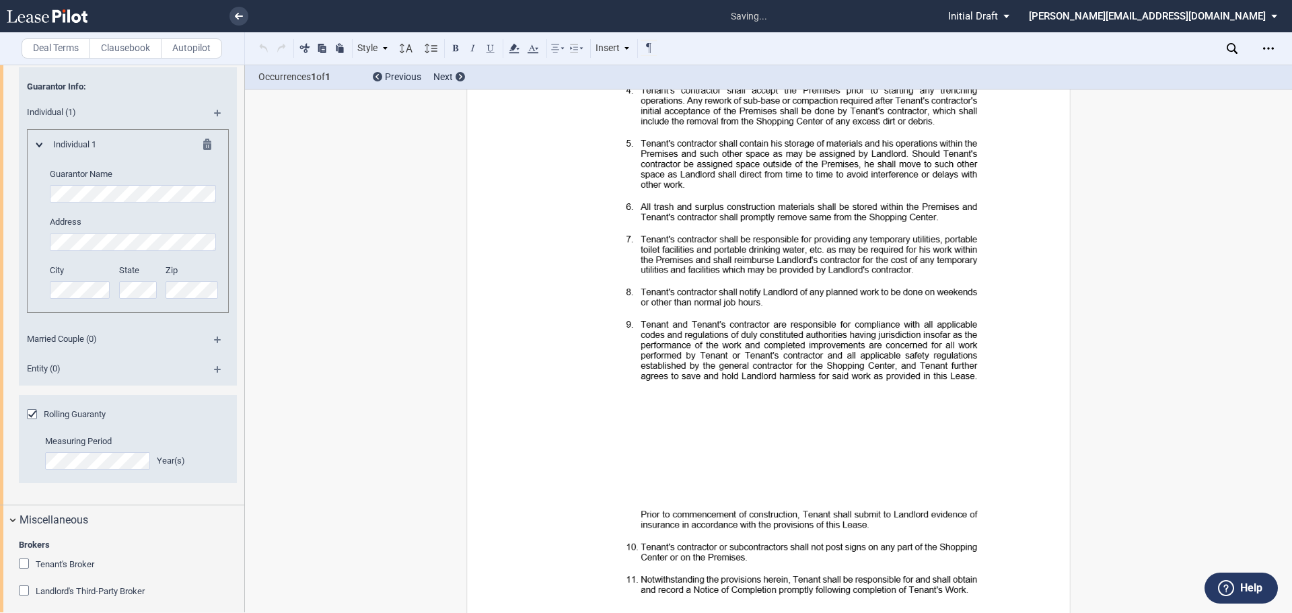
scroll to position [42279, 0]
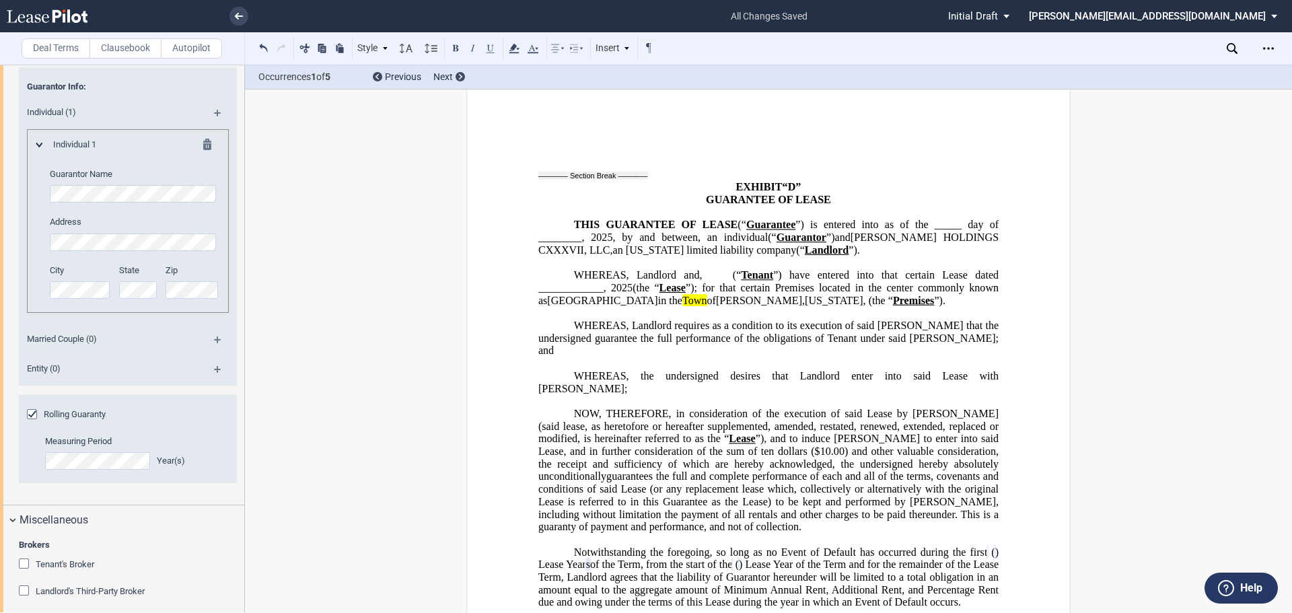
drag, startPoint x: 779, startPoint y: 342, endPoint x: 889, endPoint y: 337, distance: 110.5
click at [889, 546] on p "Notwithstanding the foregoing, so long as no Event of Default has occurred duri…" at bounding box center [768, 583] width 460 height 75
drag, startPoint x: 788, startPoint y: 340, endPoint x: 834, endPoint y: 301, distance: 60.7
click at [915, 546] on p "Notwithstanding the foregoing, so long as no Event of Default has occurred duri…" at bounding box center [768, 583] width 460 height 75
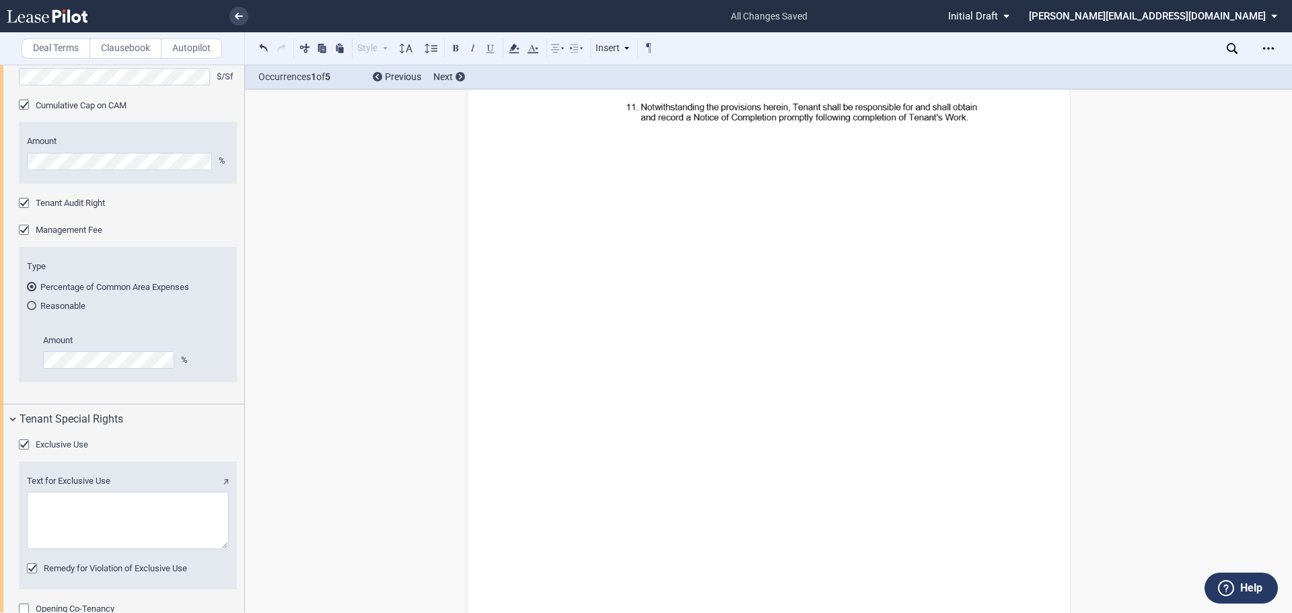
scroll to position [3475, 0]
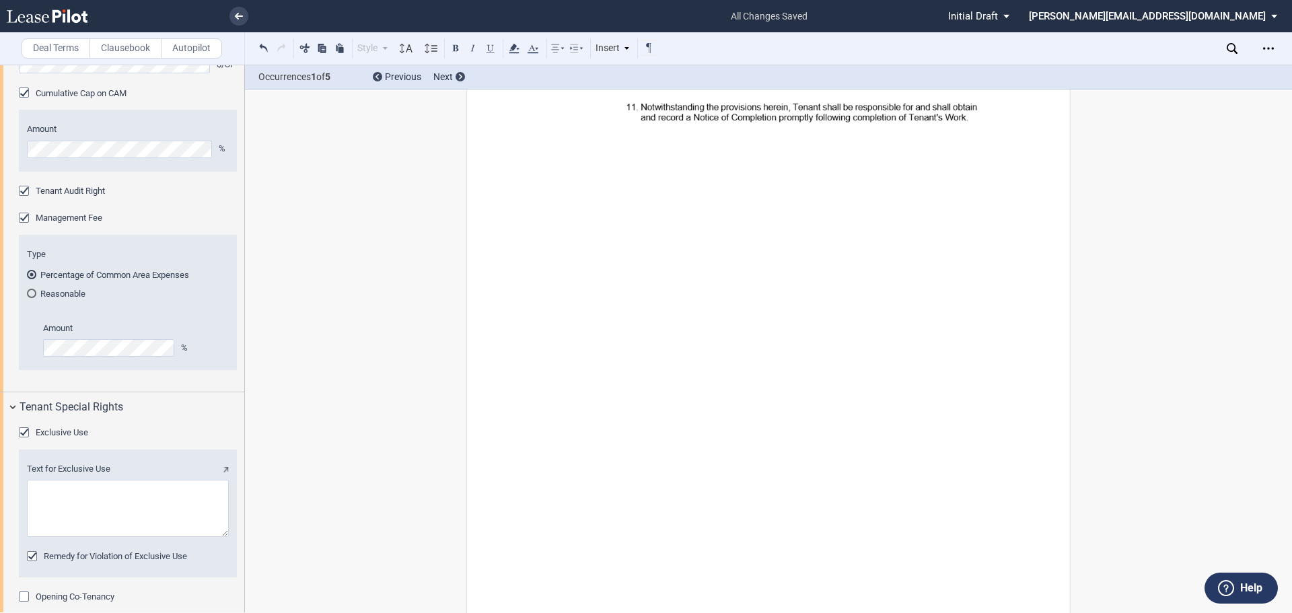
click at [76, 537] on textarea "Text for Exclusive Use" at bounding box center [128, 508] width 202 height 57
click at [69, 537] on textarea "Text for Exclusive Use" at bounding box center [128, 508] width 202 height 57
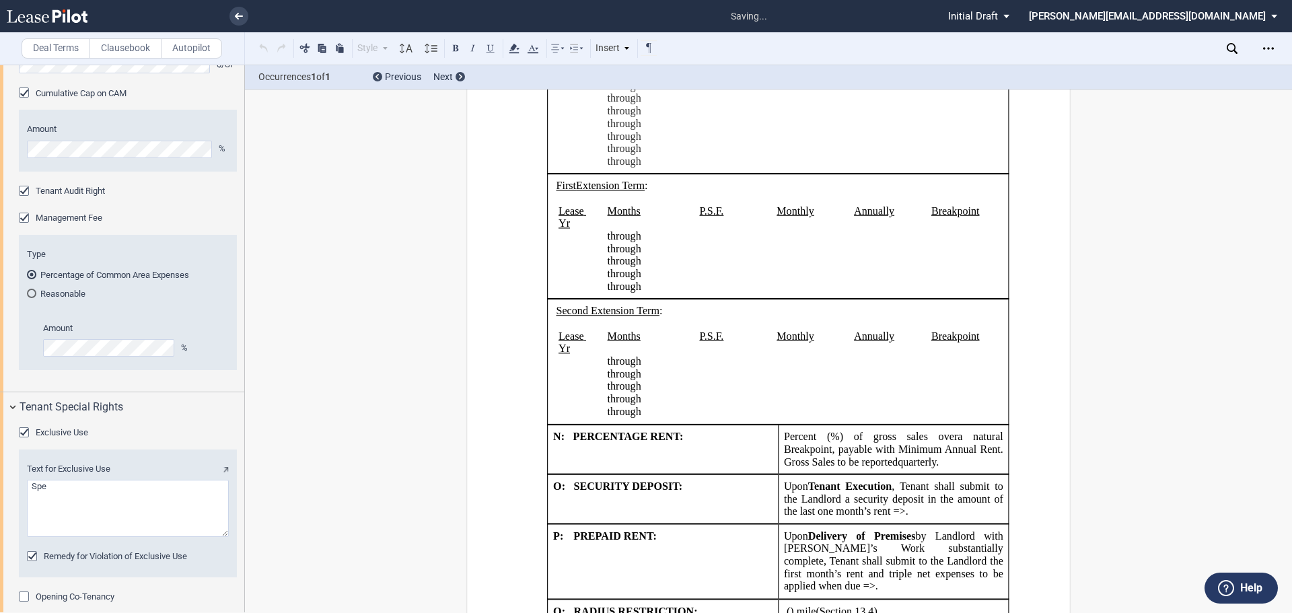
scroll to position [1912, 0]
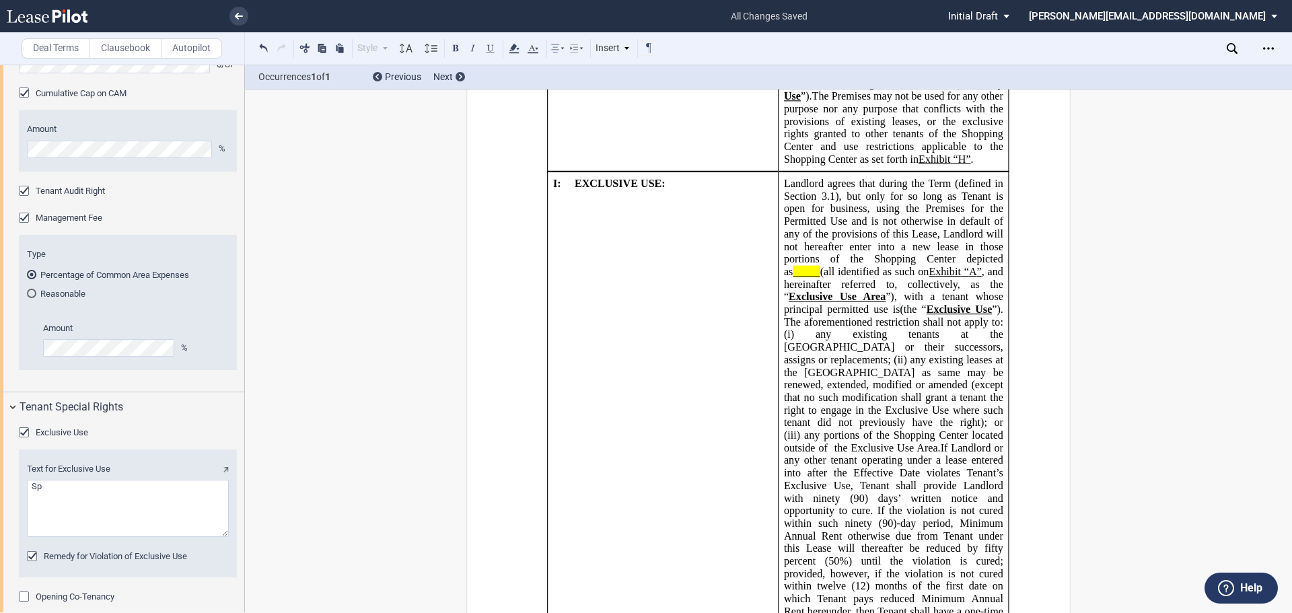
type textarea "S"
type textarea "a resturant serving speciality sandwiches"
click at [820, 266] on span "(all identified as such on" at bounding box center [874, 272] width 109 height 12
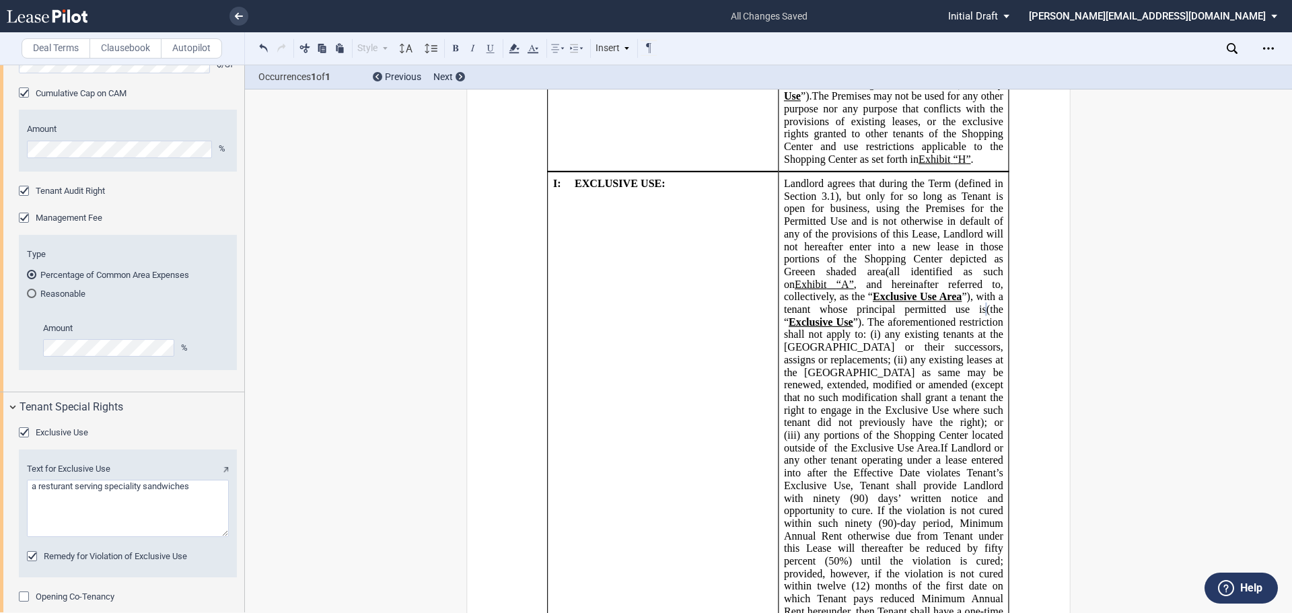
click at [805, 264] on span "), but only for so long as Tenant is open for business, using the Premises for …" at bounding box center [895, 233] width 222 height 87
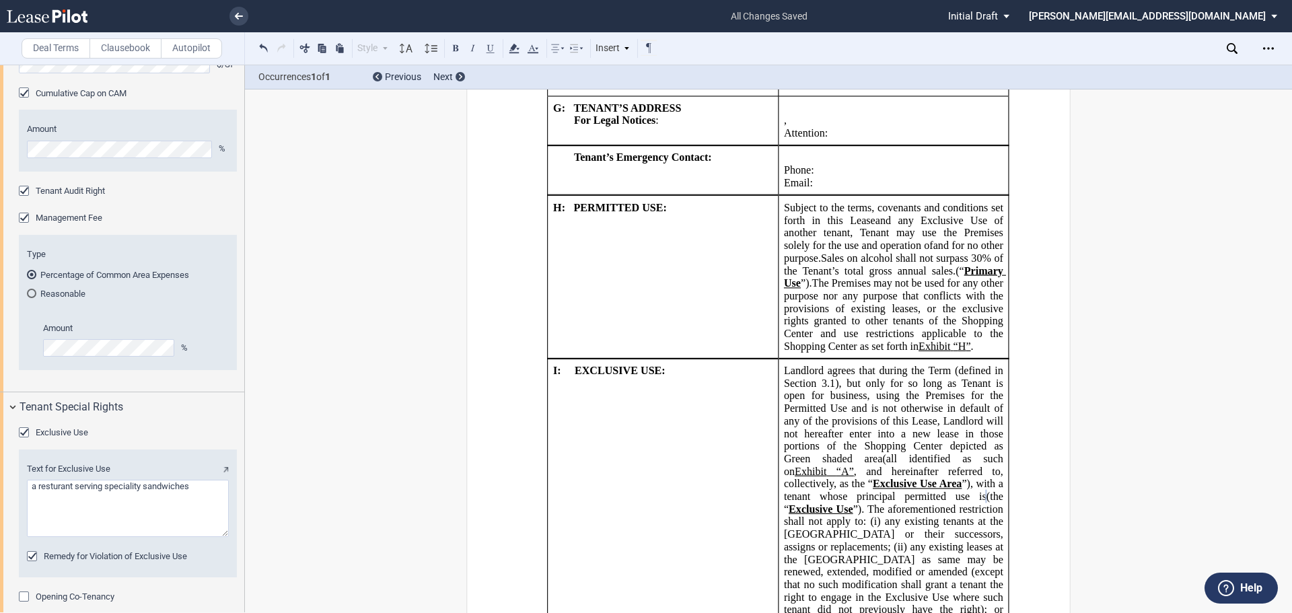
scroll to position [1710, 0]
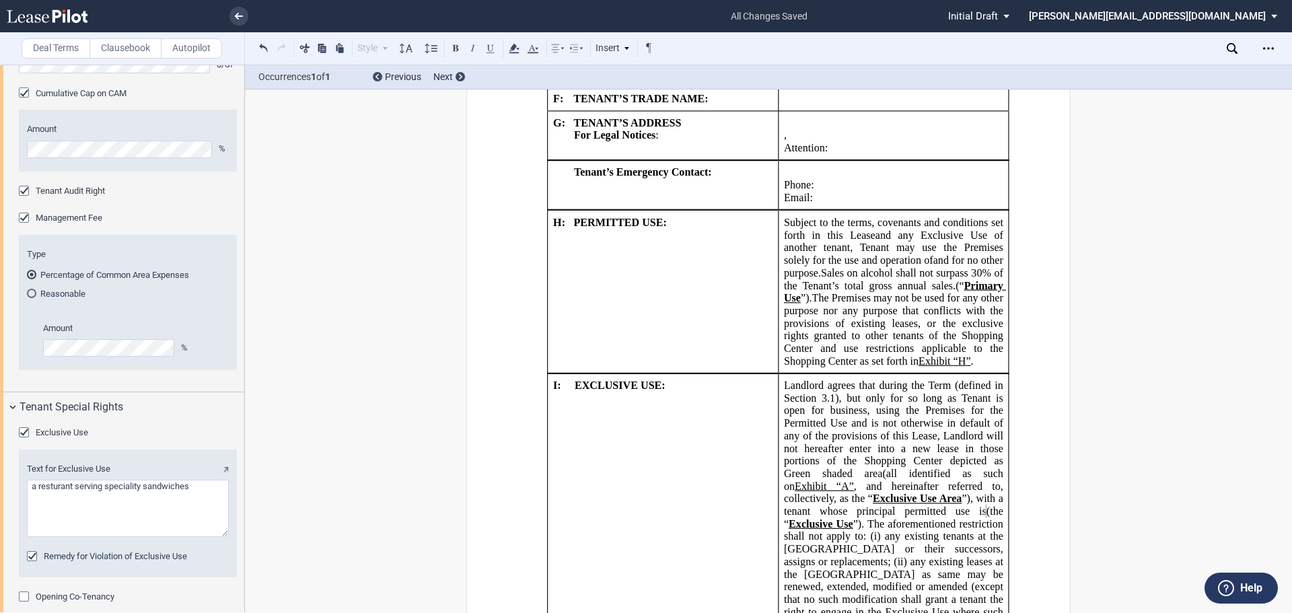
click at [814, 526] on span "”). The aforementioned restriction shall not apply to: (i)" at bounding box center [895, 529] width 222 height 24
click at [1000, 523] on span "”). Ancillary sales for speciality sandwiches The aforementioned restriction sh…" at bounding box center [895, 535] width 222 height 37
click at [984, 548] on span "”). Ancillary sales for speciality sandwiches shall be permitted by other tenan…" at bounding box center [895, 548] width 222 height 62
drag, startPoint x: 779, startPoint y: 548, endPoint x: 933, endPoint y: 537, distance: 155.2
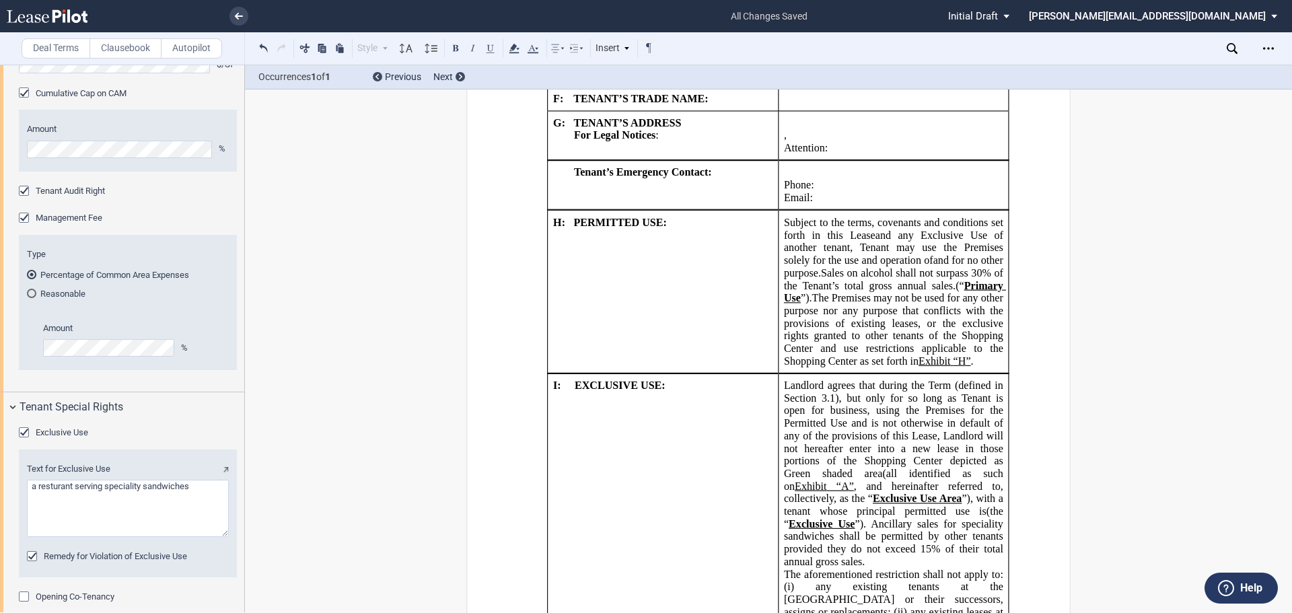
click at [834, 567] on p "Landlord agrees that during the Term (defined in Section ﻿ 3.1 ﻿ ), but only fo…" at bounding box center [893, 474] width 219 height 189
click at [872, 567] on p "Landlord agrees that during the Term (defined in Section ﻿ 3.1 ﻿ ), but only fo…" at bounding box center [893, 474] width 219 height 189
click at [807, 578] on span "The aforementioned restriction shall not apply to: (i)" at bounding box center [895, 580] width 222 height 24
click at [896, 522] on span "”). Ancillary sales for speciality sandwiches shall be permitted by other tenan…" at bounding box center [895, 542] width 222 height 50
click at [830, 568] on span "The aforementioned restriction shall not apply to: (i)" at bounding box center [895, 580] width 222 height 24
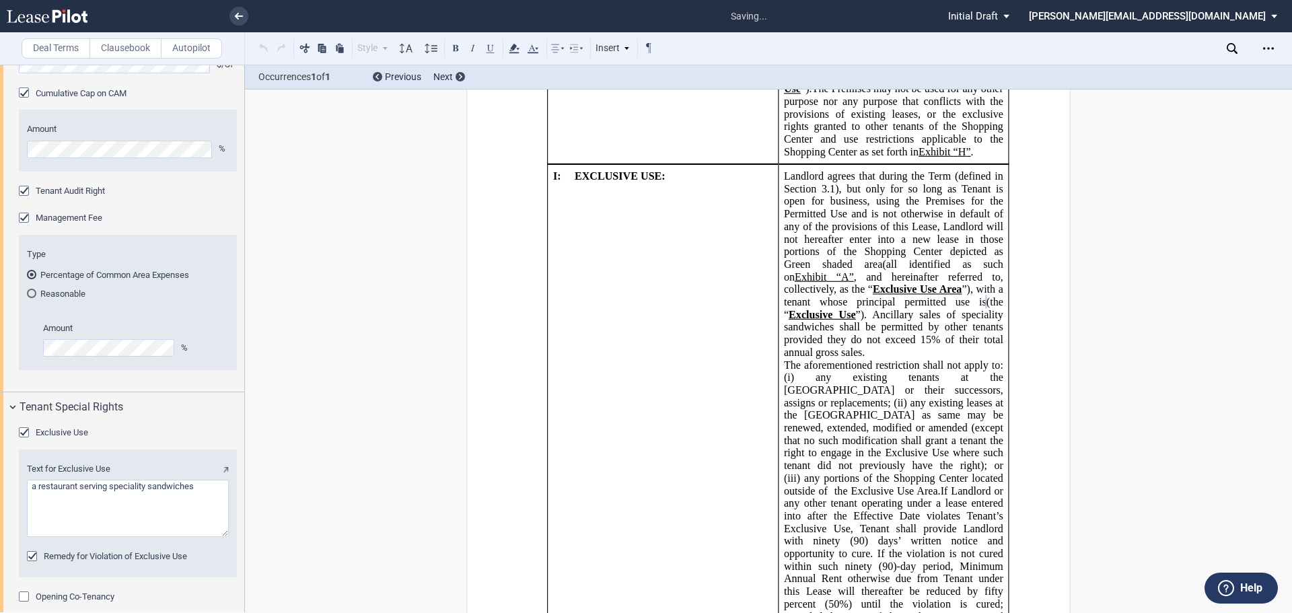
scroll to position [1917, 0]
type textarea "a restaurant serving specialty sandwiches"
click at [676, 519] on td "!!SET_LEVEL_1!! !!SHOPLEASE_LEVEL2!! I: EXCLUSIVE USE:" at bounding box center [663, 511] width 231 height 691
drag, startPoint x: 871, startPoint y: 354, endPoint x: 872, endPoint y: 322, distance: 32.3
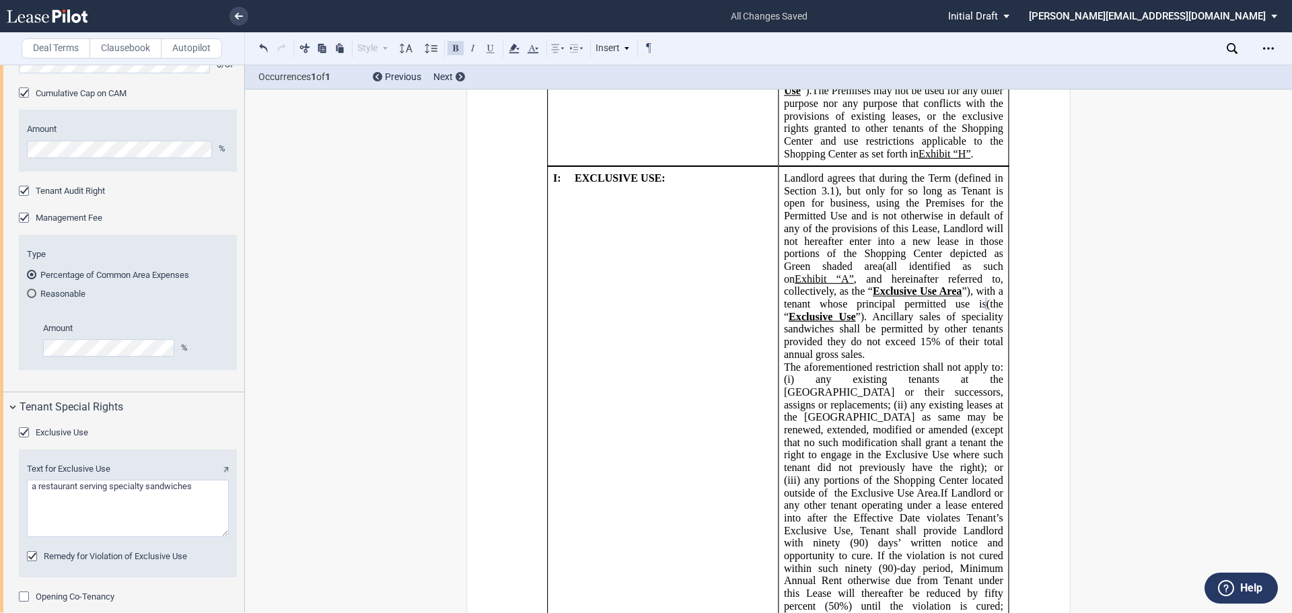
click at [872, 322] on p "Landlord agrees that during the Term (defined in Section ﻿ 3.1 ﻿ ), but only fo…" at bounding box center [893, 266] width 219 height 189
click at [487, 50] on button at bounding box center [490, 48] width 16 height 16
click at [688, 572] on td "!!SET_LEVEL_1!! !!SHOPLEASE_LEVEL2!! I: EXCLUSIVE USE:" at bounding box center [663, 511] width 231 height 691
click at [600, 509] on td "!!SET_LEVEL_1!! !!SHOPLEASE_LEVEL2!! I: EXCLUSIVE USE:" at bounding box center [663, 511] width 231 height 691
click at [183, 537] on textarea "Text for Exclusive Use" at bounding box center [128, 508] width 202 height 57
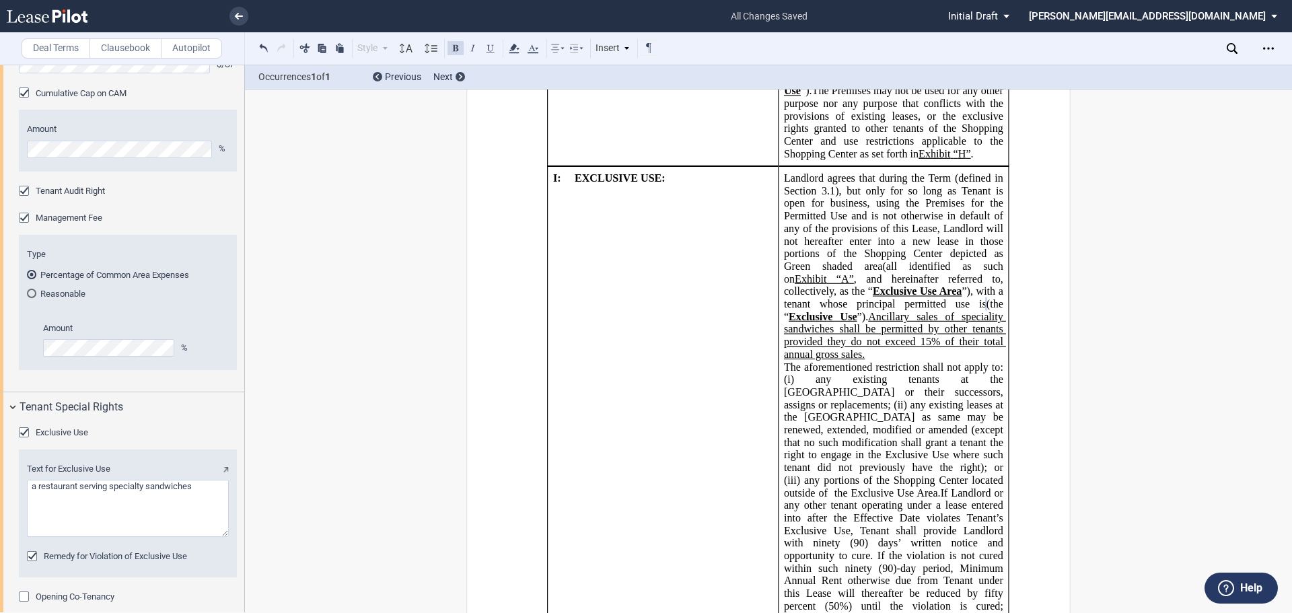
click at [202, 537] on textarea "Text for Exclusive Use" at bounding box center [128, 508] width 202 height 57
click at [194, 537] on textarea "Text for Exclusive Use" at bounding box center [128, 508] width 202 height 57
drag, startPoint x: 633, startPoint y: 427, endPoint x: 608, endPoint y: 411, distance: 29.7
click at [633, 427] on td "!!SET_LEVEL_1!! !!SHOPLEASE_LEVEL2!! I: EXCLUSIVE USE:" at bounding box center [663, 511] width 231 height 691
click at [138, 537] on textarea "Text for Exclusive Use" at bounding box center [128, 508] width 202 height 57
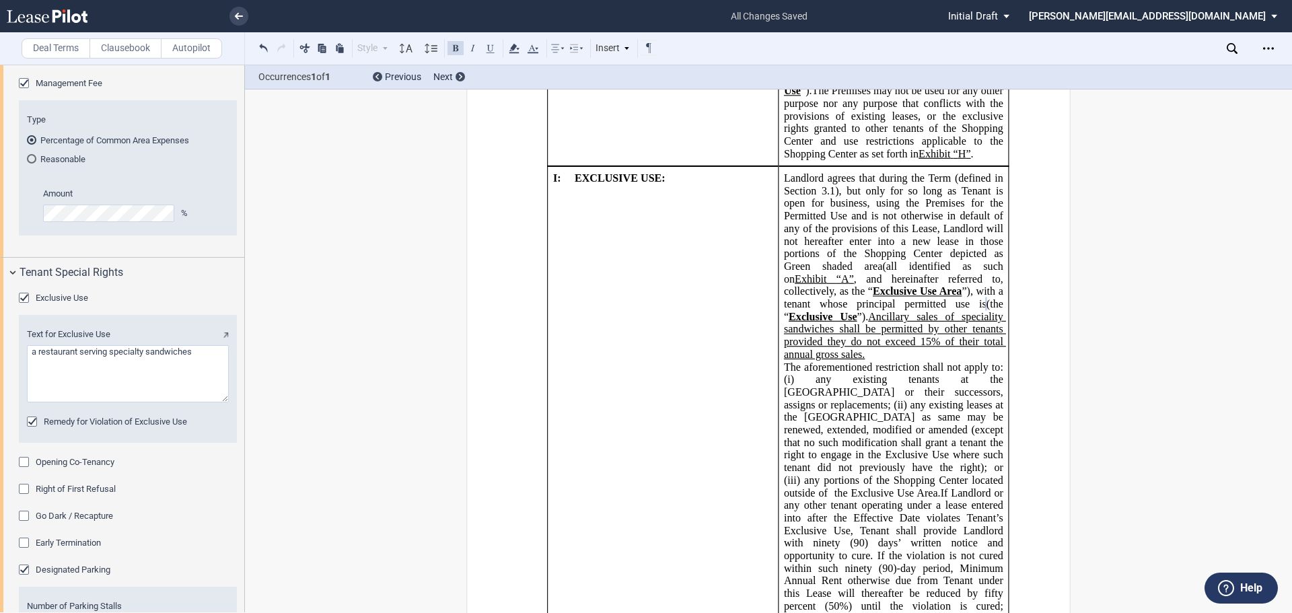
scroll to position [3677, 0]
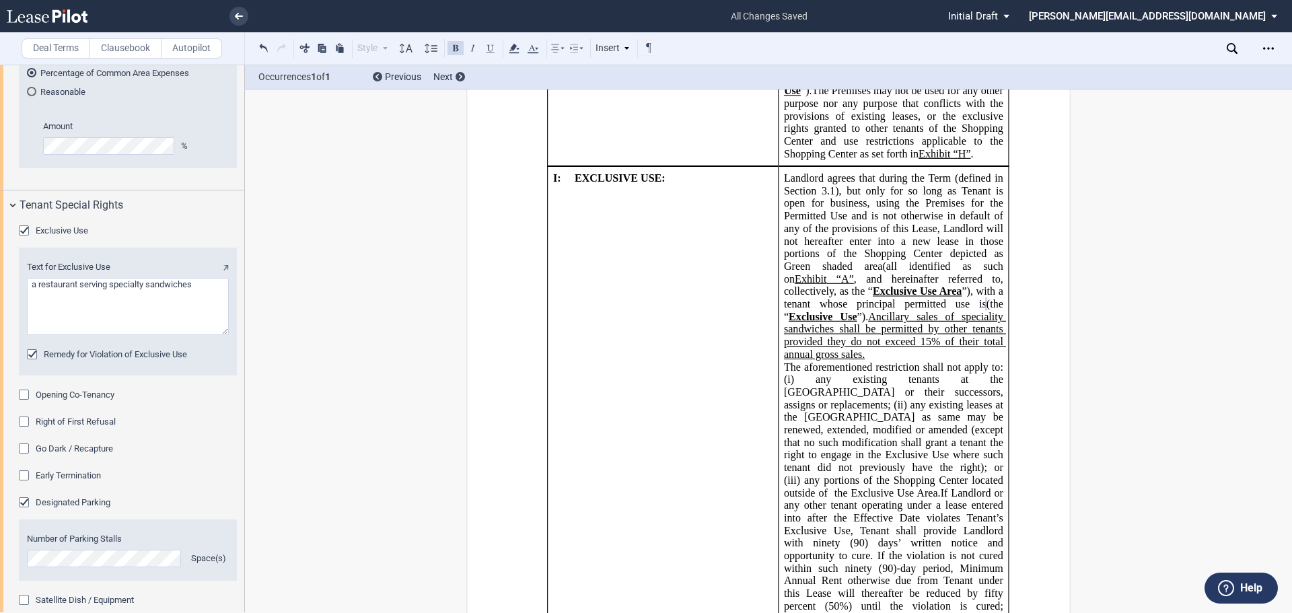
click at [22, 457] on div "Go Dark / Recapture" at bounding box center [25, 449] width 13 height 13
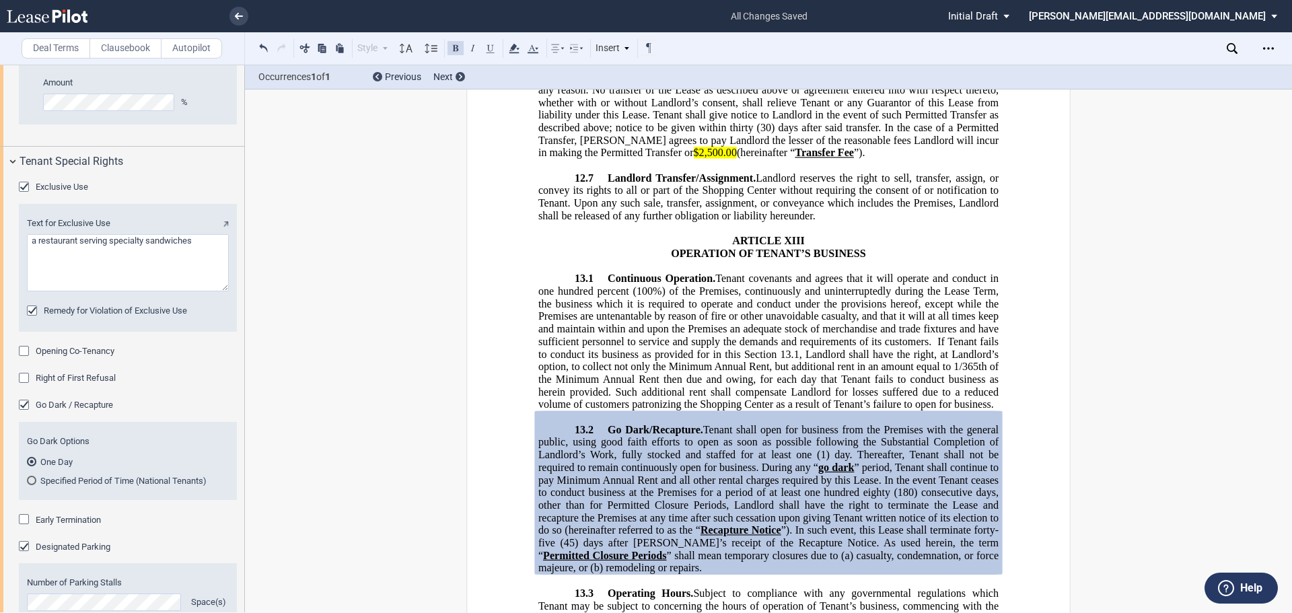
scroll to position [3744, 0]
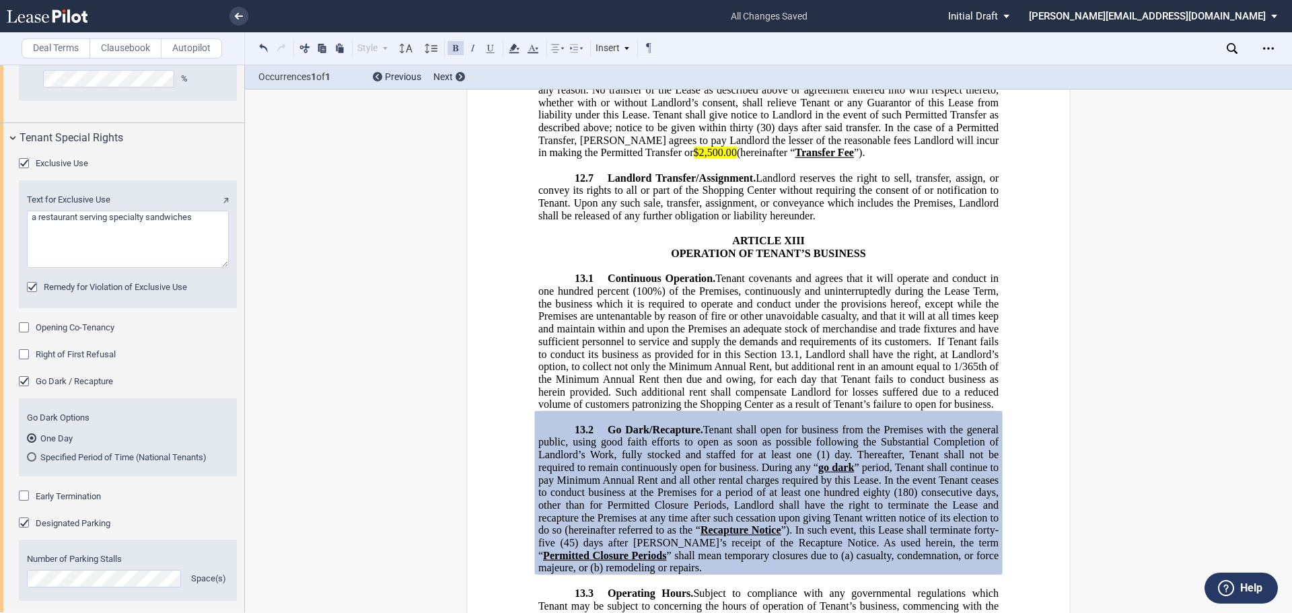
click at [883, 461] on span "” period, Tenant shall continue to pay Minimum Annual Rent and all other rental…" at bounding box center [769, 498] width 463 height 75
click at [886, 461] on span "” period, Tenant shall continue to pay Minimum Annual Rent and all other rental…" at bounding box center [769, 498] width 463 height 75
click at [905, 461] on span "” period, Tenant shall continue to pay Minimum Annual Rent and all other rental…" at bounding box center [769, 498] width 463 height 75
drag, startPoint x: 552, startPoint y: 353, endPoint x: 972, endPoint y: 341, distance: 419.4
click at [972, 423] on span "Go Dark/Recapture. Tenant shall open for business from the Premises with the ge…" at bounding box center [769, 498] width 463 height 150
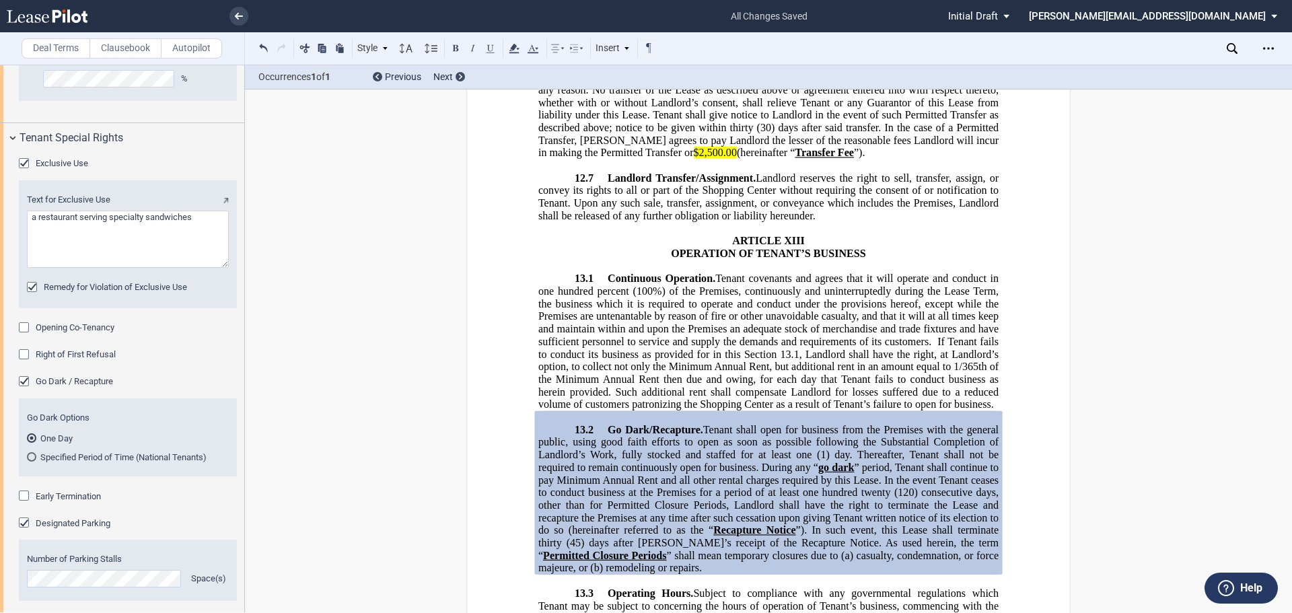
click at [575, 536] on span "(45) days after Tenant’s receipt of the Recapture Notice. As used herein, the t…" at bounding box center [769, 548] width 463 height 24
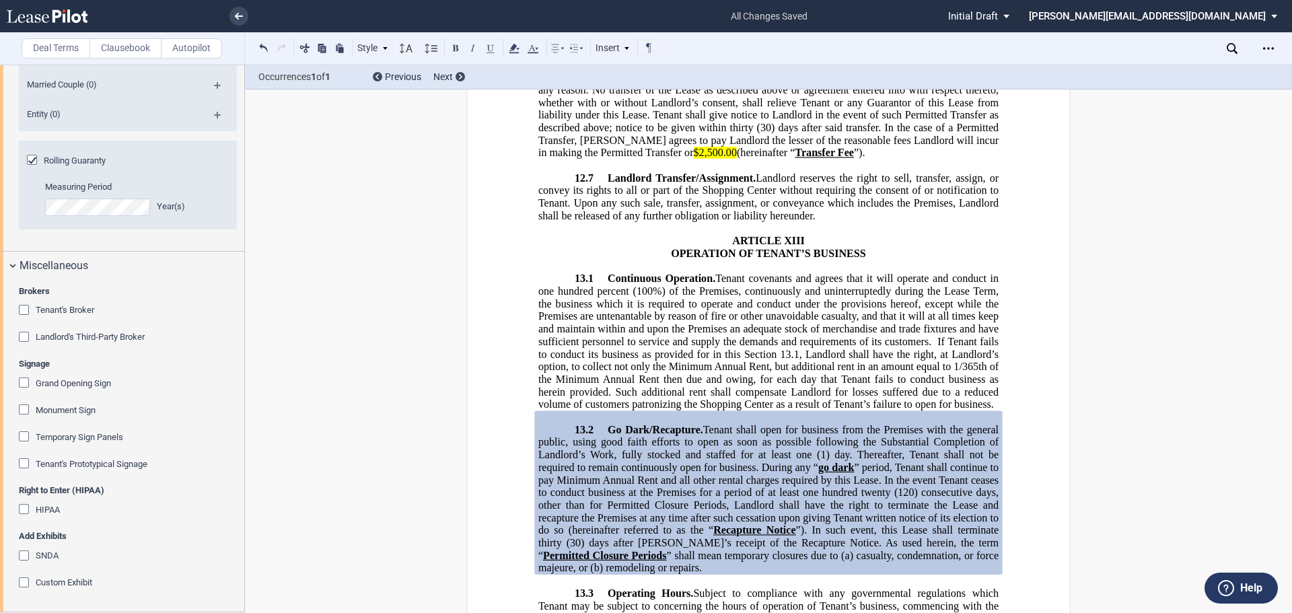
scroll to position [4765, 0]
click at [22, 406] on div "Monument Sign" at bounding box center [25, 410] width 13 height 13
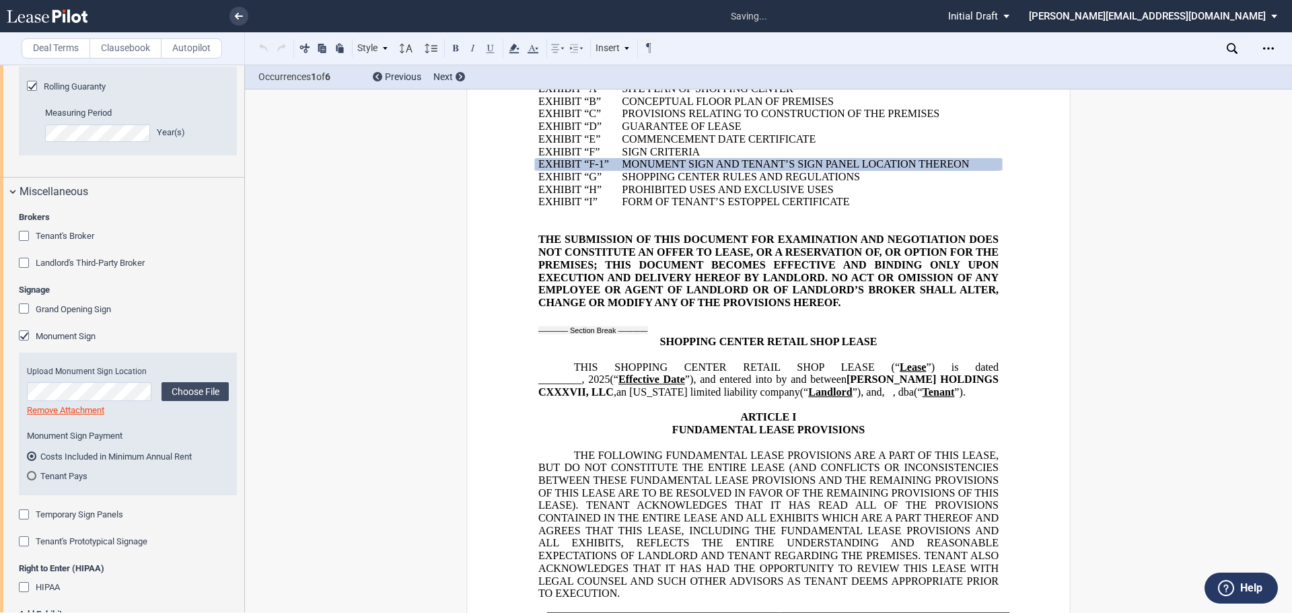
scroll to position [556, 0]
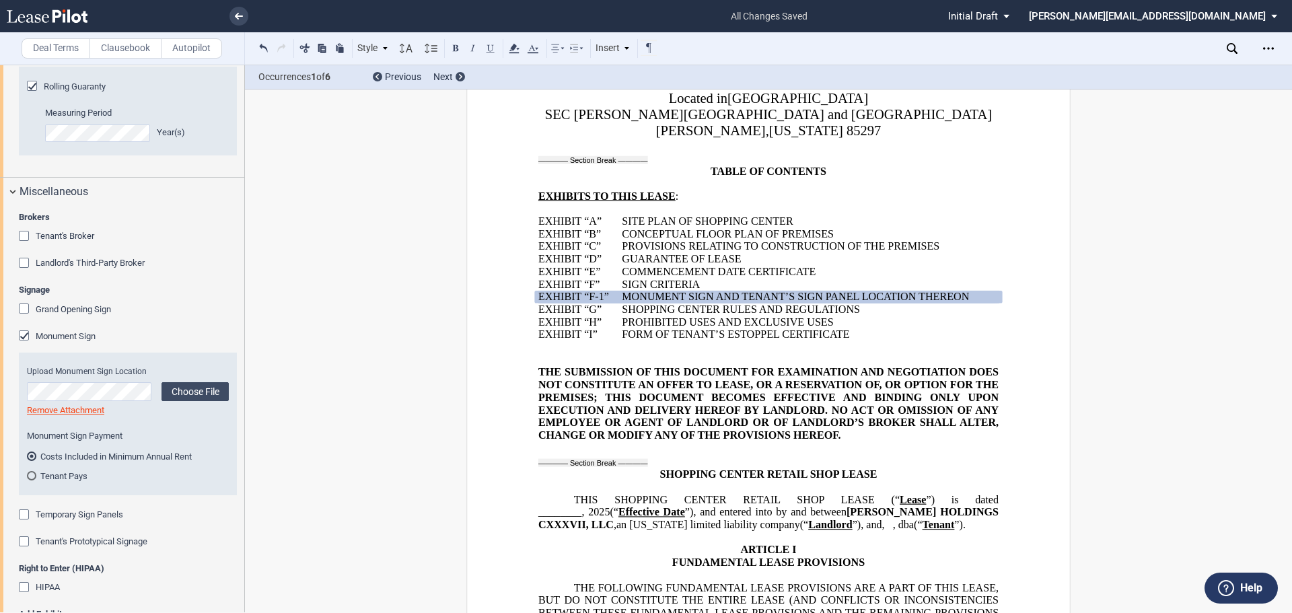
click at [36, 480] on div "Tenant Pays" at bounding box center [31, 475] width 9 height 9
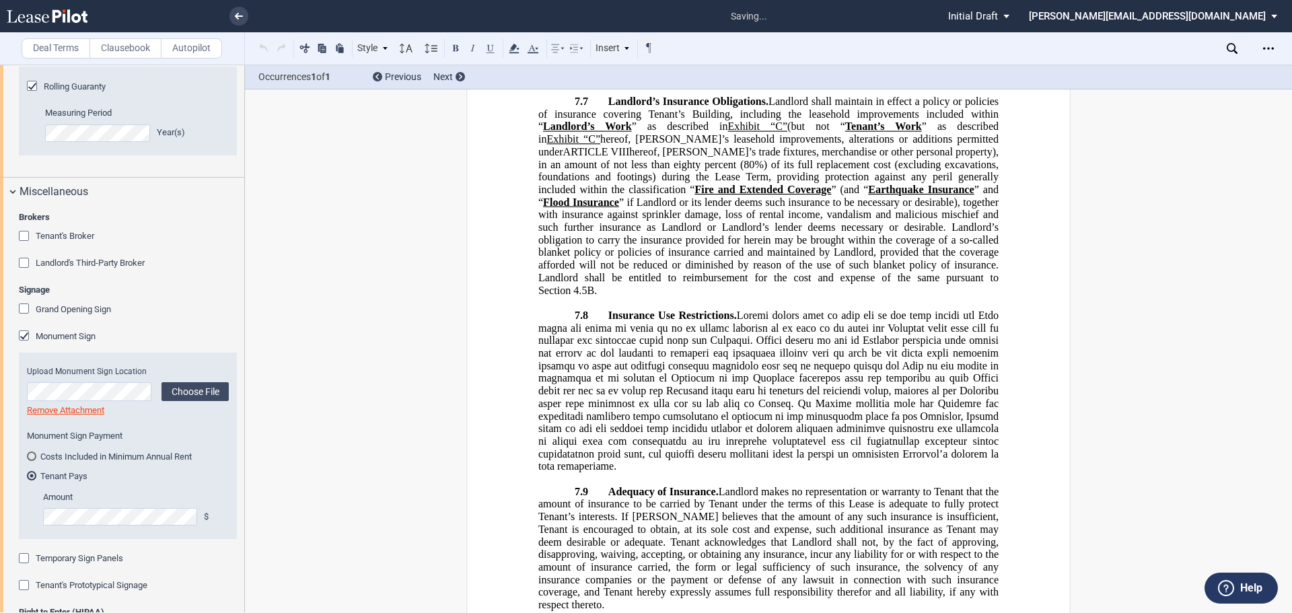
scroll to position [17779, 0]
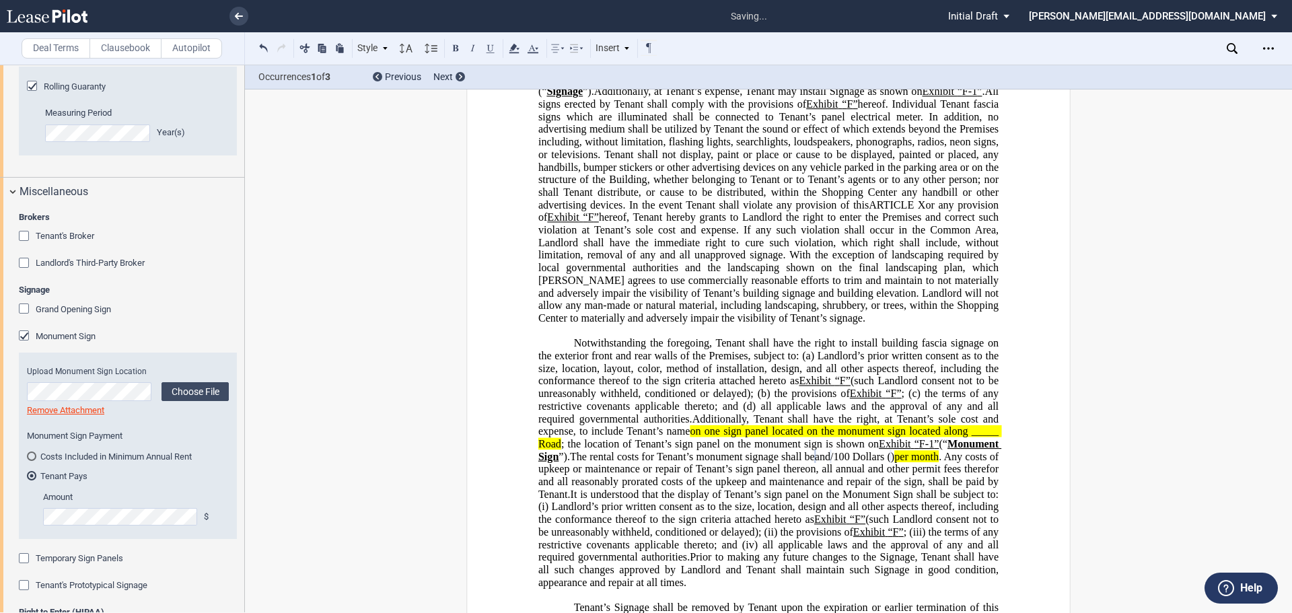
click at [126, 481] on md-radio-button "Tenant Pays" at bounding box center [128, 475] width 202 height 12
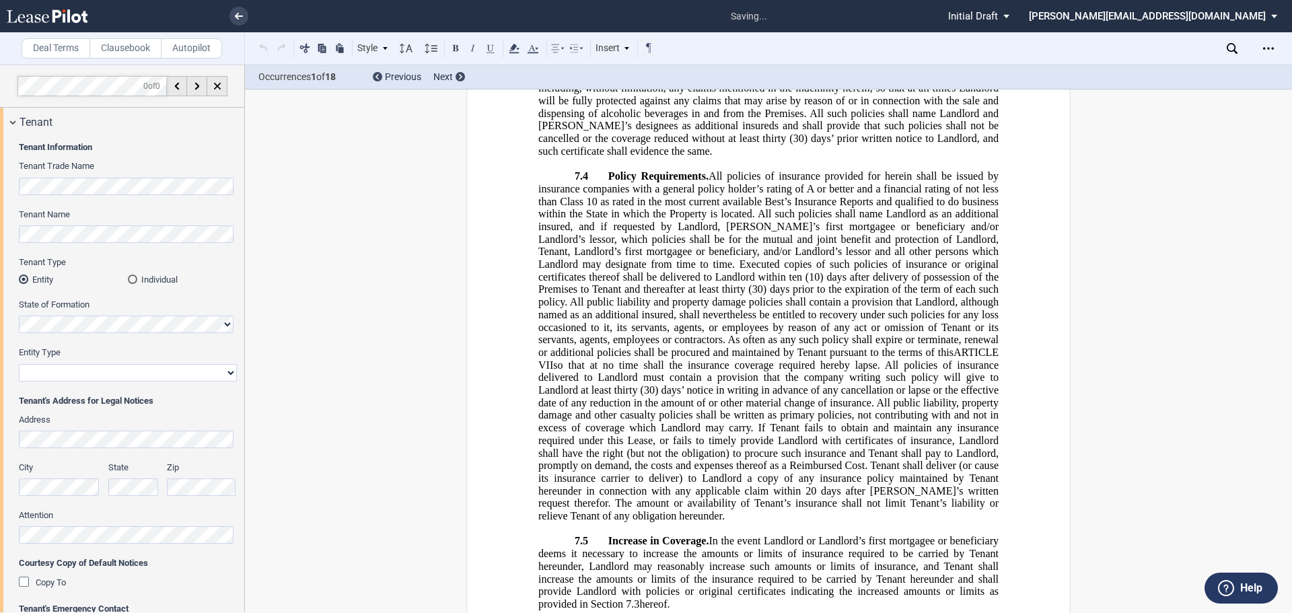
scroll to position [143, 0]
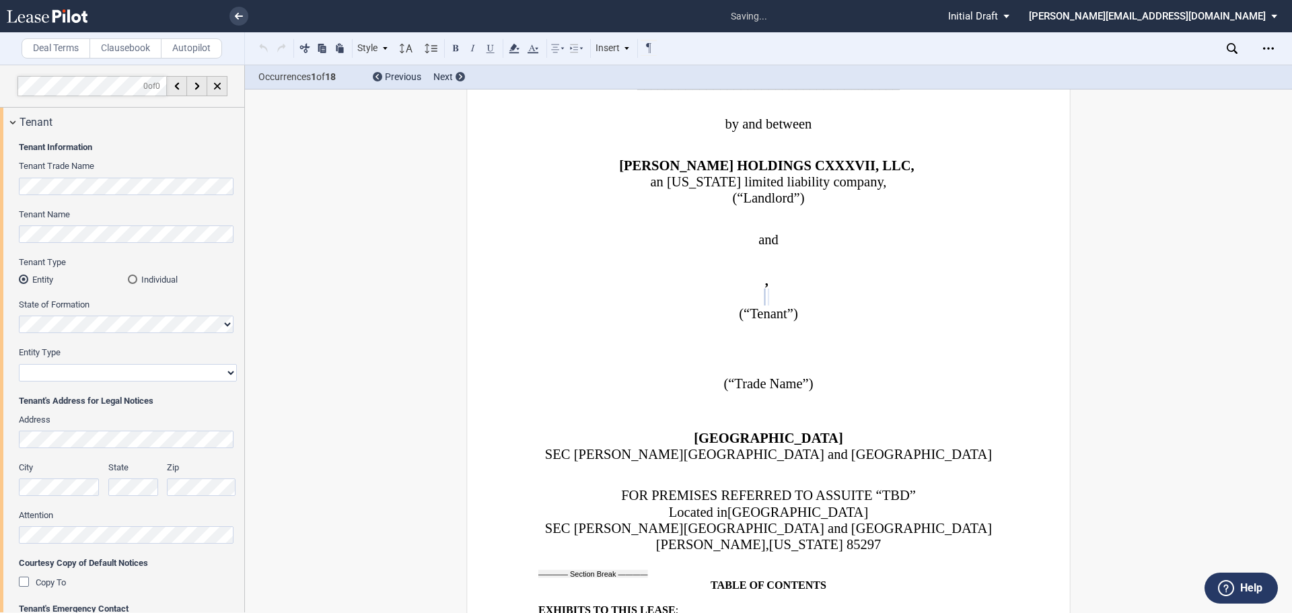
click at [226, 371] on select "Corporation Limited Liability Company General Partnership Limited Partnership O…" at bounding box center [128, 372] width 218 height 17
select select "limited liability company"
click at [19, 364] on select "Corporation Limited Liability Company General Partnership Limited Partnership O…" at bounding box center [128, 372] width 218 height 17
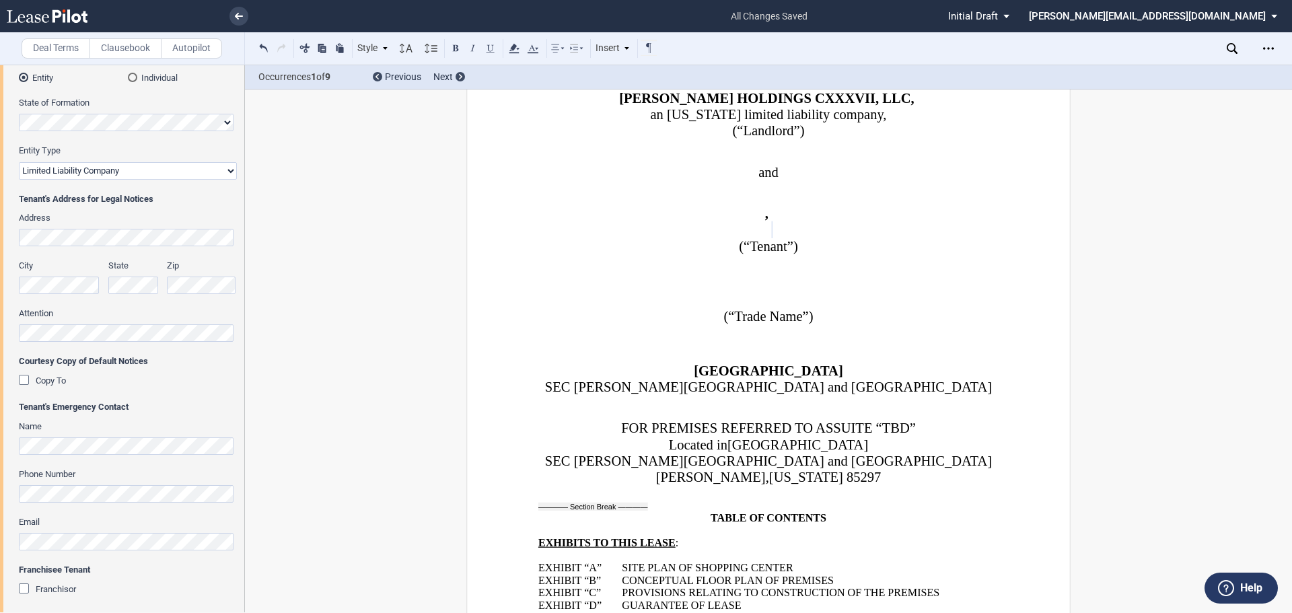
scroll to position [0, 0]
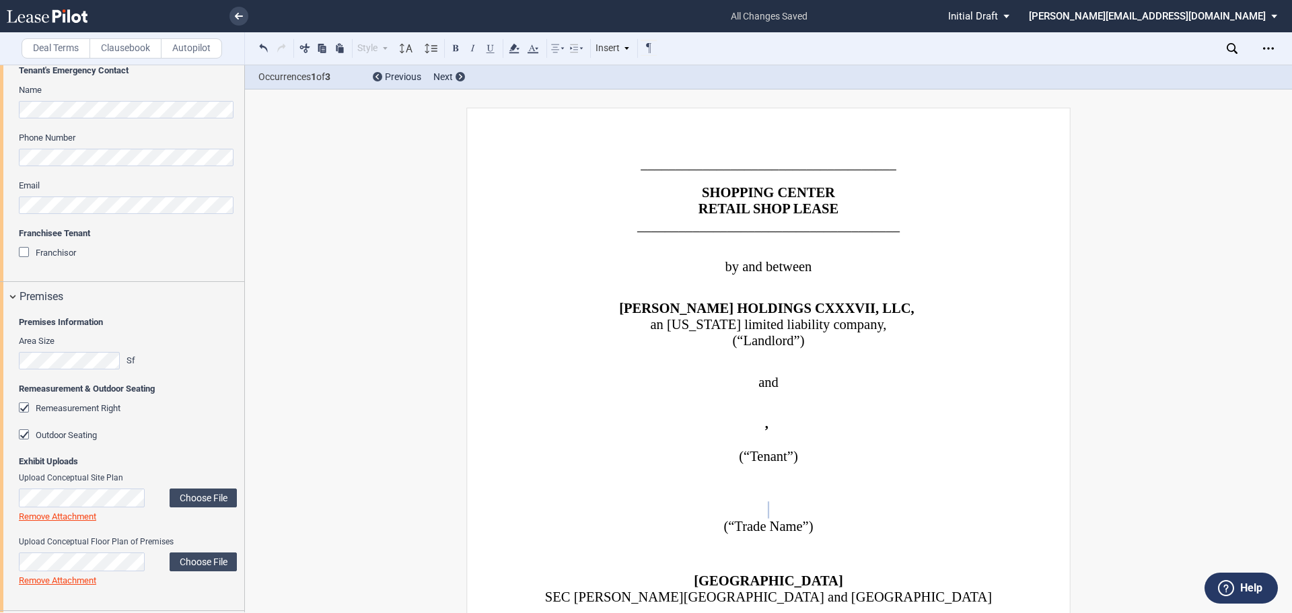
click at [203, 497] on label "Choose File" at bounding box center [203, 498] width 67 height 19
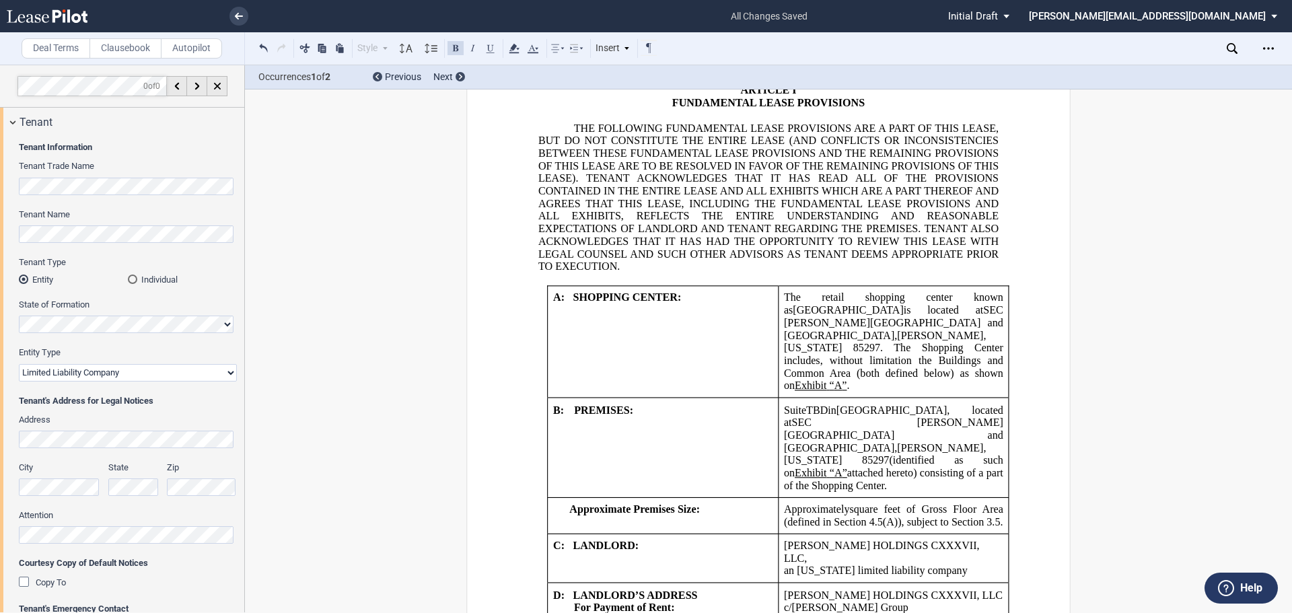
scroll to position [1057, 0]
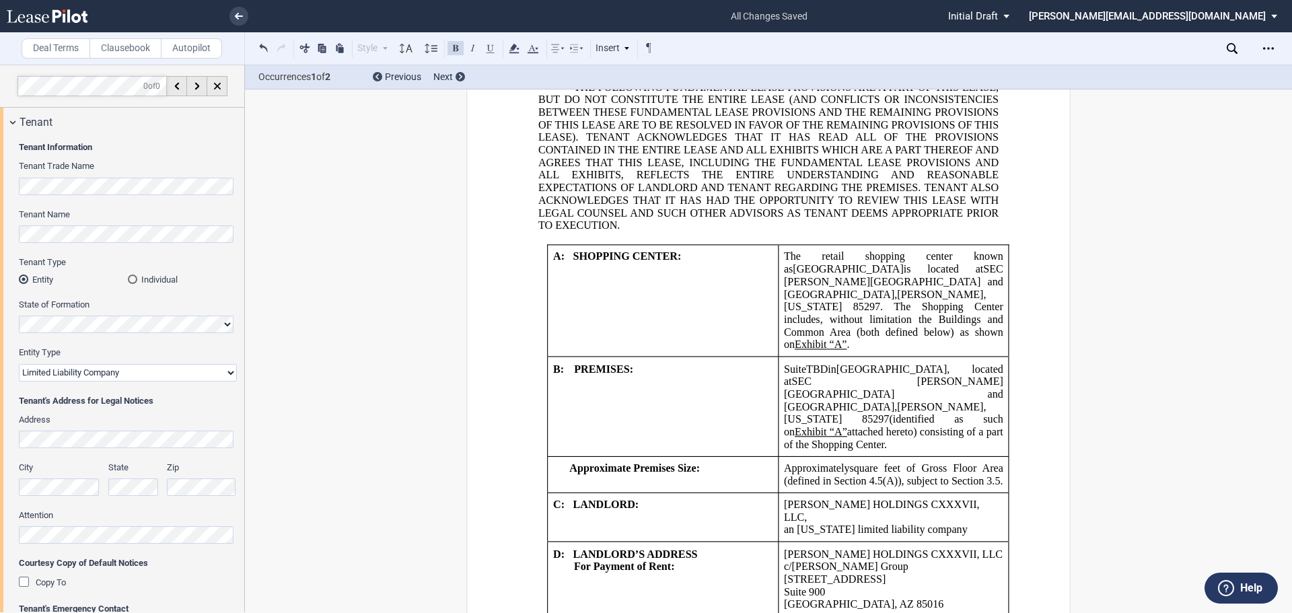
click at [784, 363] on span "Suite" at bounding box center [795, 369] width 22 height 12
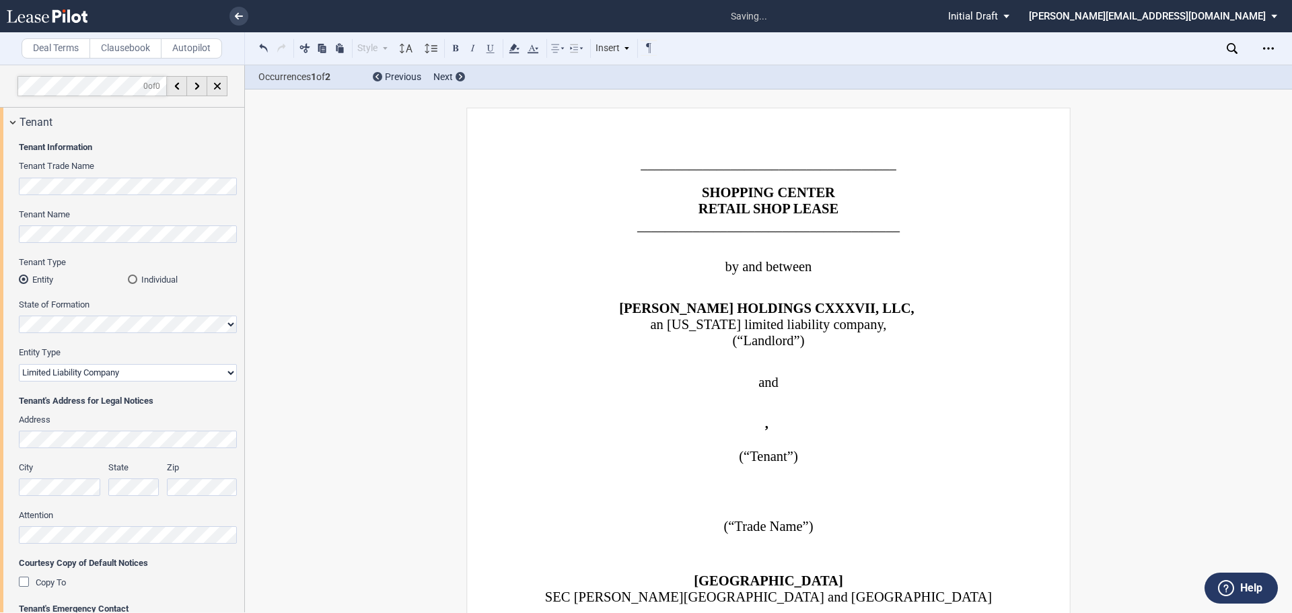
select select "limited liability company"
select select "2"
select select "number:5"
select select "fixed"
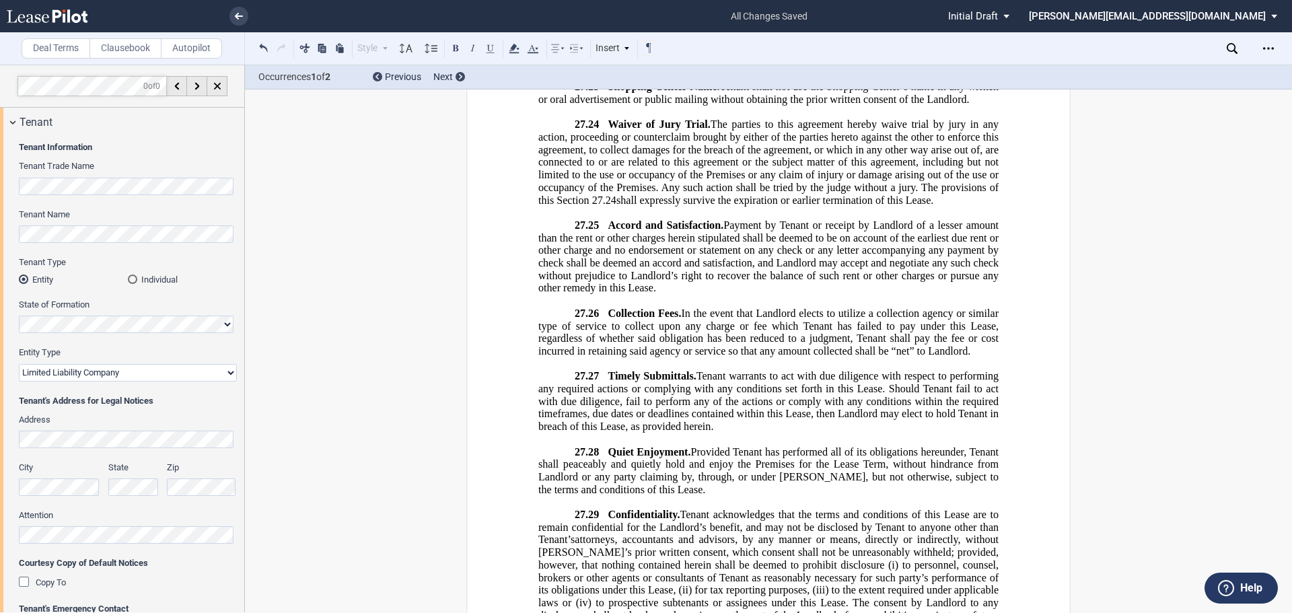
scroll to position [34065, 0]
